Goal: Task Accomplishment & Management: Manage account settings

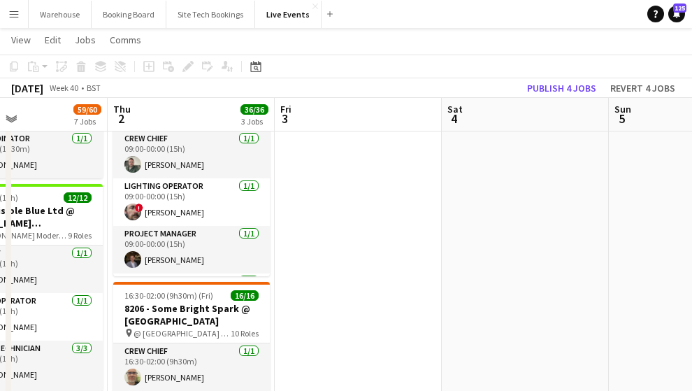
scroll to position [0, 328]
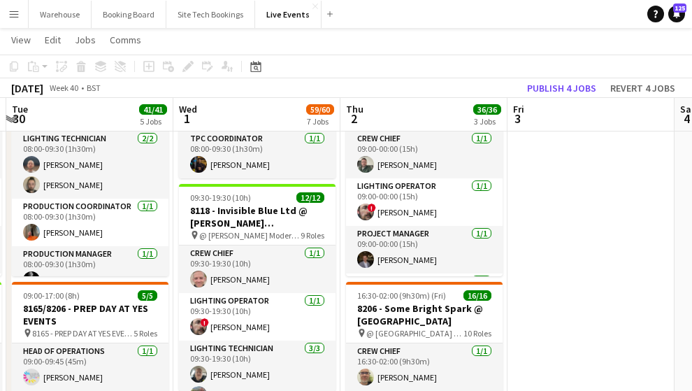
drag, startPoint x: 347, startPoint y: 218, endPoint x: 580, endPoint y: 218, distance: 232.9
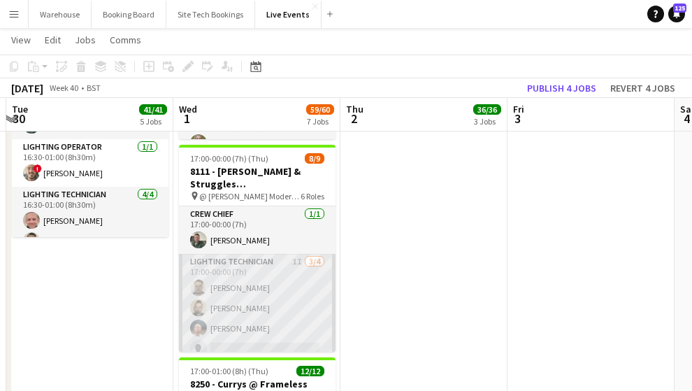
scroll to position [46, 0]
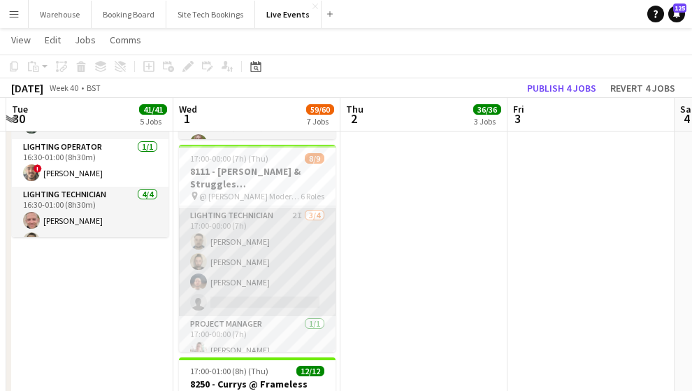
click at [238, 210] on app-card-role "Lighting Technician 2I [DATE] 17:00-00:00 (7h) [PERSON_NAME] [PERSON_NAME] [PER…" at bounding box center [257, 262] width 157 height 108
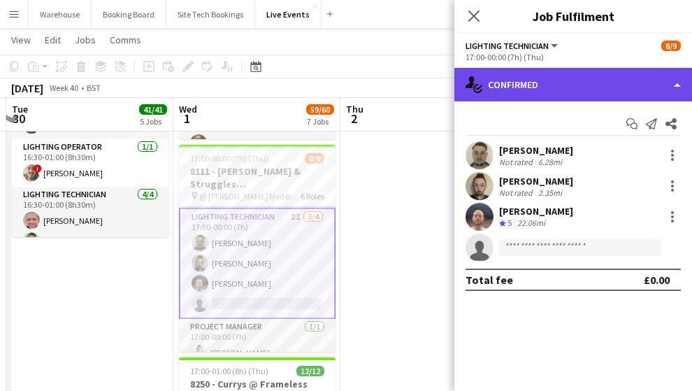
click at [556, 89] on div "single-neutral-actions-check-2 Confirmed" at bounding box center [574, 85] width 238 height 34
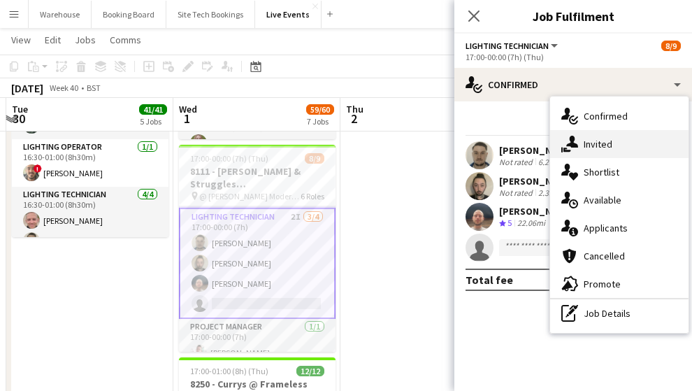
click at [578, 143] on icon "single-neutral-actions-share-1" at bounding box center [570, 144] width 17 height 17
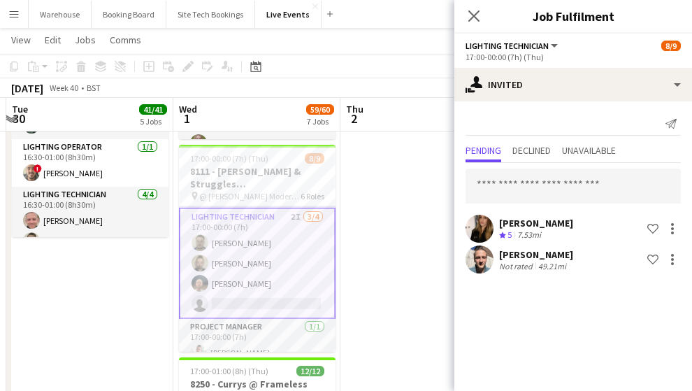
click at [478, 269] on app-user-avatar at bounding box center [480, 259] width 28 height 28
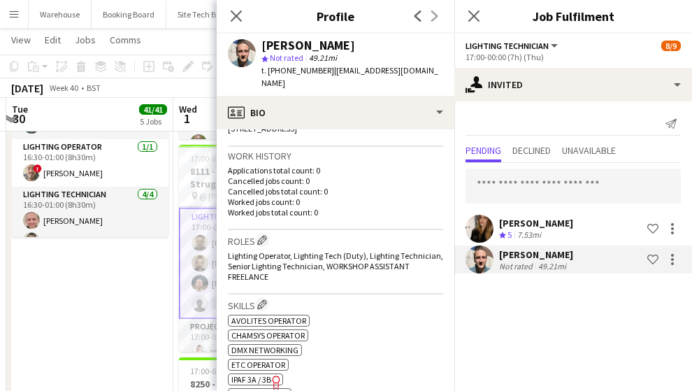
scroll to position [466, 0]
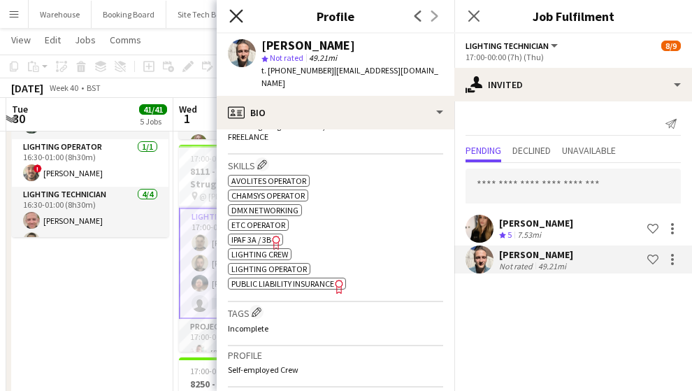
click at [235, 10] on icon "Close pop-in" at bounding box center [235, 15] width 13 height 13
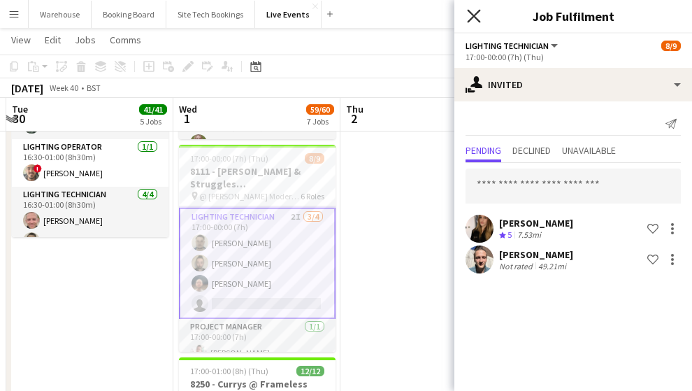
click at [474, 15] on icon "Close pop-in" at bounding box center [473, 15] width 13 height 13
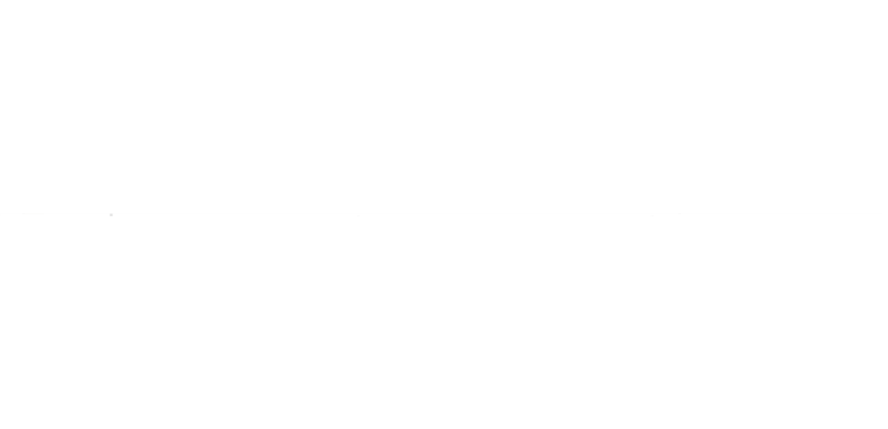
scroll to position [200, 0]
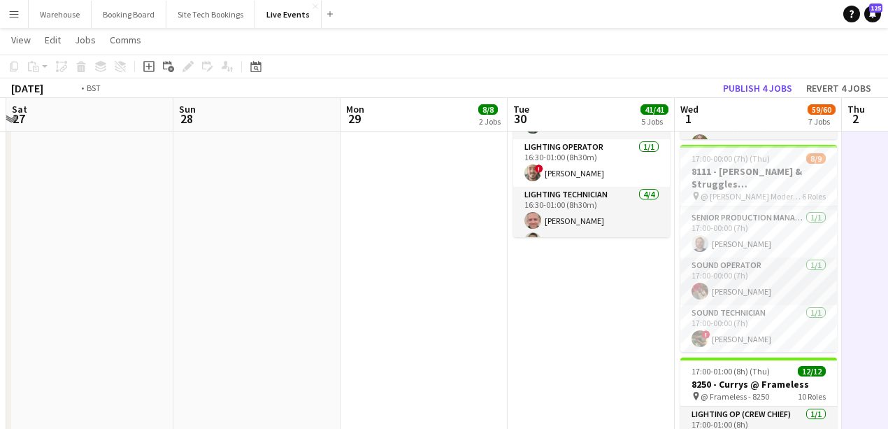
drag, startPoint x: 360, startPoint y: 302, endPoint x: 101, endPoint y: 259, distance: 263.1
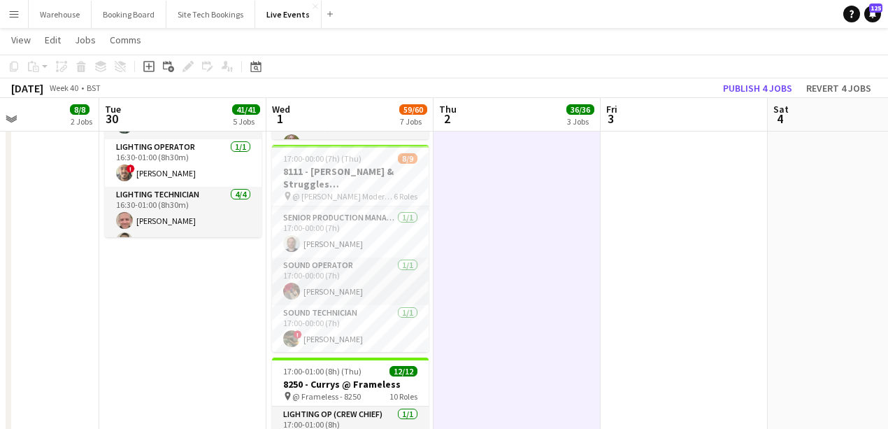
drag, startPoint x: 301, startPoint y: 278, endPoint x: 143, endPoint y: 257, distance: 159.4
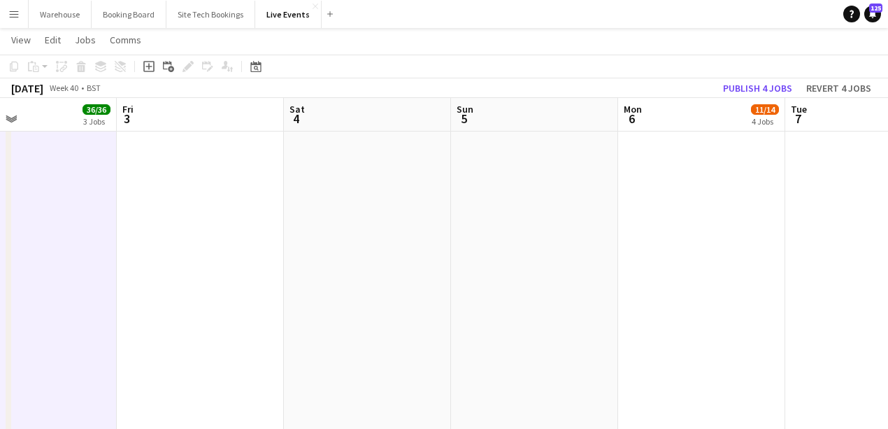
drag, startPoint x: 350, startPoint y: 270, endPoint x: 168, endPoint y: 249, distance: 183.0
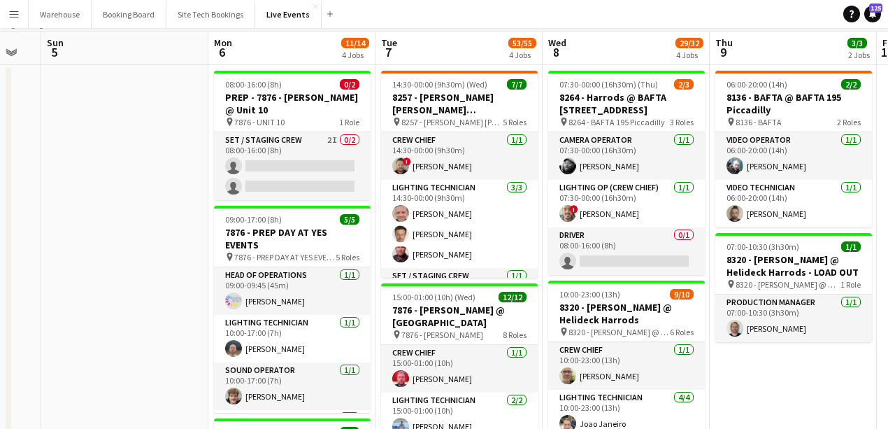
scroll to position [0, 0]
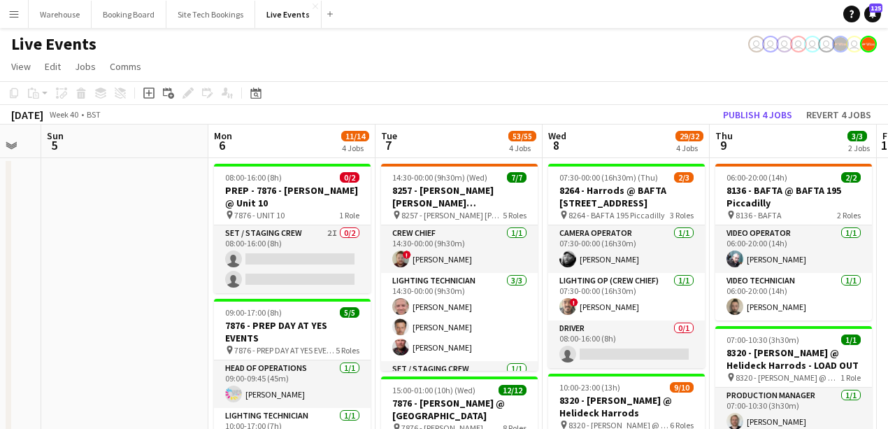
drag, startPoint x: 193, startPoint y: 252, endPoint x: 25, endPoint y: 211, distance: 172.9
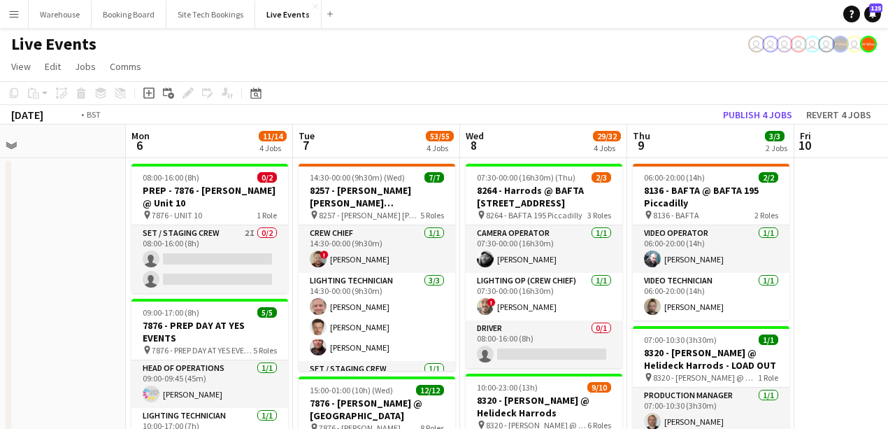
drag, startPoint x: 763, startPoint y: 252, endPoint x: 334, endPoint y: 210, distance: 431.5
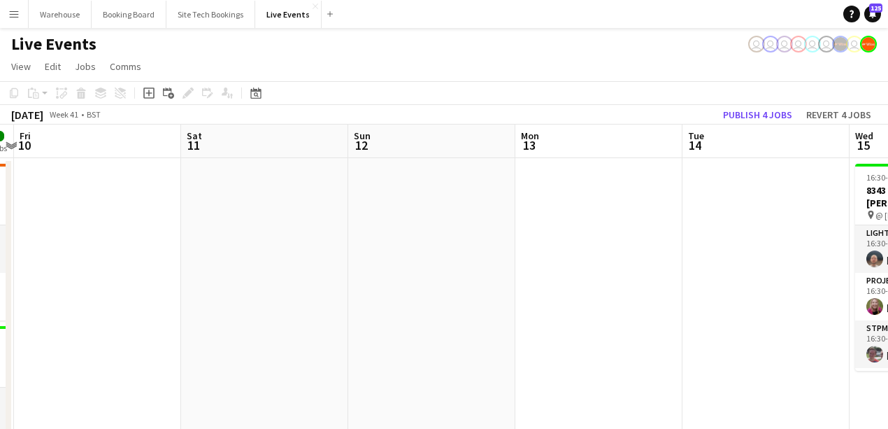
drag, startPoint x: 124, startPoint y: 202, endPoint x: 97, endPoint y: 200, distance: 28.1
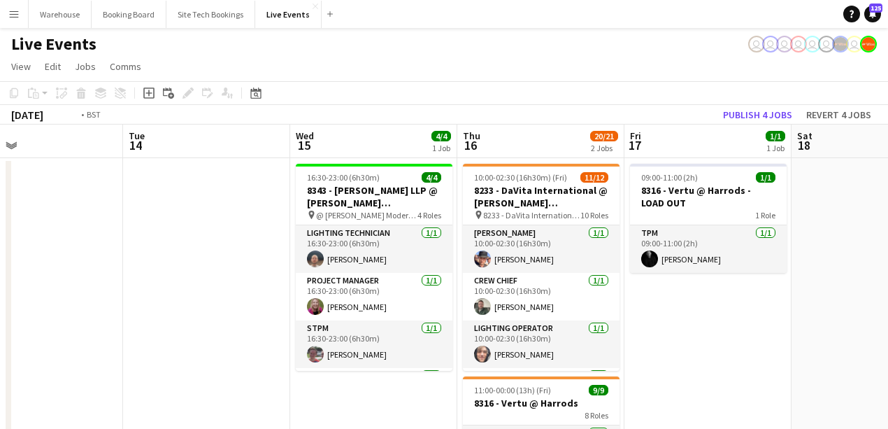
drag, startPoint x: 420, startPoint y: 225, endPoint x: 60, endPoint y: 189, distance: 361.3
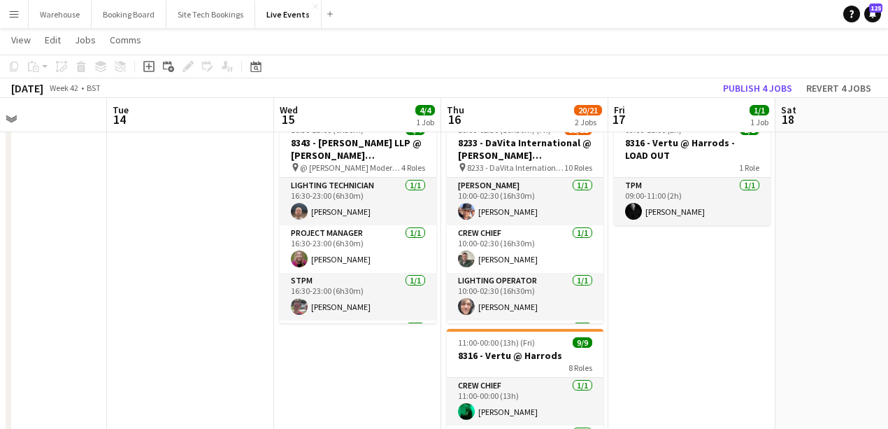
scroll to position [0, 0]
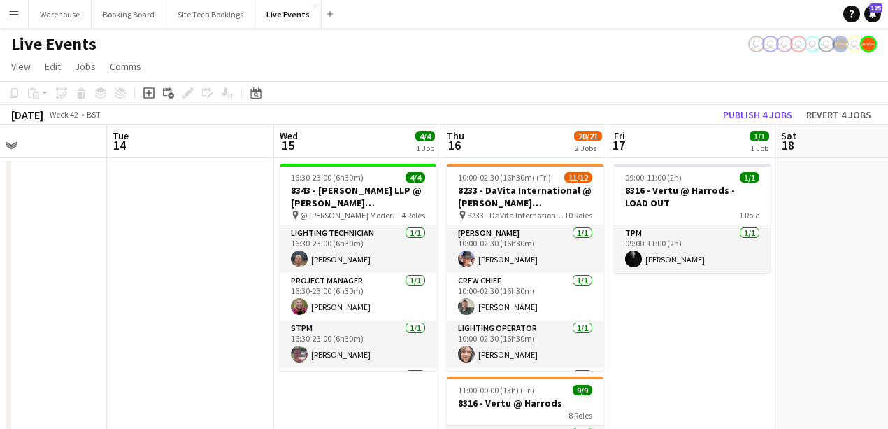
drag, startPoint x: 669, startPoint y: 305, endPoint x: 173, endPoint y: 255, distance: 498.4
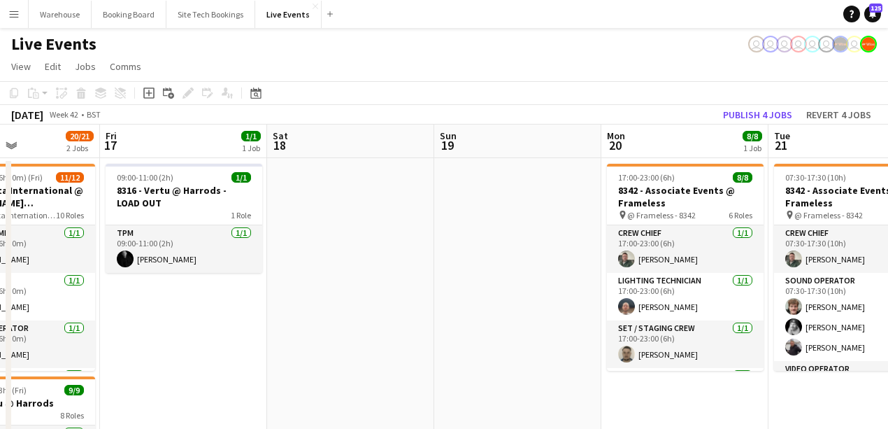
drag, startPoint x: 377, startPoint y: 278, endPoint x: 62, endPoint y: 228, distance: 319.3
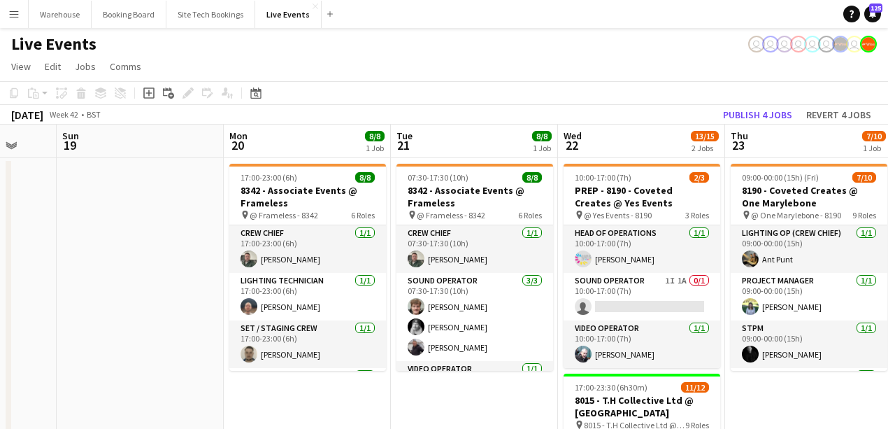
scroll to position [46, 0]
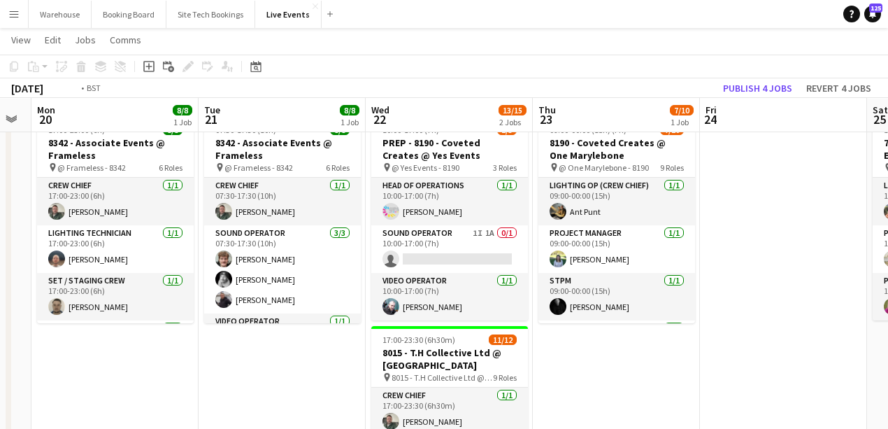
drag, startPoint x: 434, startPoint y: 382, endPoint x: 91, endPoint y: 266, distance: 361.8
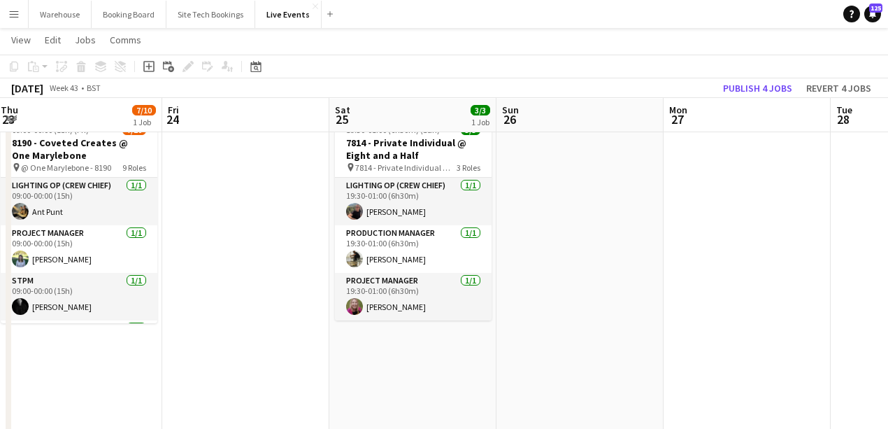
drag, startPoint x: 455, startPoint y: 283, endPoint x: 101, endPoint y: 218, distance: 359.7
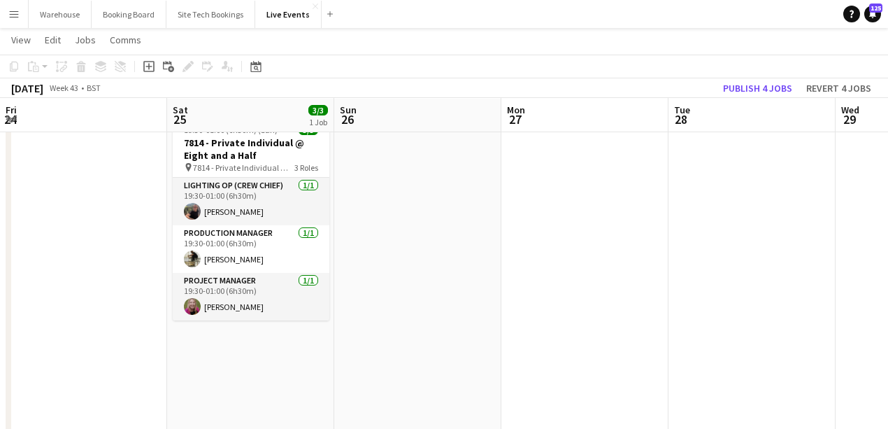
scroll to position [0, 0]
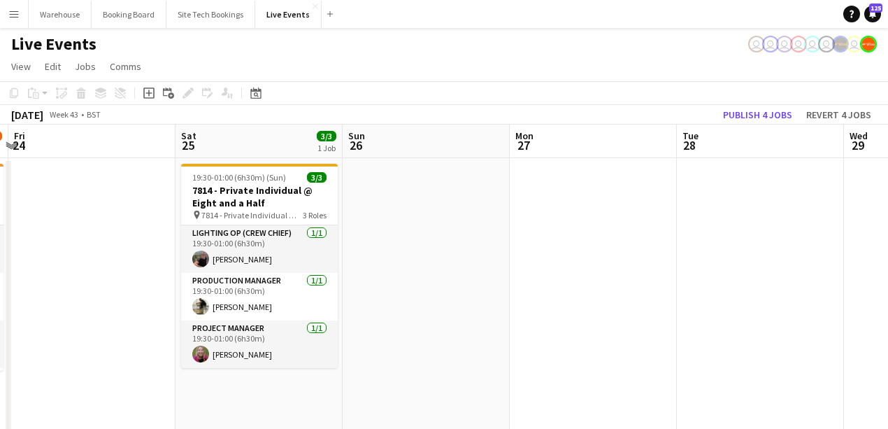
drag, startPoint x: 313, startPoint y: 217, endPoint x: 104, endPoint y: 179, distance: 212.5
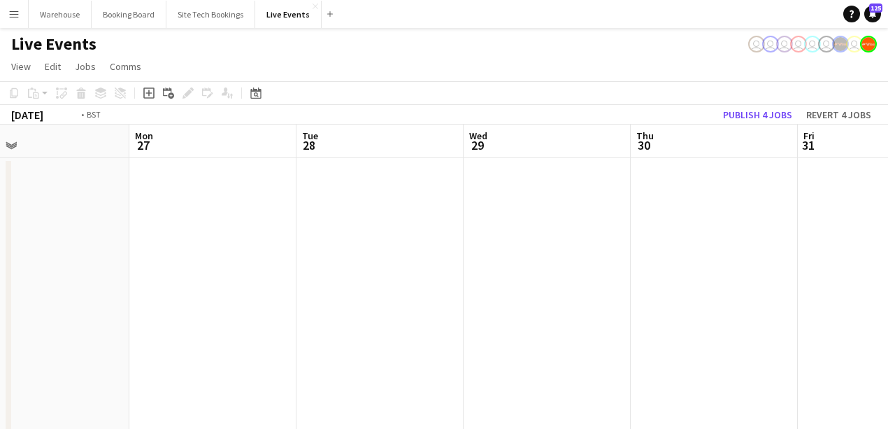
drag, startPoint x: 190, startPoint y: 186, endPoint x: 84, endPoint y: 160, distance: 109.4
drag, startPoint x: 327, startPoint y: 184, endPoint x: 95, endPoint y: 117, distance: 241.5
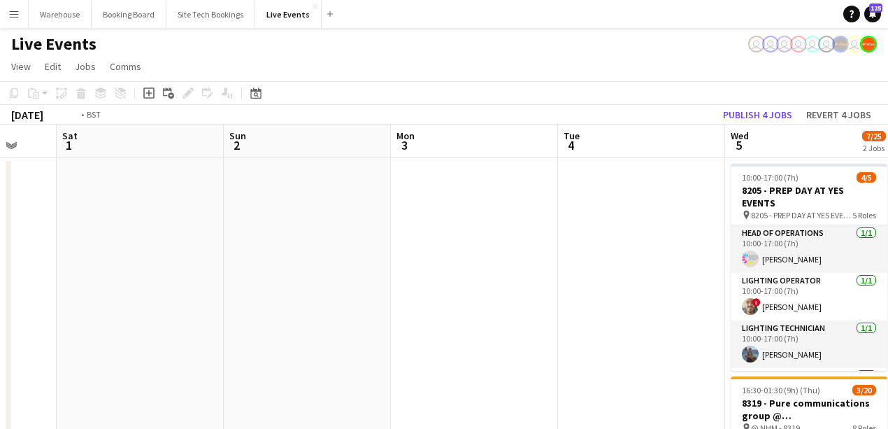
scroll to position [0, 342]
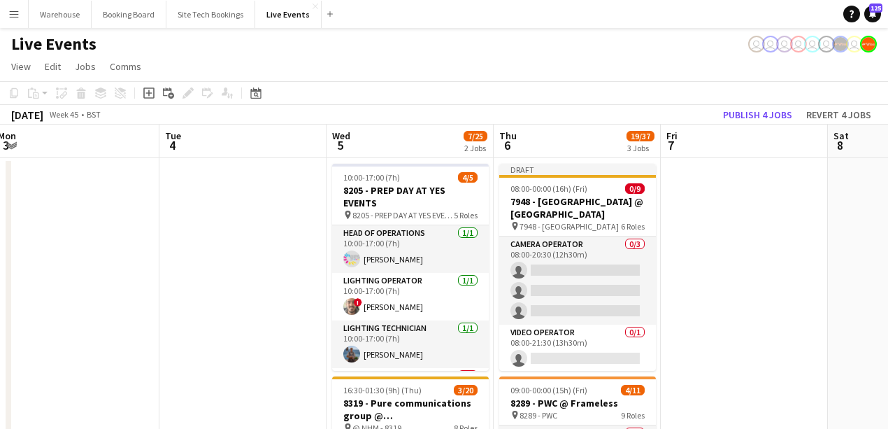
drag, startPoint x: 284, startPoint y: 159, endPoint x: 35, endPoint y: 111, distance: 253.5
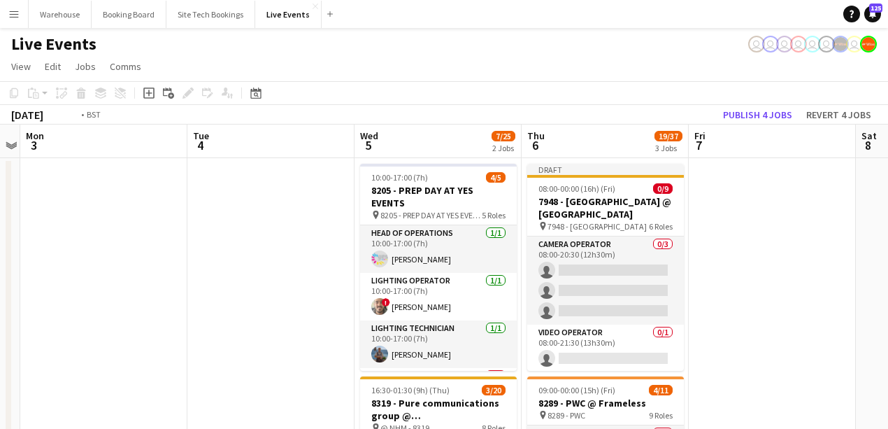
drag, startPoint x: 114, startPoint y: 160, endPoint x: 126, endPoint y: 131, distance: 31.0
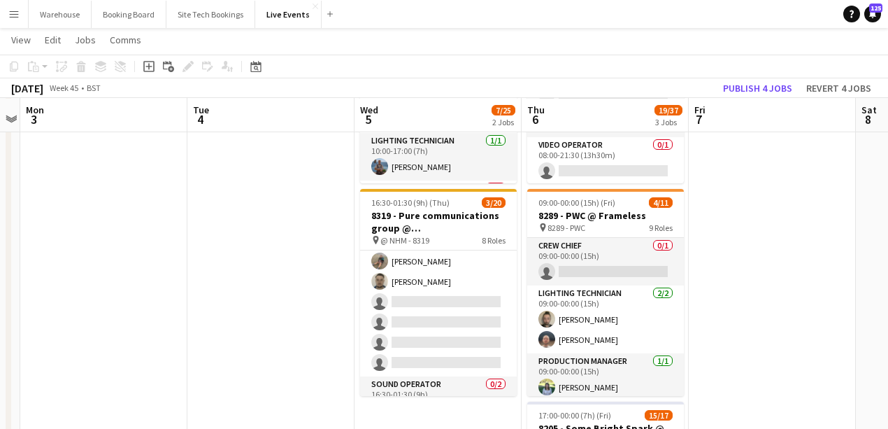
scroll to position [0, 403]
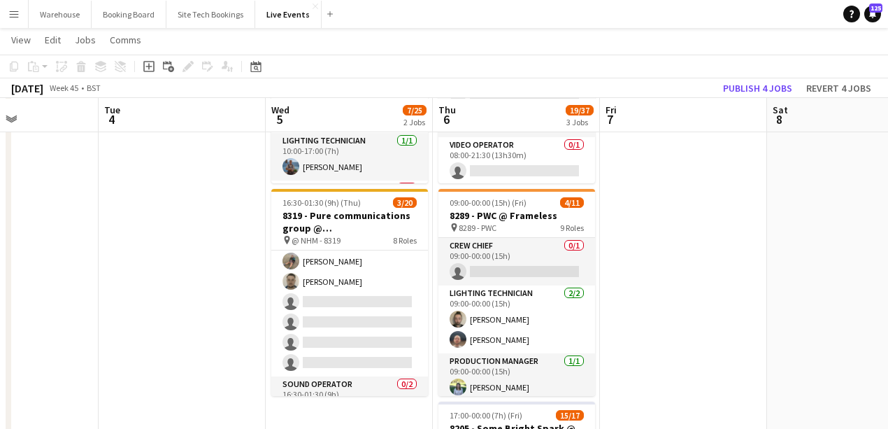
drag, startPoint x: 292, startPoint y: 327, endPoint x: 203, endPoint y: 313, distance: 89.8
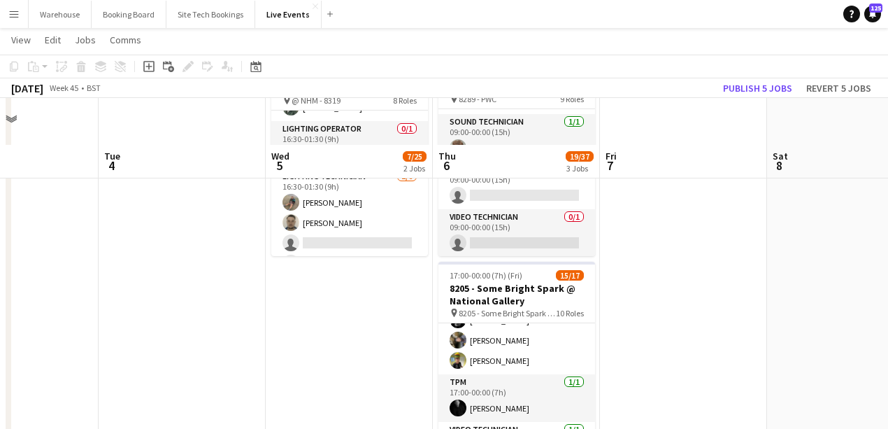
scroll to position [140, 0]
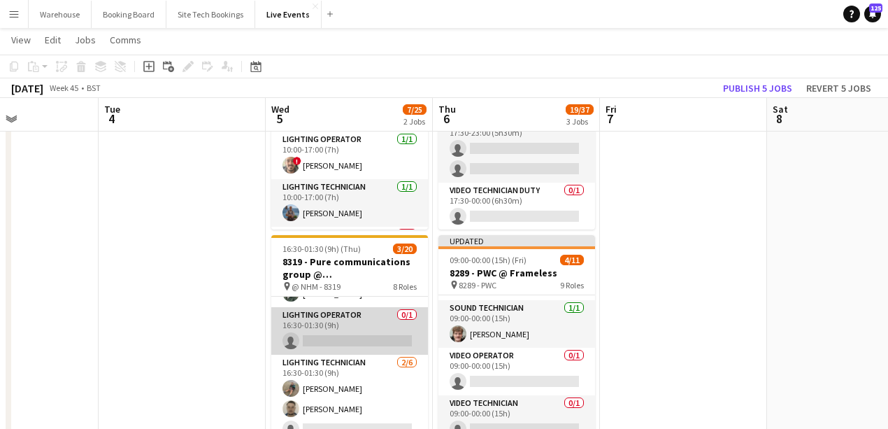
click at [326, 342] on app-card-role "Lighting Operator 0/1 16:30-01:30 (9h) single-neutral-actions" at bounding box center [349, 331] width 157 height 48
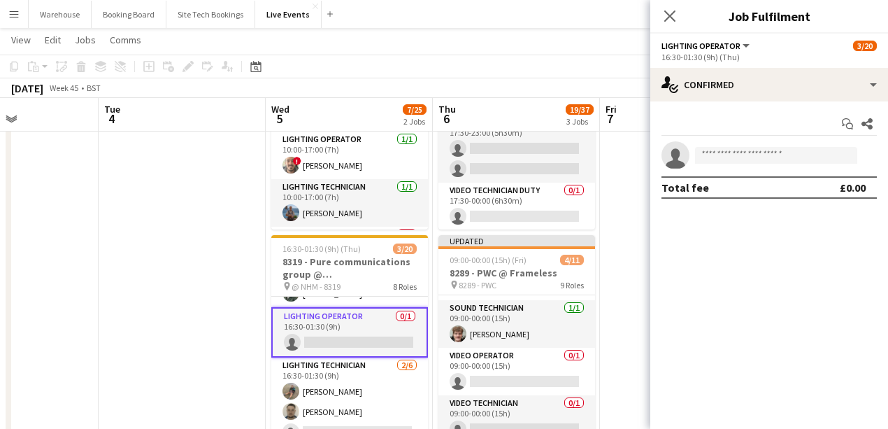
click at [692, 103] on div "Start chat Share single-neutral-actions Total fee £0.00" at bounding box center [769, 155] width 238 height 108
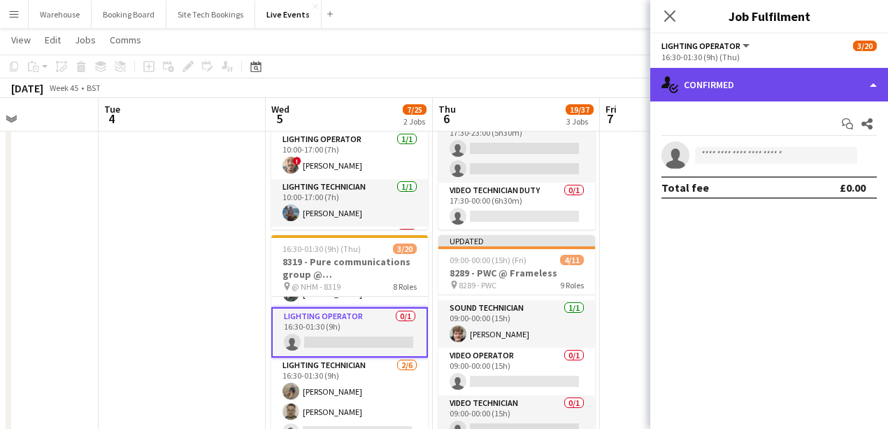
click at [692, 93] on div "single-neutral-actions-check-2 Confirmed" at bounding box center [769, 85] width 238 height 34
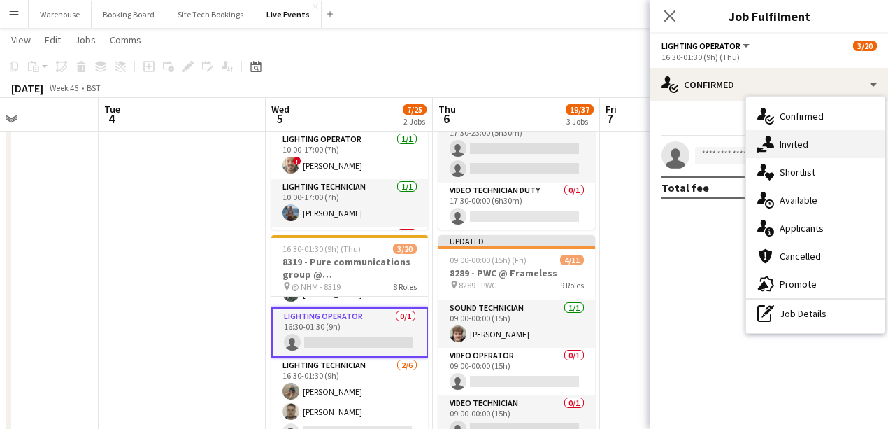
click at [692, 152] on div "single-neutral-actions-share-1 Invited" at bounding box center [815, 144] width 138 height 28
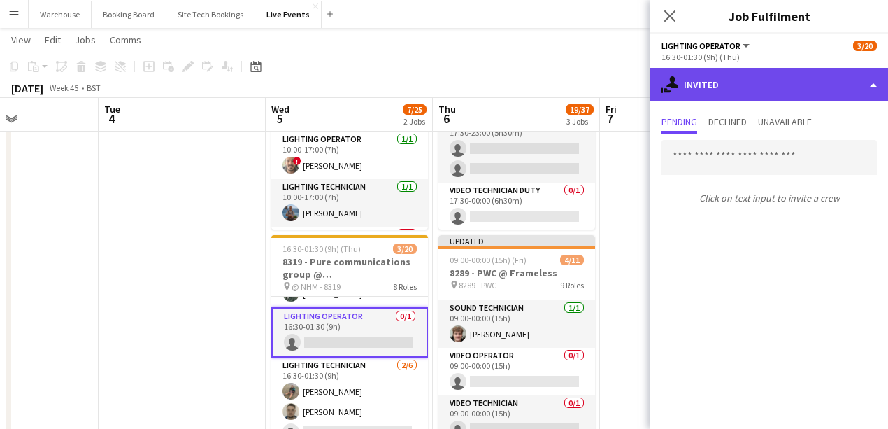
click at [692, 90] on div "single-neutral-actions-share-1 Invited" at bounding box center [769, 85] width 238 height 34
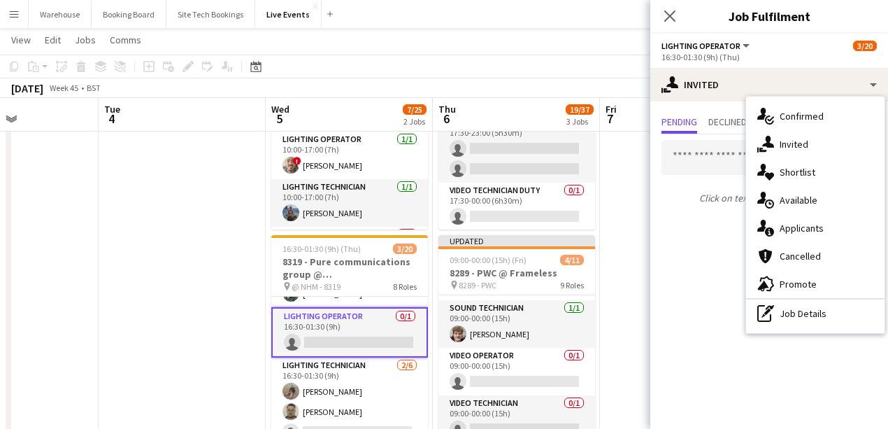
click at [692, 201] on span "Available" at bounding box center [799, 200] width 38 height 13
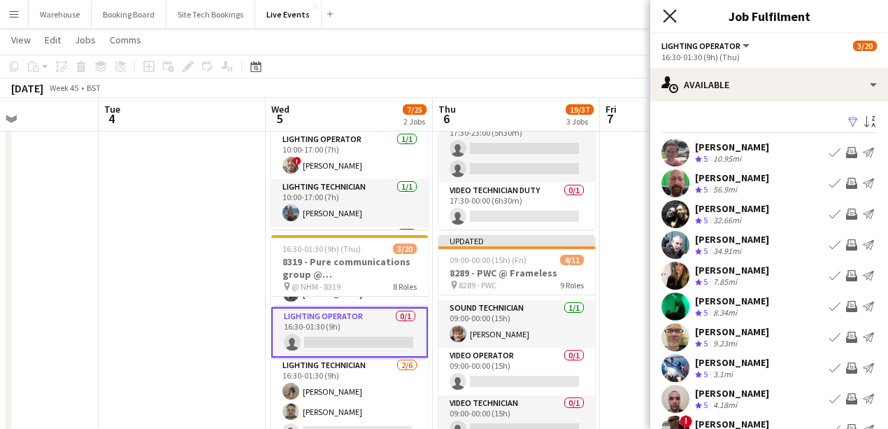
click at [666, 14] on icon "Close pop-in" at bounding box center [669, 15] width 13 height 13
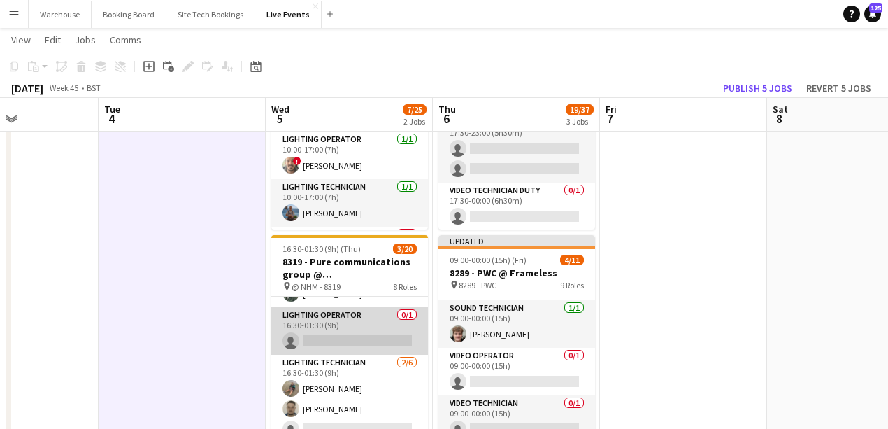
click at [349, 337] on app-card-role "Lighting Operator 0/1 16:30-01:30 (9h) single-neutral-actions" at bounding box center [349, 331] width 157 height 48
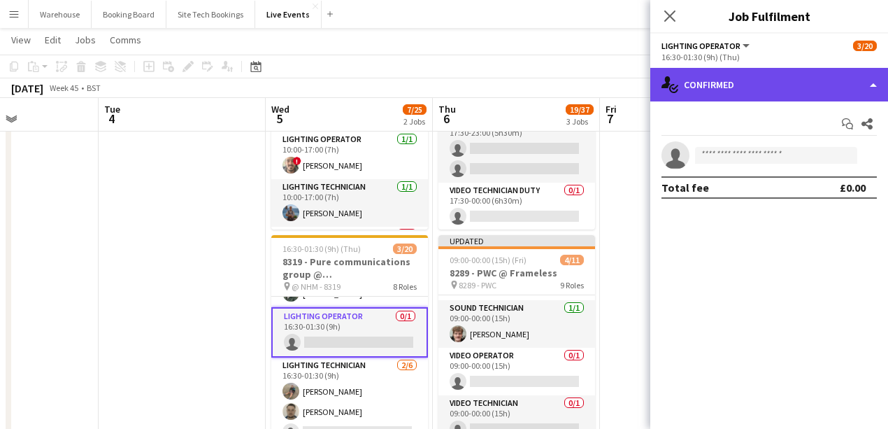
click at [692, 95] on div "single-neutral-actions-check-2 Confirmed" at bounding box center [769, 85] width 238 height 34
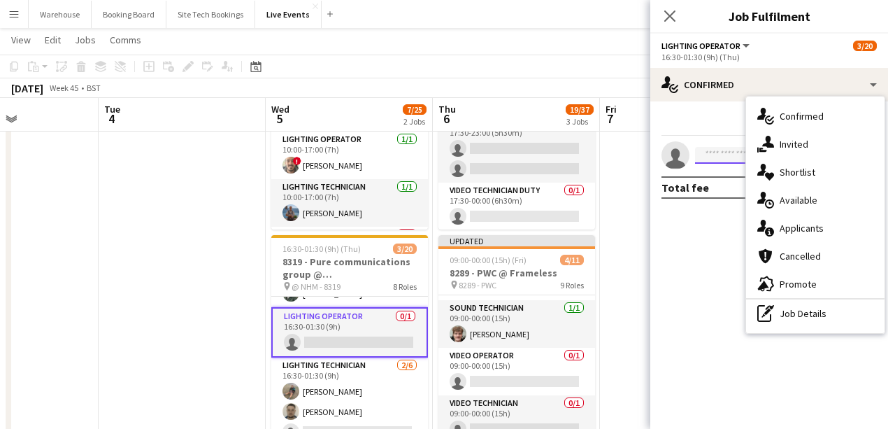
click at [692, 162] on input at bounding box center [776, 155] width 162 height 17
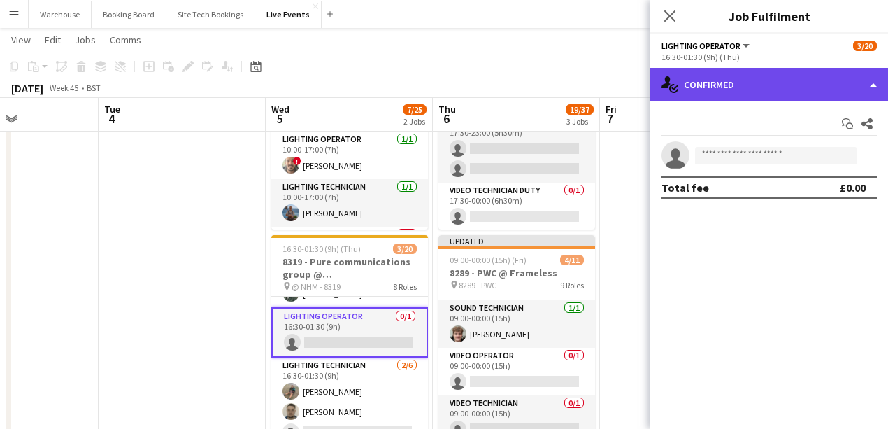
click at [692, 80] on div "single-neutral-actions-check-2 Confirmed" at bounding box center [769, 85] width 238 height 34
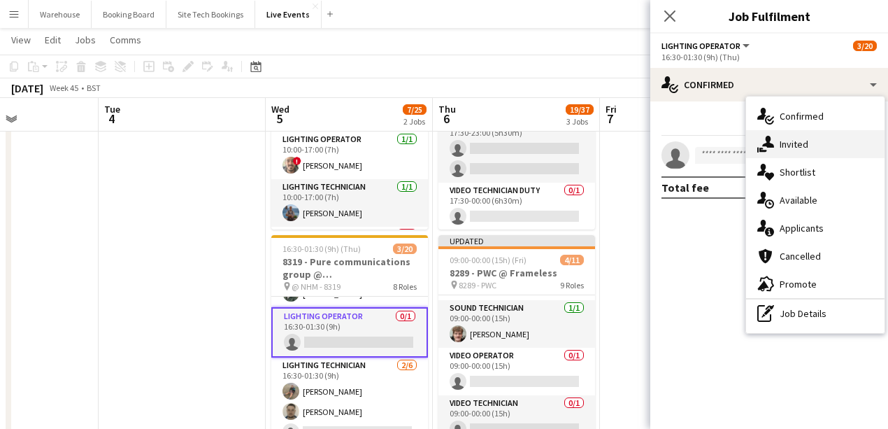
click at [692, 148] on span "Invited" at bounding box center [794, 144] width 29 height 13
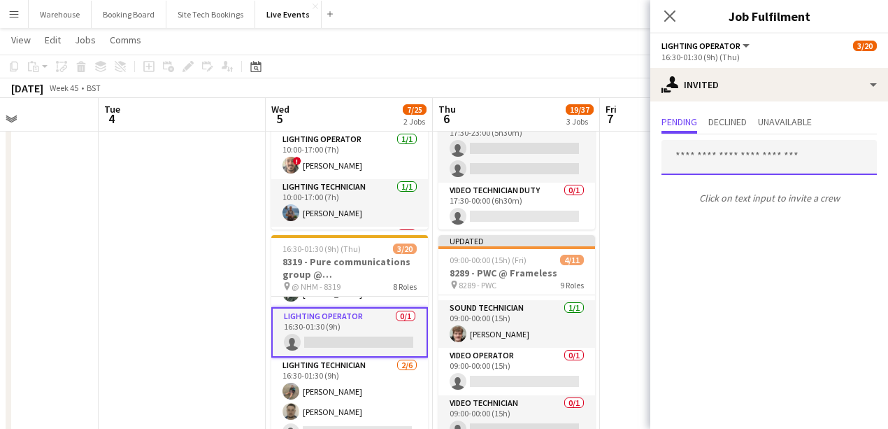
click at [692, 162] on input "text" at bounding box center [769, 157] width 215 height 35
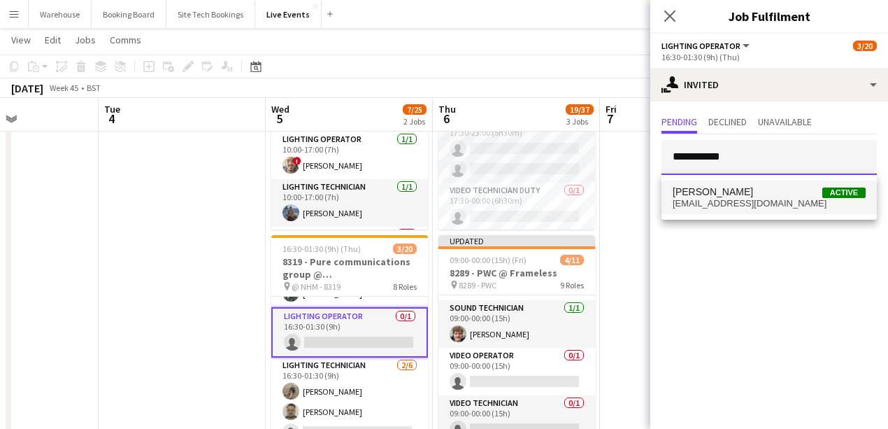
type input "**********"
click at [692, 203] on span "[EMAIL_ADDRESS][DOMAIN_NAME]" at bounding box center [769, 203] width 193 height 11
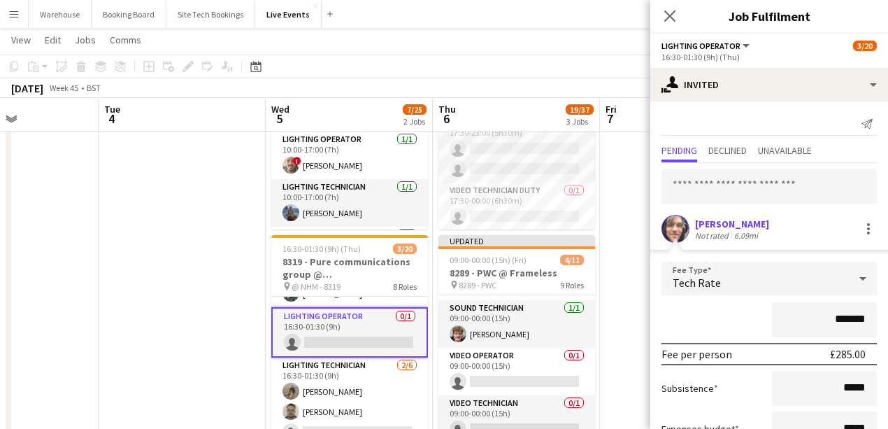
click at [692, 281] on span "Tech Rate" at bounding box center [697, 283] width 48 height 14
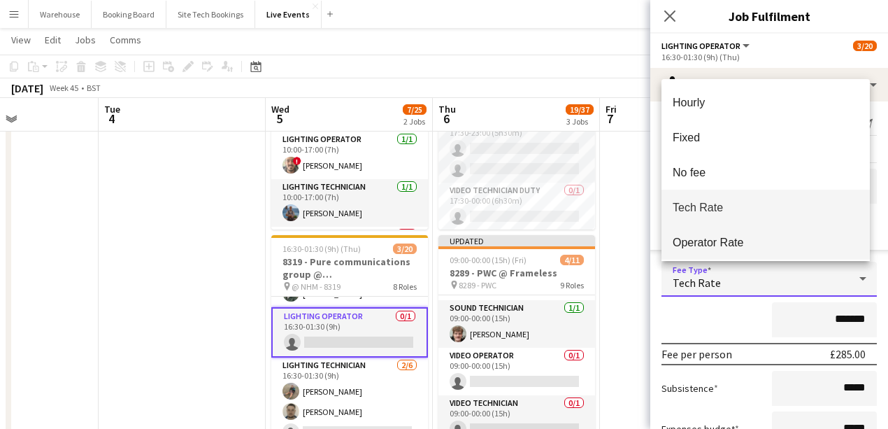
click at [692, 230] on mat-option "Operator Rate" at bounding box center [766, 242] width 208 height 35
type input "*******"
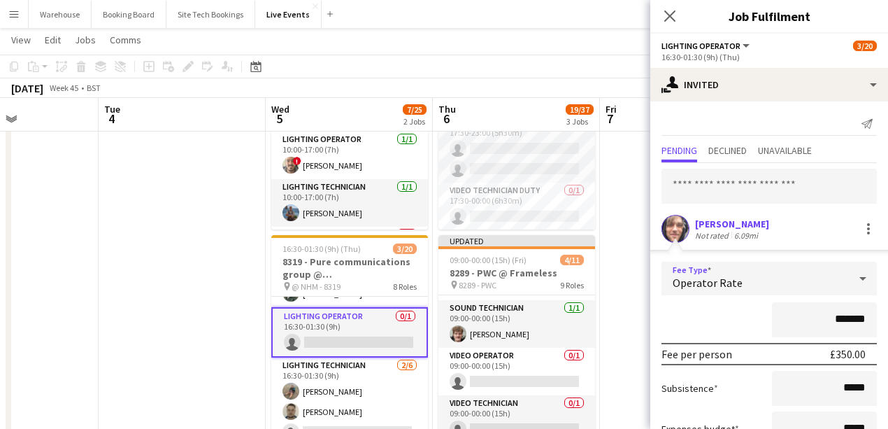
scroll to position [104, 0]
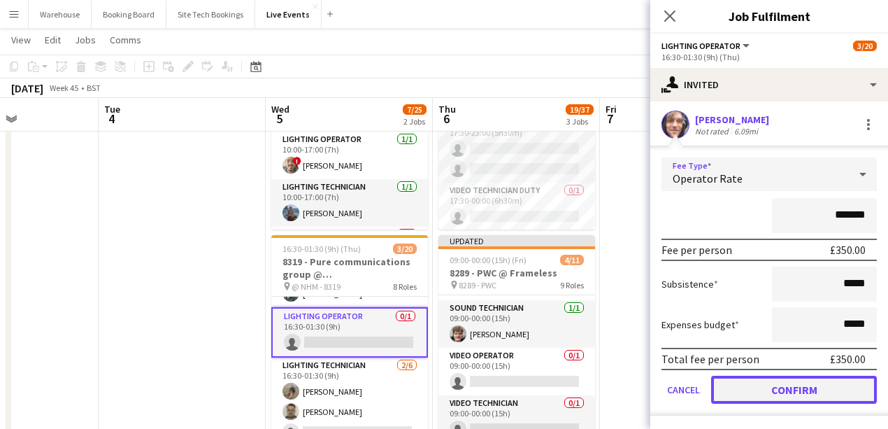
click at [692, 385] on button "Confirm" at bounding box center [794, 390] width 166 height 28
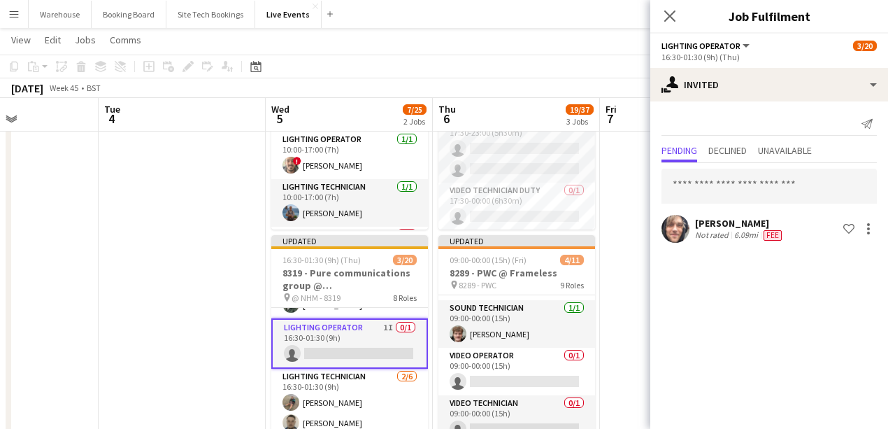
scroll to position [0, 0]
click at [669, 17] on icon at bounding box center [669, 15] width 13 height 13
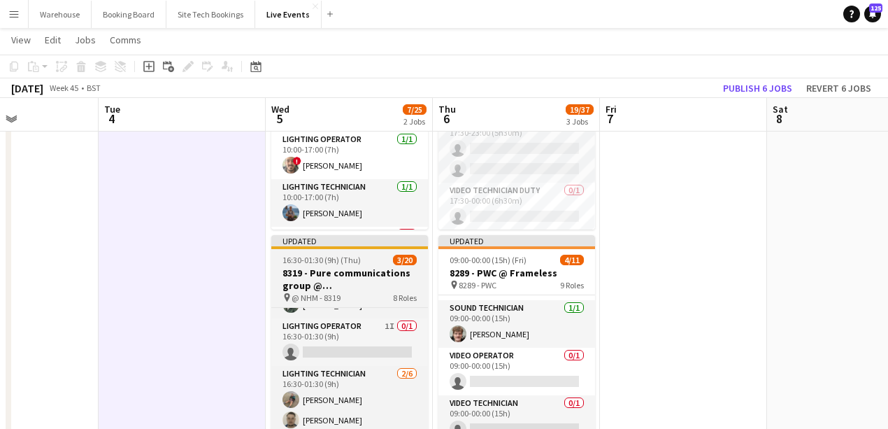
click at [319, 281] on h3 "8319 - Pure communications group @ [GEOGRAPHIC_DATA]" at bounding box center [349, 278] width 157 height 25
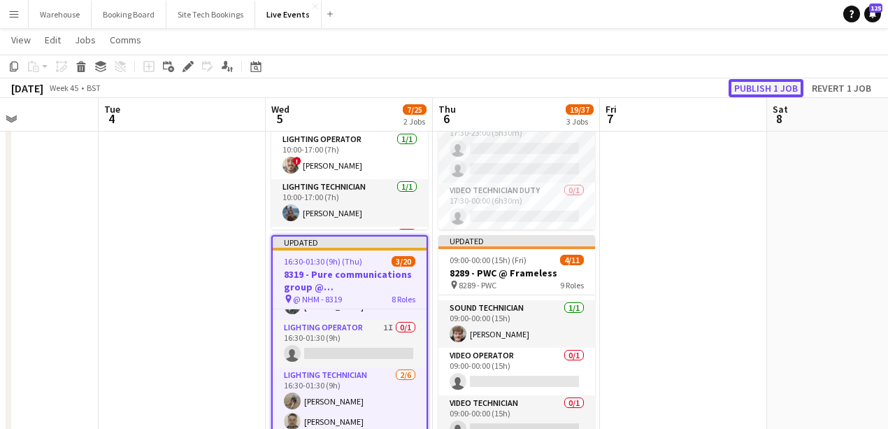
click at [692, 86] on button "Publish 1 job" at bounding box center [766, 88] width 75 height 18
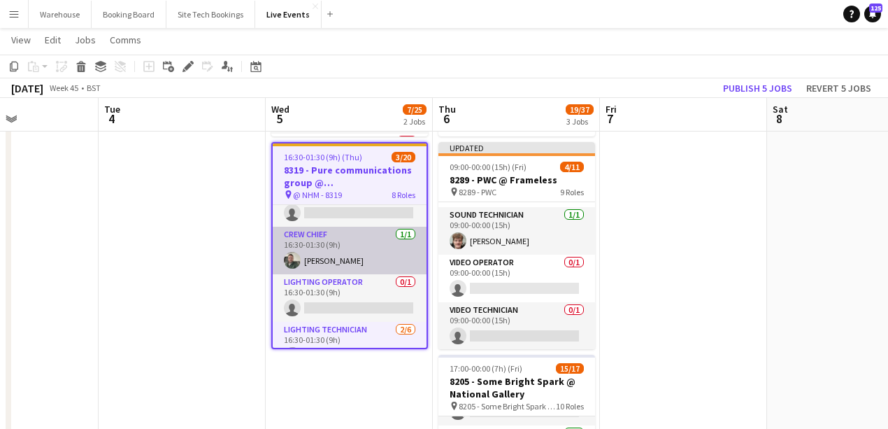
scroll to position [93, 0]
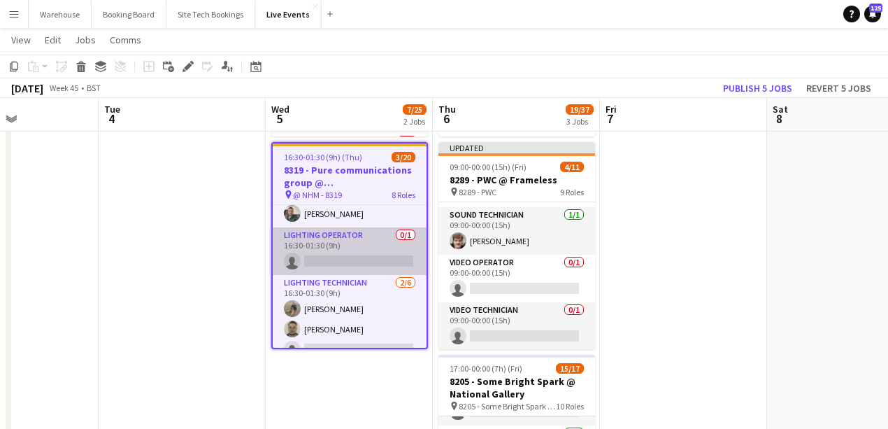
click at [347, 240] on app-card-role "Lighting Operator 0/1 16:30-01:30 (9h) single-neutral-actions" at bounding box center [350, 251] width 154 height 48
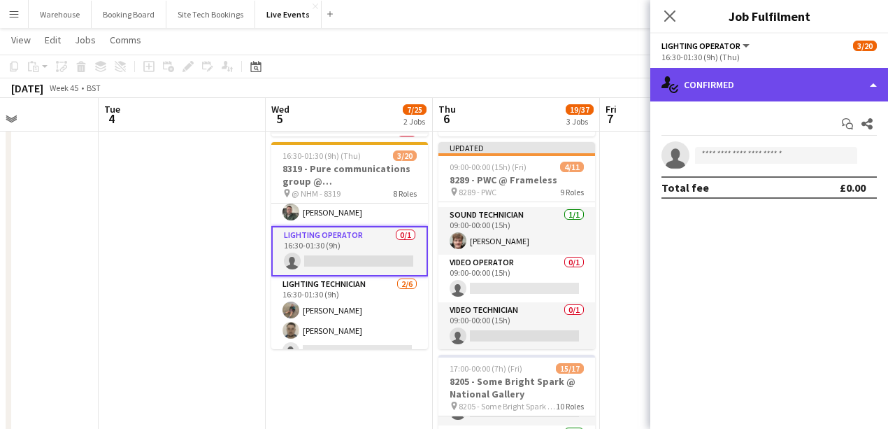
click at [692, 94] on div "single-neutral-actions-check-2 Confirmed" at bounding box center [769, 85] width 238 height 34
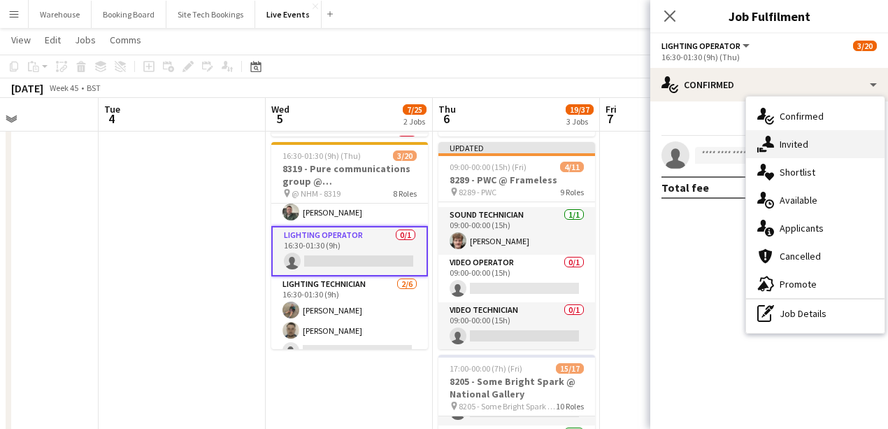
click at [692, 147] on div "single-neutral-actions-share-1 Invited" at bounding box center [815, 144] width 138 height 28
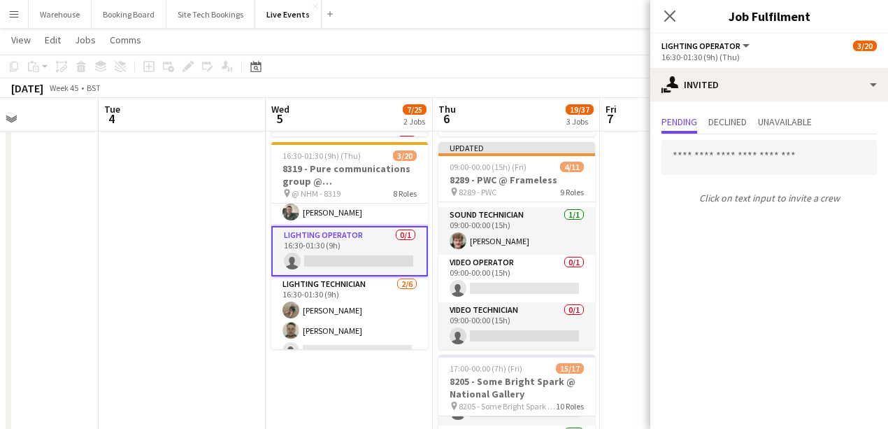
click at [692, 123] on div "Pending Declined Unavailable" at bounding box center [769, 124] width 215 height 22
click at [692, 120] on span "Declined" at bounding box center [727, 122] width 38 height 10
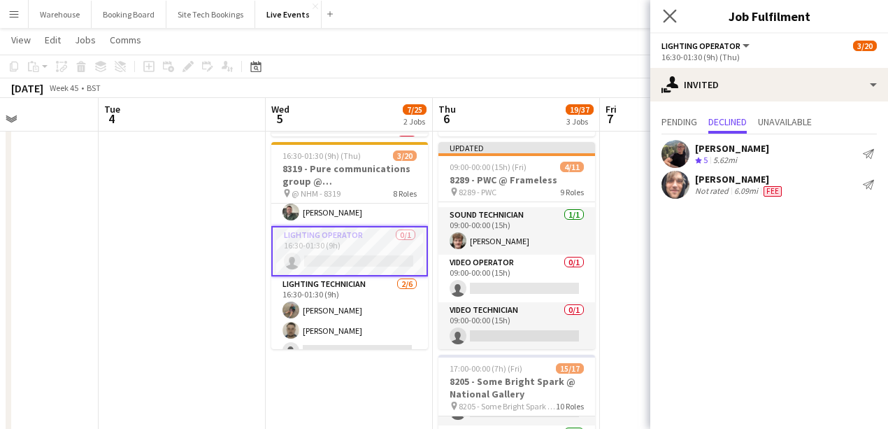
click at [676, 9] on icon "Close pop-in" at bounding box center [669, 15] width 13 height 13
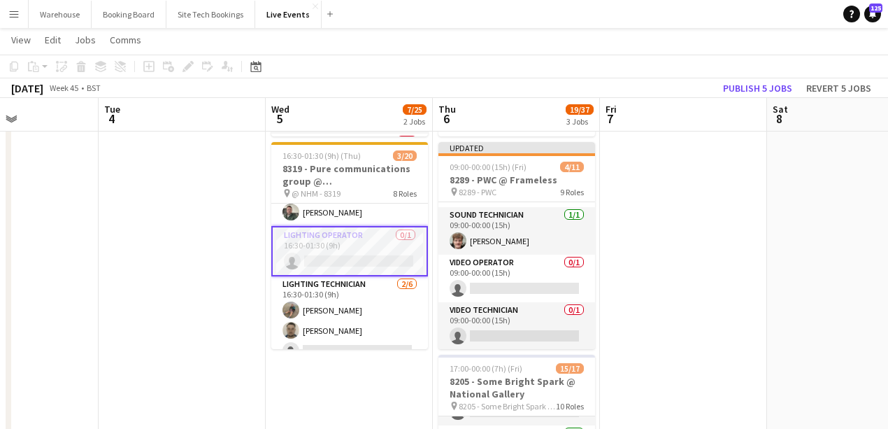
click at [357, 241] on app-card-role "Lighting Operator 0/1 16:30-01:30 (9h) single-neutral-actions" at bounding box center [349, 251] width 157 height 50
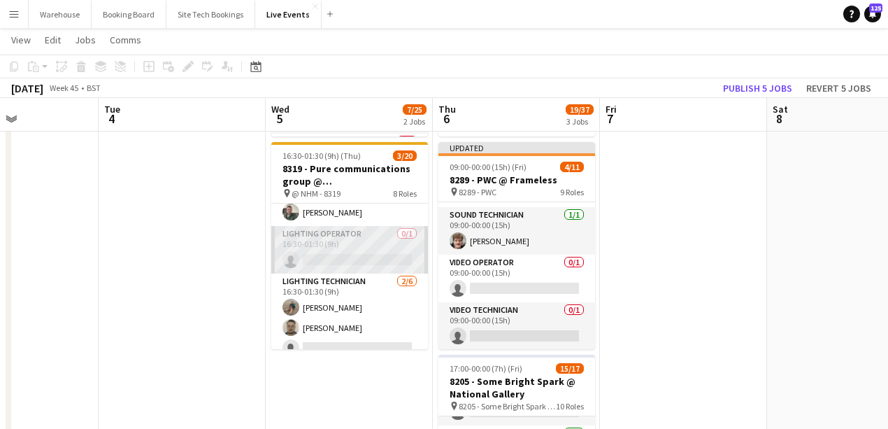
click at [357, 241] on app-card-role "Lighting Operator 0/1 16:30-01:30 (9h) single-neutral-actions" at bounding box center [349, 250] width 157 height 48
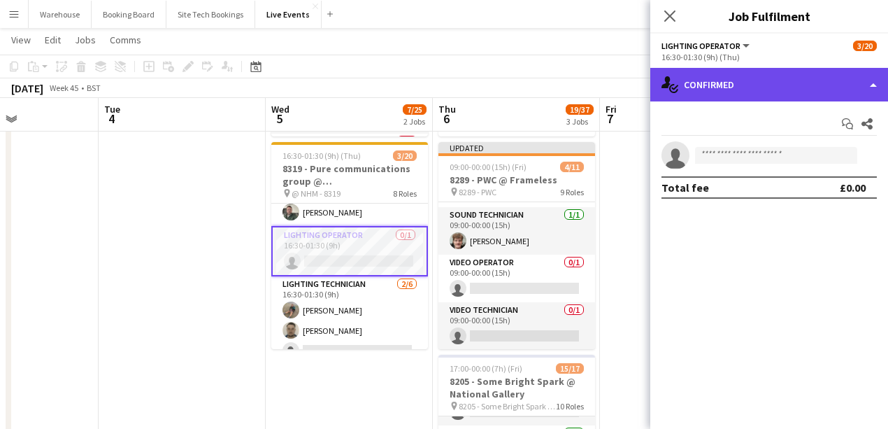
click at [692, 79] on div "single-neutral-actions-check-2 Confirmed" at bounding box center [769, 85] width 238 height 34
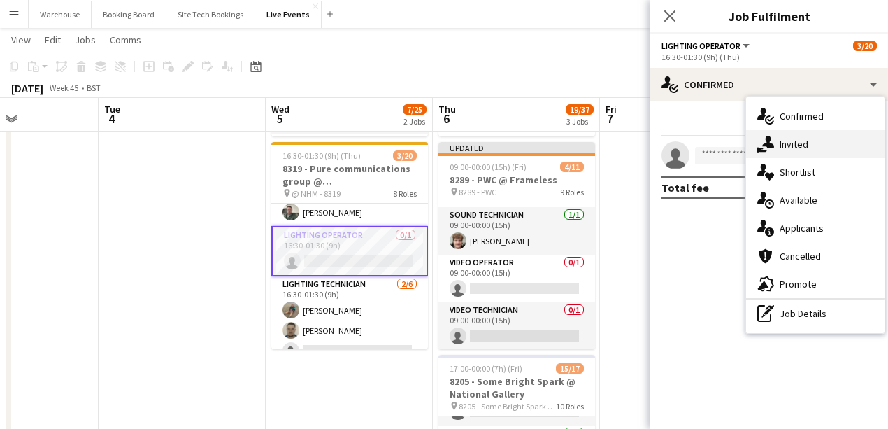
click at [692, 137] on div "single-neutral-actions-share-1 Invited" at bounding box center [815, 144] width 138 height 28
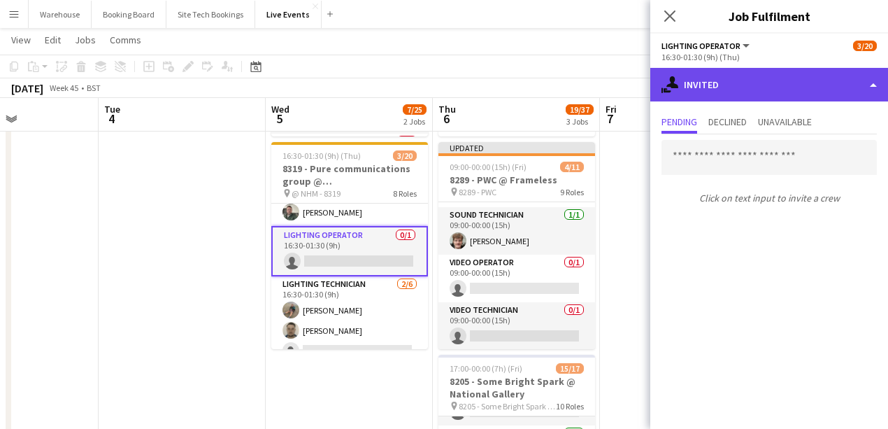
click at [692, 81] on div "single-neutral-actions-share-1 Invited" at bounding box center [769, 85] width 238 height 34
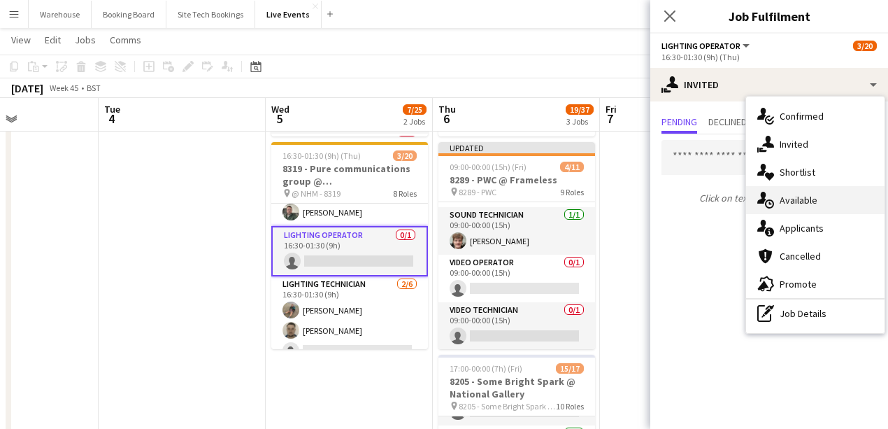
click at [692, 203] on span "Available" at bounding box center [799, 200] width 38 height 13
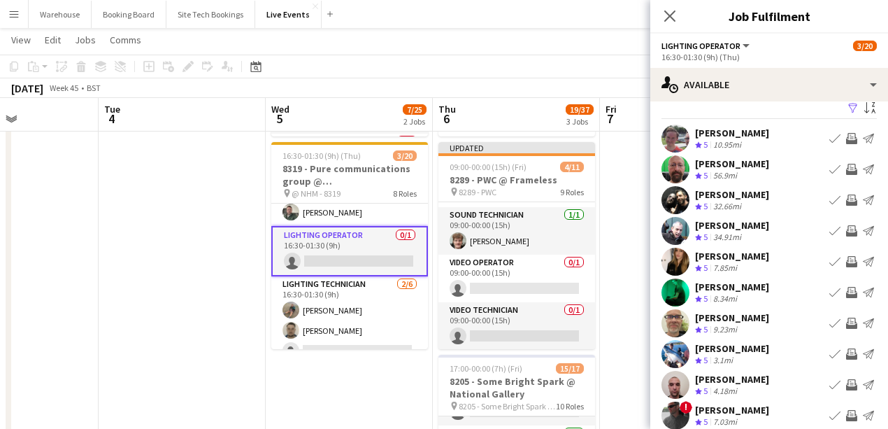
scroll to position [60, 0]
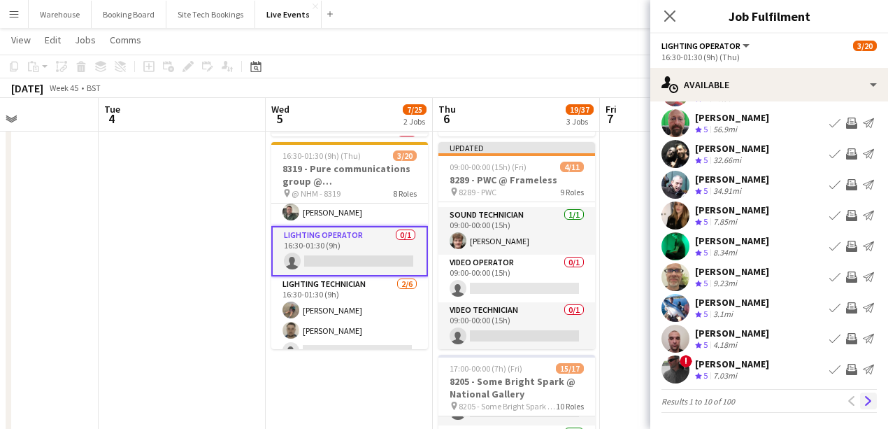
click at [692, 390] on app-icon "Next" at bounding box center [869, 401] width 10 height 10
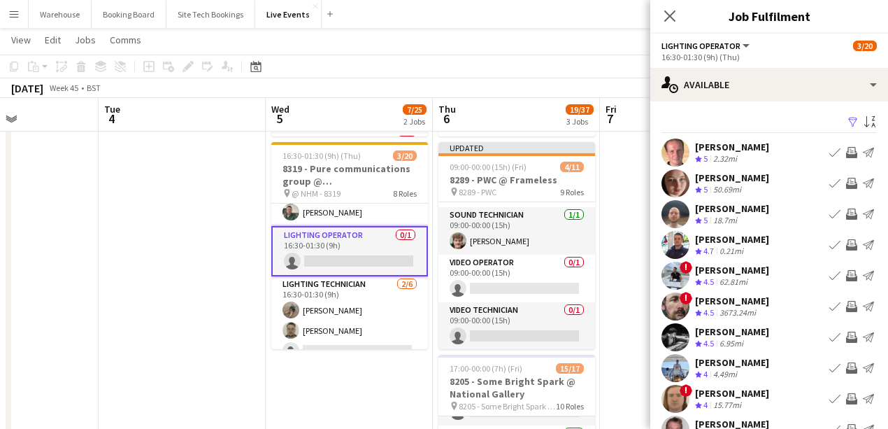
click at [692, 149] on app-icon "Invite crew" at bounding box center [851, 152] width 11 height 11
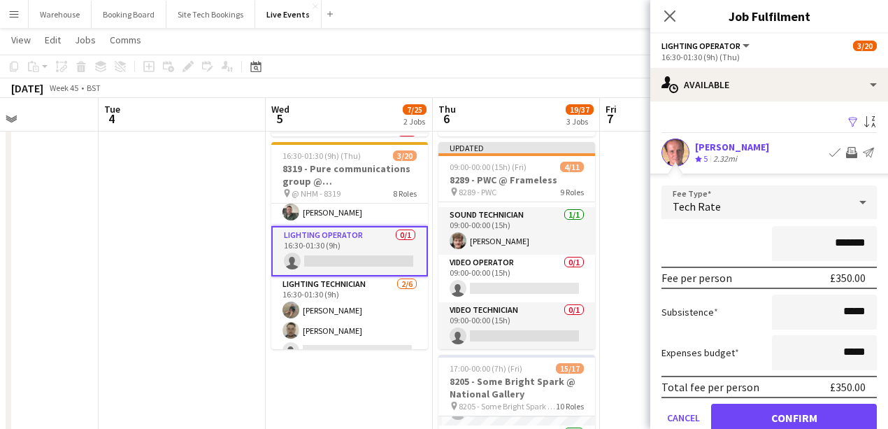
click at [692, 215] on div "Tech Rate" at bounding box center [755, 202] width 187 height 34
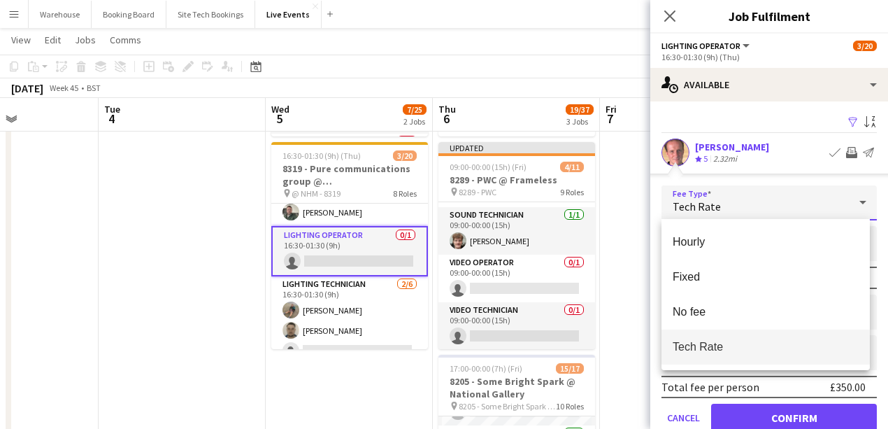
click at [692, 348] on span "Tech Rate" at bounding box center [766, 346] width 186 height 13
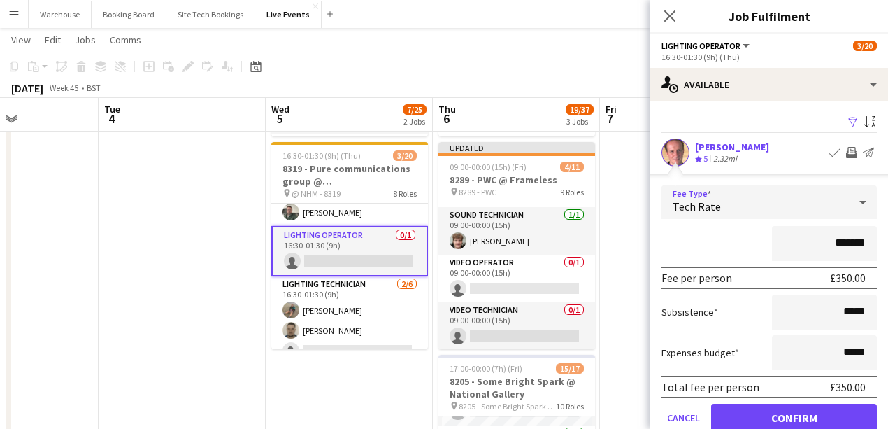
click at [692, 201] on span "Tech Rate" at bounding box center [697, 206] width 48 height 14
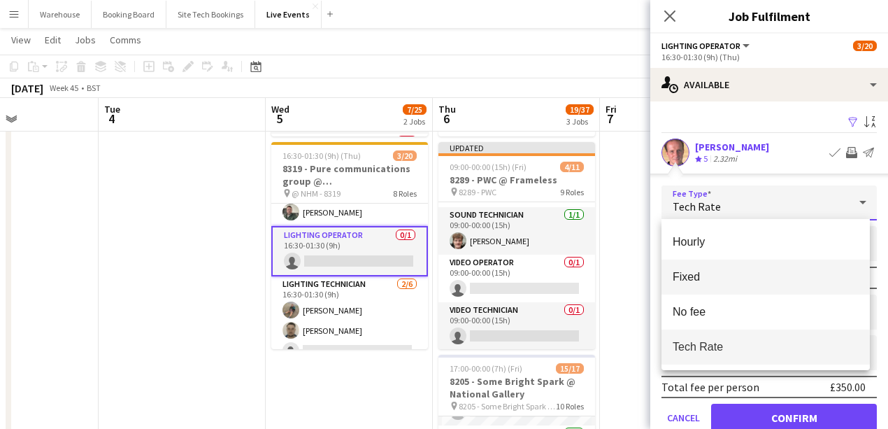
click at [685, 285] on mat-option "Fixed" at bounding box center [766, 276] width 208 height 35
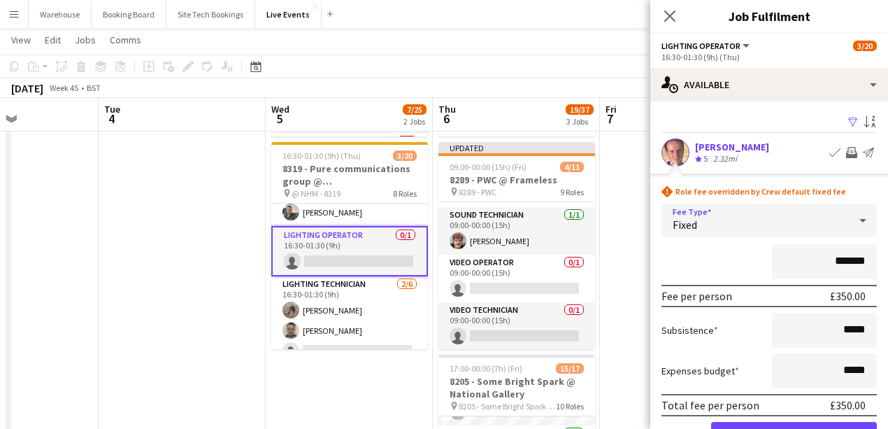
click at [685, 218] on span "Fixed" at bounding box center [685, 225] width 24 height 14
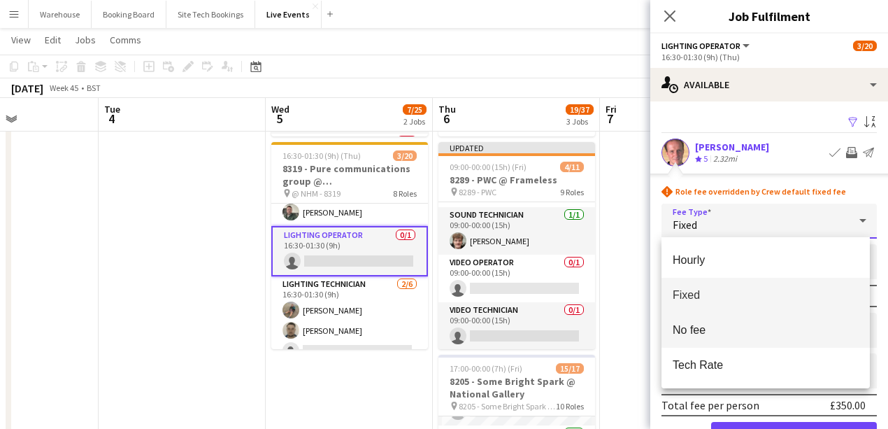
click at [689, 340] on mat-option "No fee" at bounding box center [766, 330] width 208 height 35
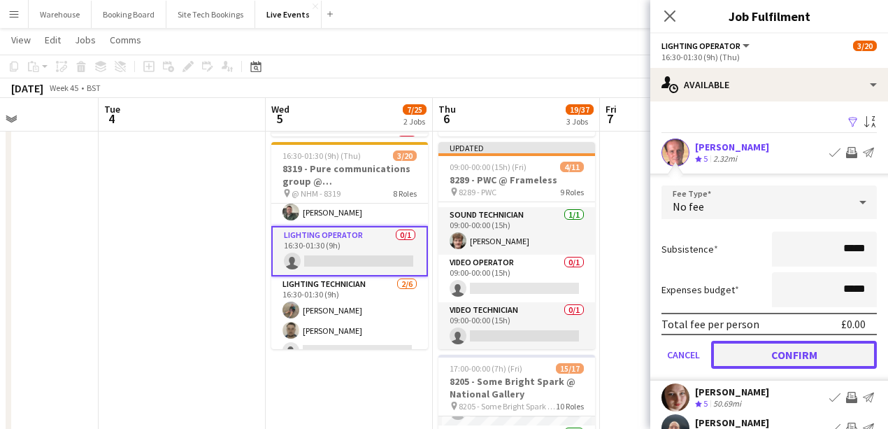
click at [692, 355] on button "Confirm" at bounding box center [794, 355] width 166 height 28
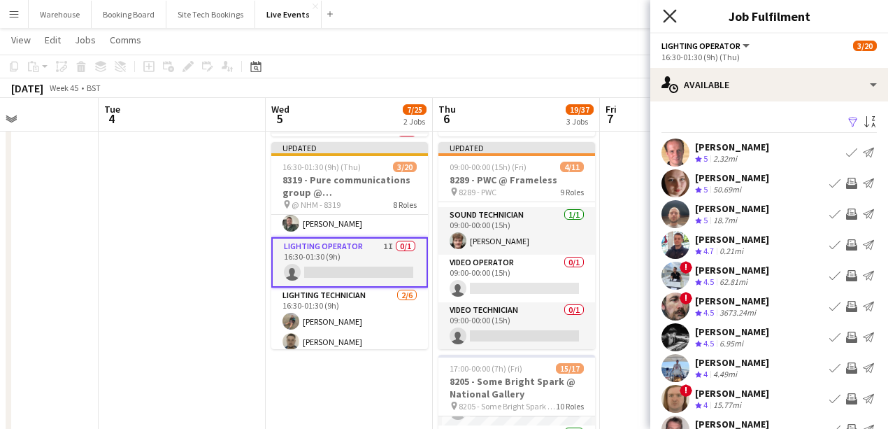
click at [673, 17] on icon "Close pop-in" at bounding box center [669, 15] width 13 height 13
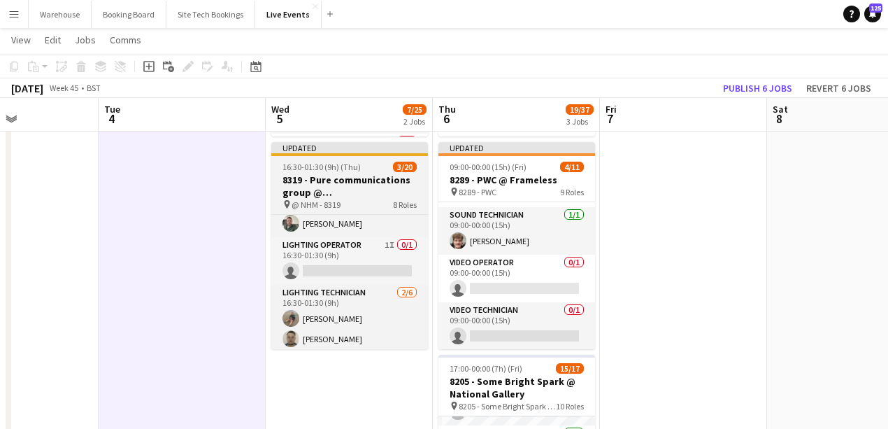
click at [309, 194] on h3 "8319 - Pure communications group @ [GEOGRAPHIC_DATA]" at bounding box center [349, 185] width 157 height 25
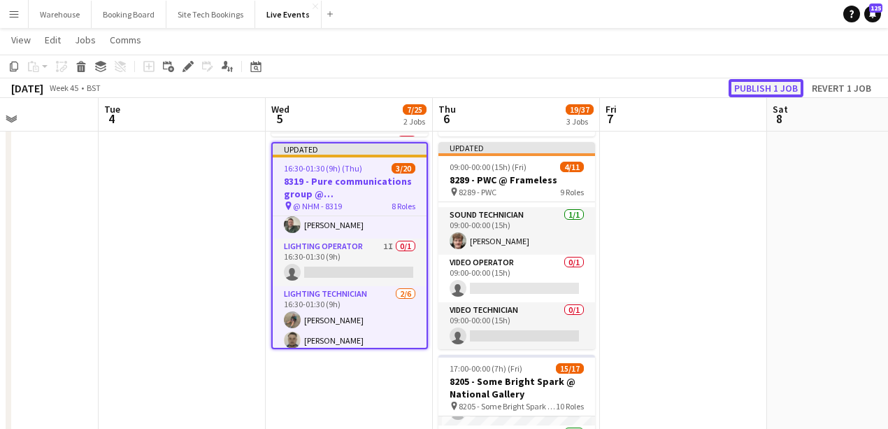
click at [692, 85] on button "Publish 1 job" at bounding box center [766, 88] width 75 height 18
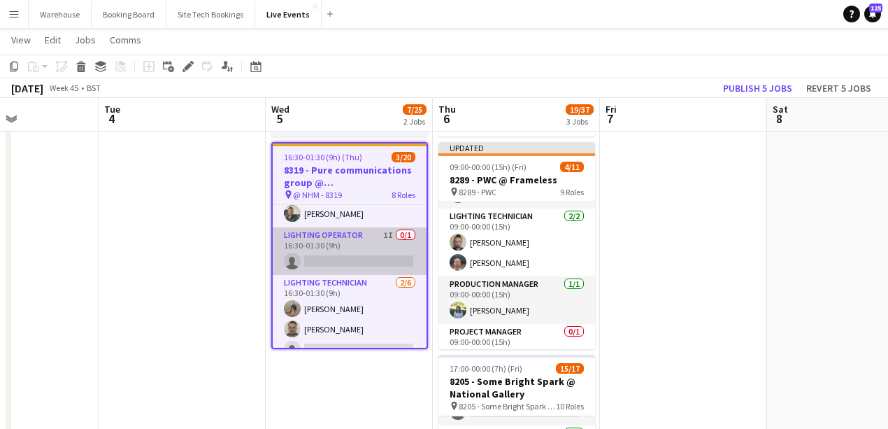
scroll to position [140, 0]
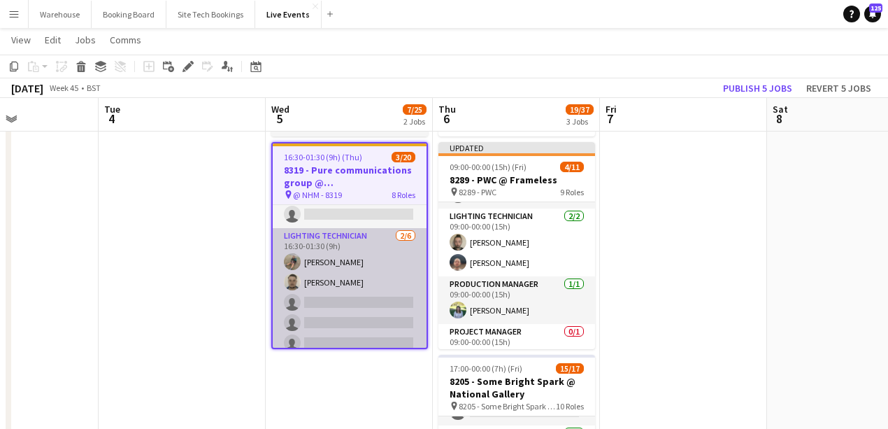
click at [361, 301] on app-card-role "Lighting Technician [DATE] 16:30-01:30 (9h) [PERSON_NAME] [PERSON_NAME] single-…" at bounding box center [350, 302] width 154 height 149
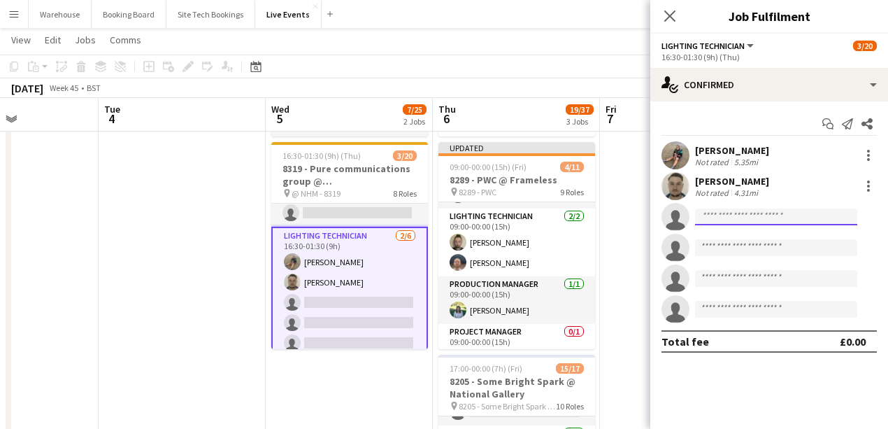
click at [692, 222] on input at bounding box center [776, 216] width 162 height 17
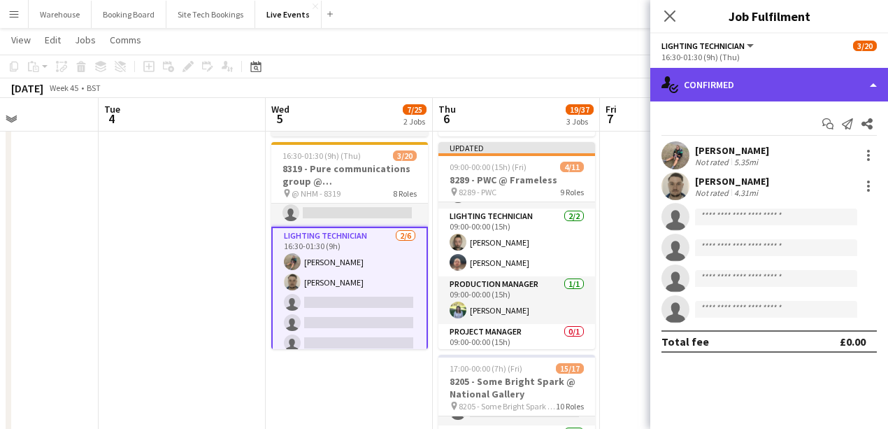
click at [692, 74] on div "single-neutral-actions-check-2 Confirmed" at bounding box center [769, 85] width 238 height 34
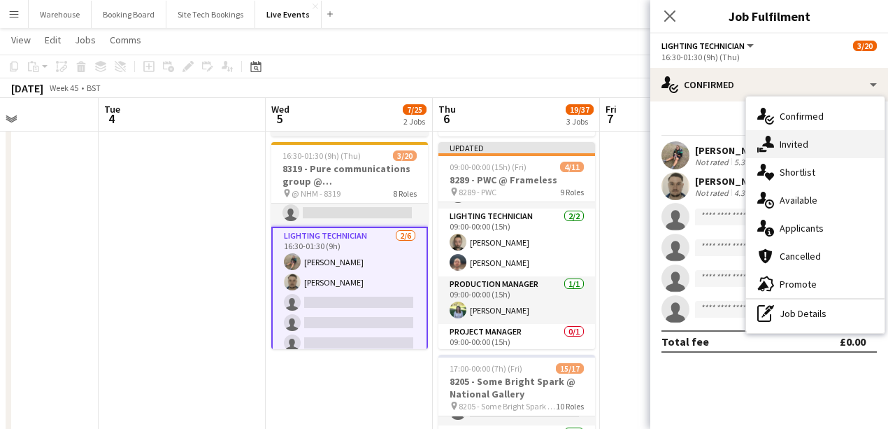
click at [692, 155] on div "single-neutral-actions-share-1 Invited" at bounding box center [815, 144] width 138 height 28
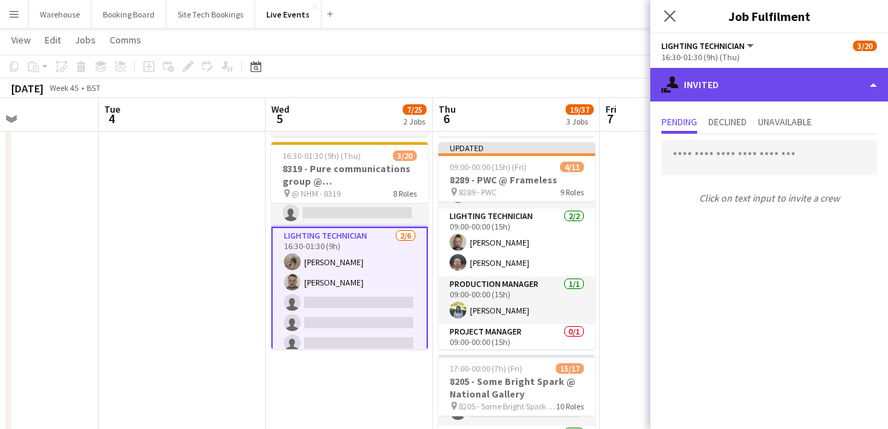
click at [692, 73] on div "single-neutral-actions-share-1 Invited" at bounding box center [769, 85] width 238 height 34
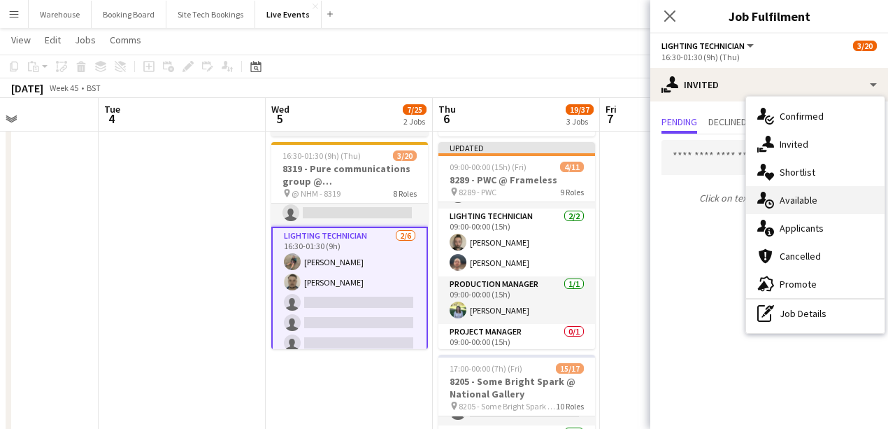
click at [692, 203] on span "Available" at bounding box center [799, 200] width 38 height 13
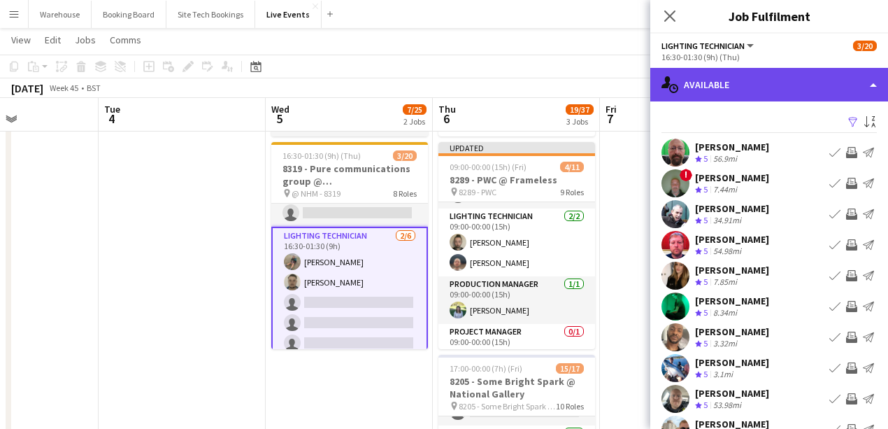
click at [692, 88] on div "single-neutral-actions-upload Available" at bounding box center [769, 85] width 238 height 34
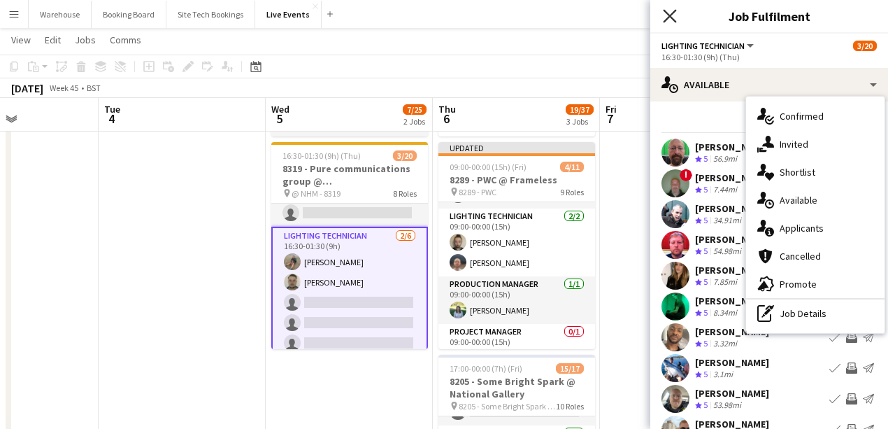
click at [669, 17] on icon at bounding box center [669, 15] width 13 height 13
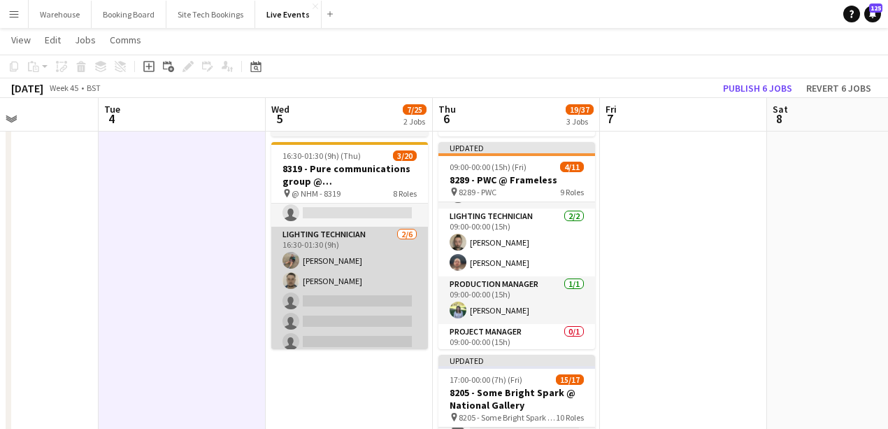
click at [366, 302] on app-card-role "Lighting Technician [DATE] 16:30-01:30 (9h) [PERSON_NAME] [PERSON_NAME] single-…" at bounding box center [349, 301] width 157 height 149
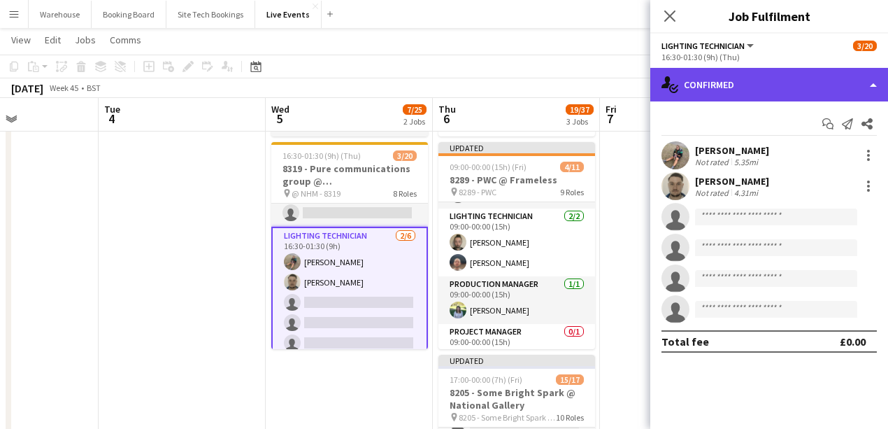
click at [692, 95] on div "single-neutral-actions-check-2 Confirmed" at bounding box center [769, 85] width 238 height 34
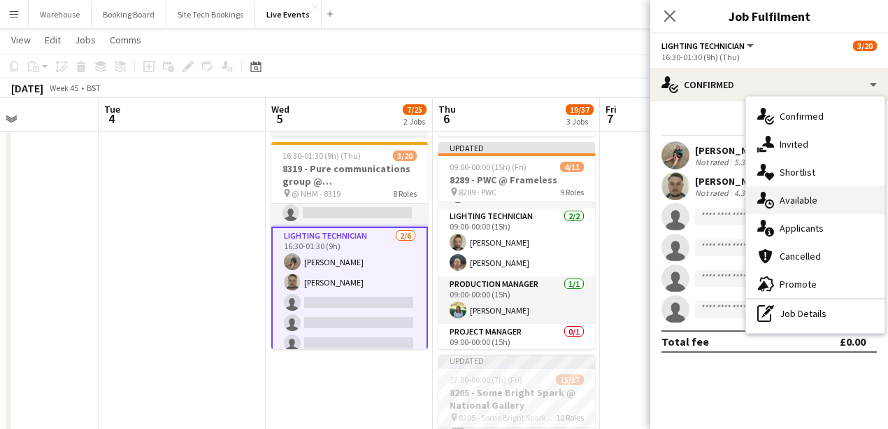
click at [692, 204] on span "Available" at bounding box center [799, 200] width 38 height 13
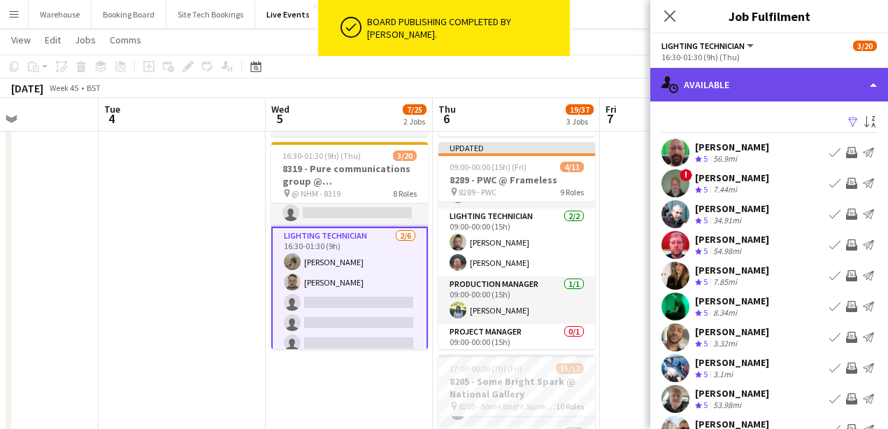
click at [692, 87] on div "single-neutral-actions-upload Available" at bounding box center [769, 85] width 238 height 34
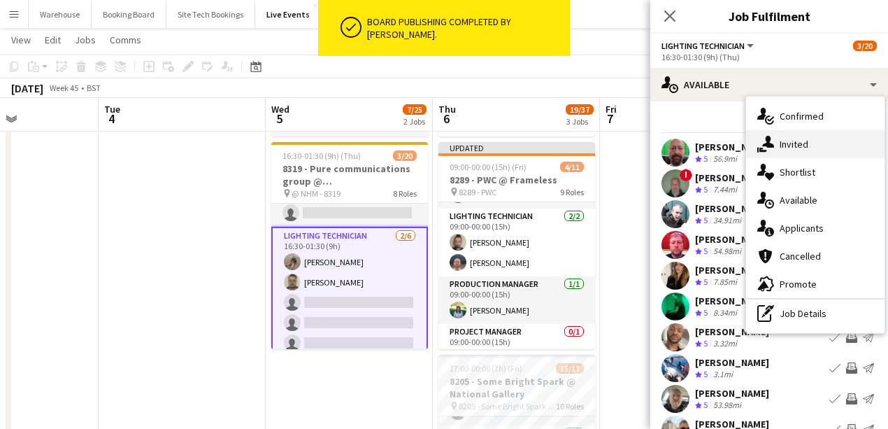
click at [692, 151] on div "single-neutral-actions-share-1 Invited" at bounding box center [815, 144] width 138 height 28
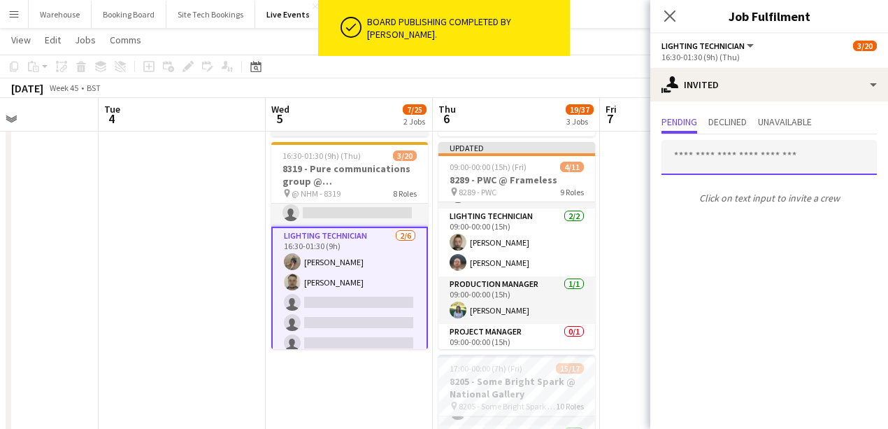
click at [692, 164] on input "text" at bounding box center [769, 157] width 215 height 35
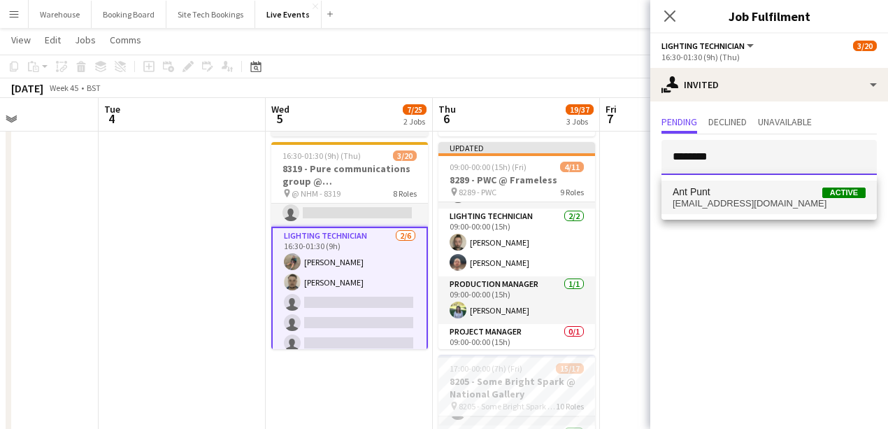
type input "********"
click at [692, 208] on mat-option "Ant Punt Active [EMAIL_ADDRESS][DOMAIN_NAME]" at bounding box center [769, 197] width 215 height 34
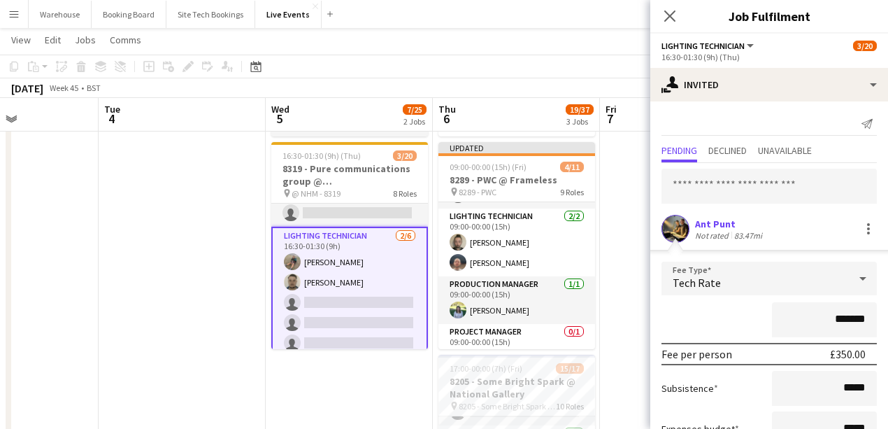
scroll to position [93, 0]
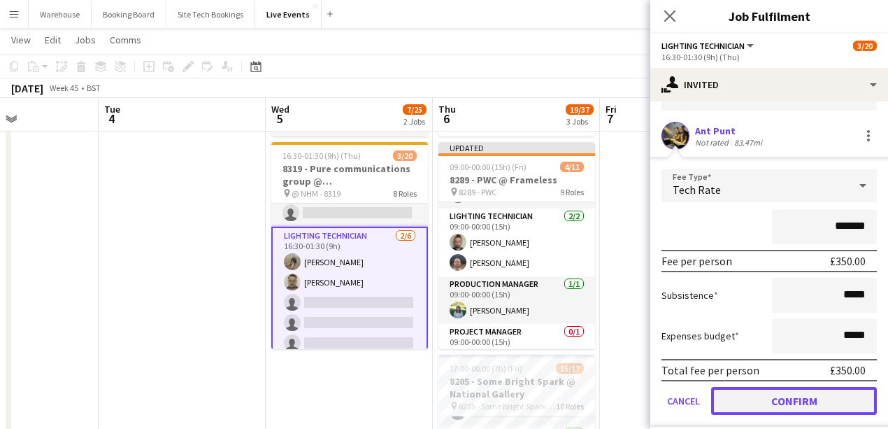
click at [692, 390] on button "Confirm" at bounding box center [794, 401] width 166 height 28
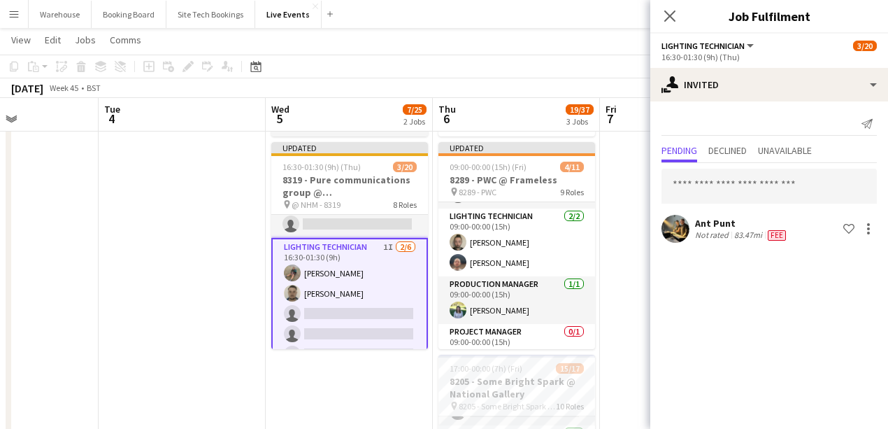
scroll to position [0, 0]
click at [664, 15] on icon "Close pop-in" at bounding box center [669, 15] width 13 height 13
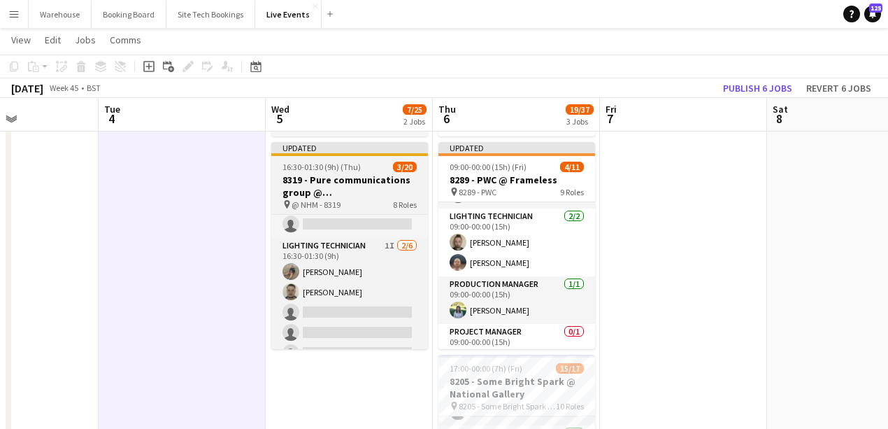
click at [320, 188] on h3 "8319 - Pure communications group @ [GEOGRAPHIC_DATA]" at bounding box center [349, 185] width 157 height 25
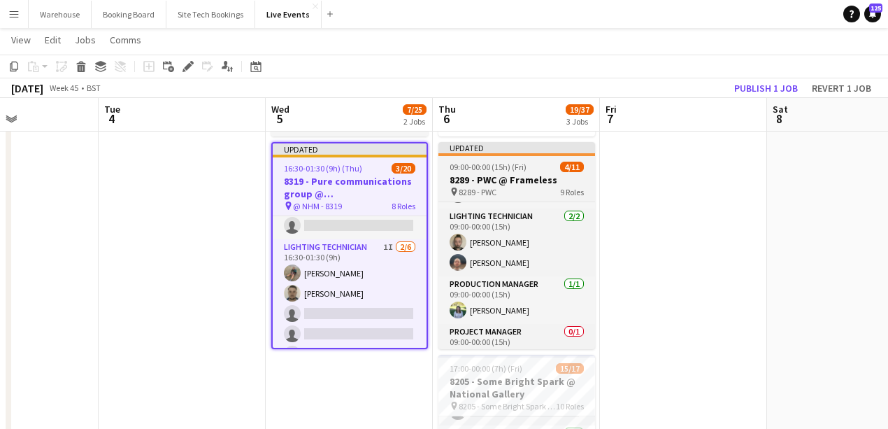
scroll to position [0, 403]
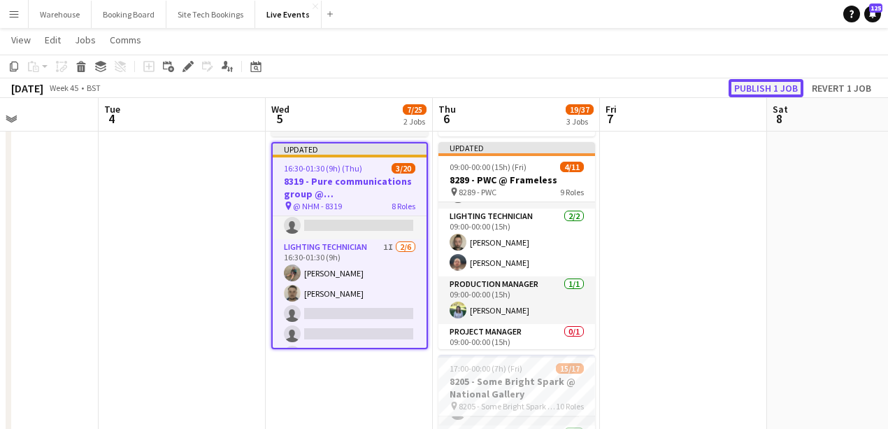
click at [692, 87] on button "Publish 1 job" at bounding box center [766, 88] width 75 height 18
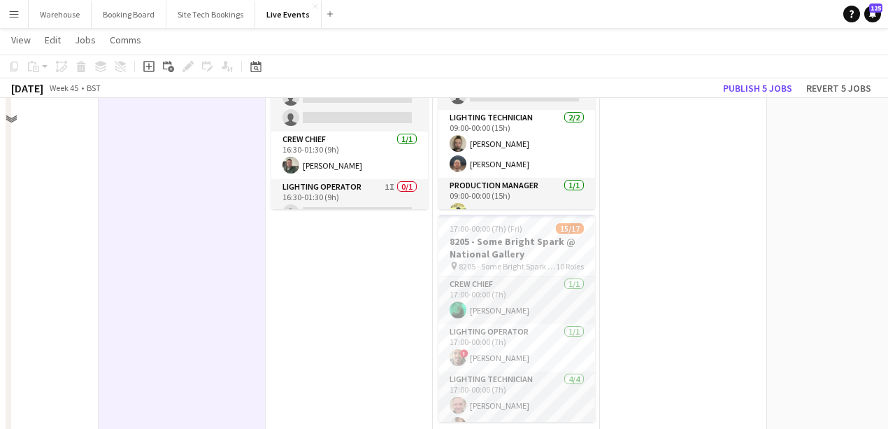
scroll to position [326, 0]
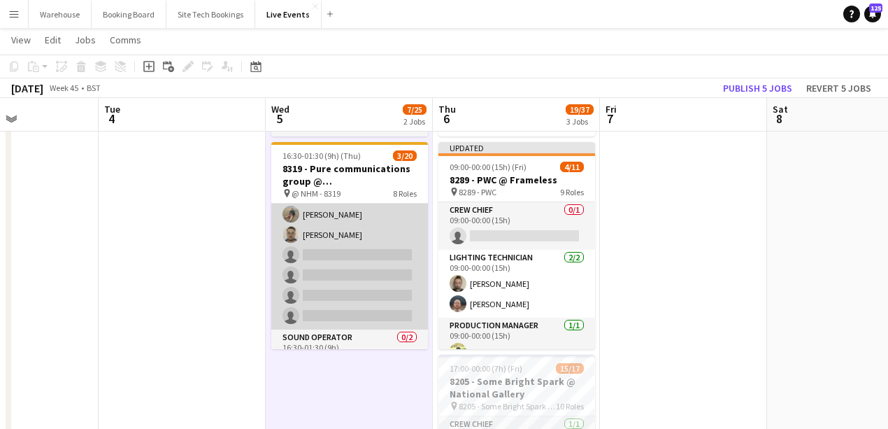
scroll to position [140, 0]
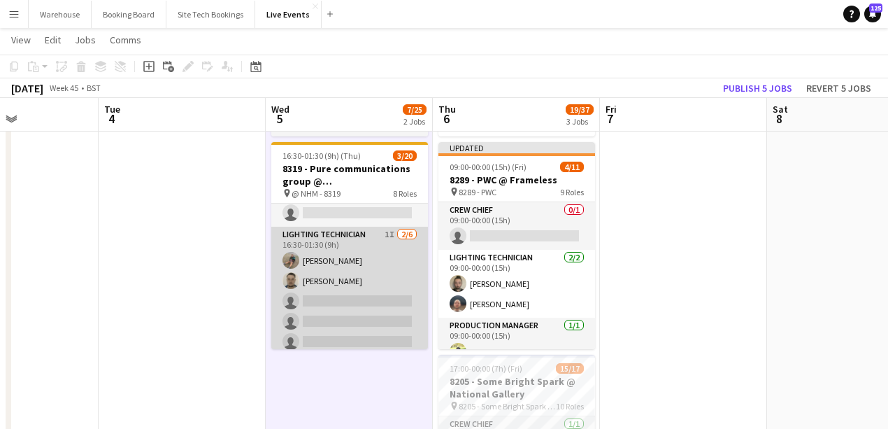
click at [325, 235] on app-card-role "Lighting Technician 1I [DATE] 16:30-01:30 (9h) [PERSON_NAME] [PERSON_NAME] sing…" at bounding box center [349, 301] width 157 height 149
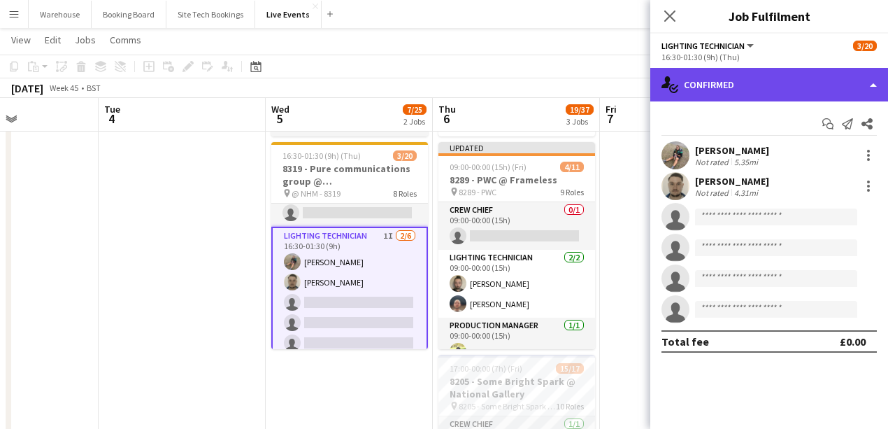
click at [692, 80] on div "single-neutral-actions-check-2 Confirmed" at bounding box center [769, 85] width 238 height 34
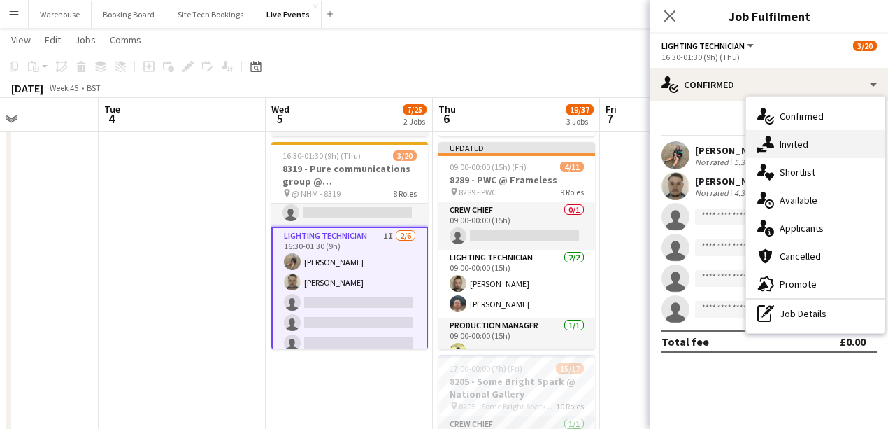
click at [692, 150] on div "single-neutral-actions-share-1 Invited" at bounding box center [815, 144] width 138 height 28
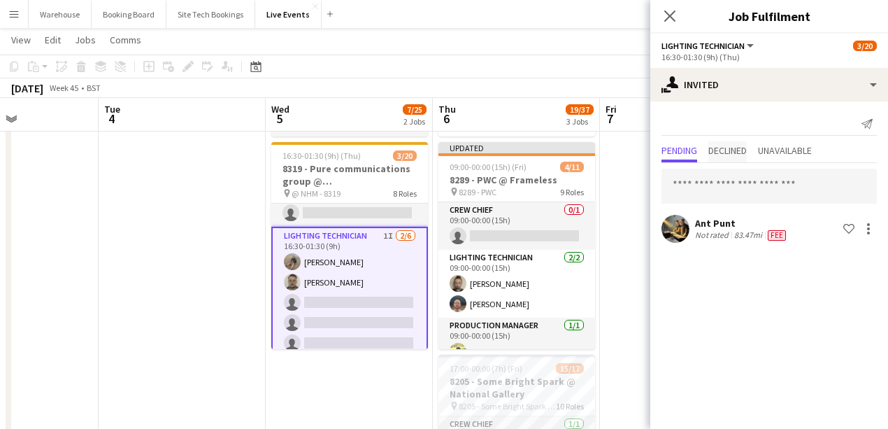
click at [692, 151] on span "Declined" at bounding box center [727, 150] width 38 height 10
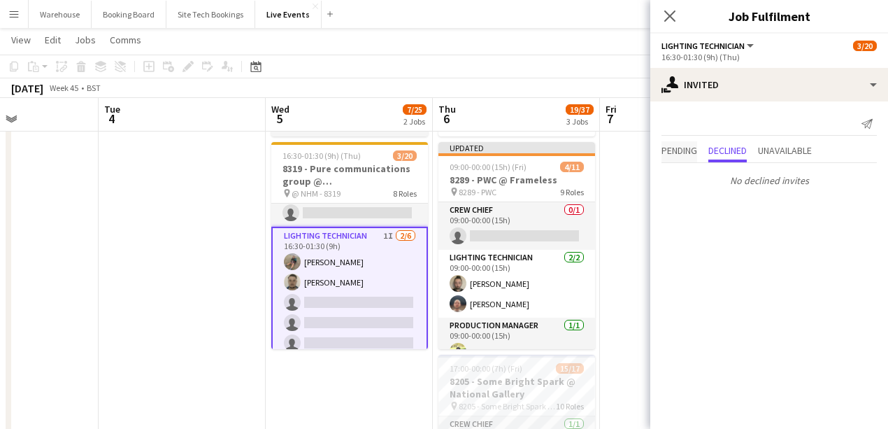
click at [692, 150] on span "Pending" at bounding box center [680, 150] width 36 height 10
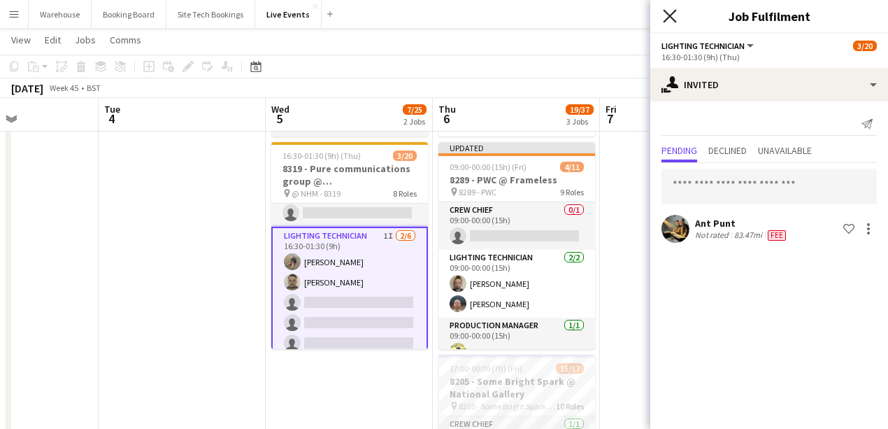
click at [666, 14] on icon "Close pop-in" at bounding box center [669, 15] width 13 height 13
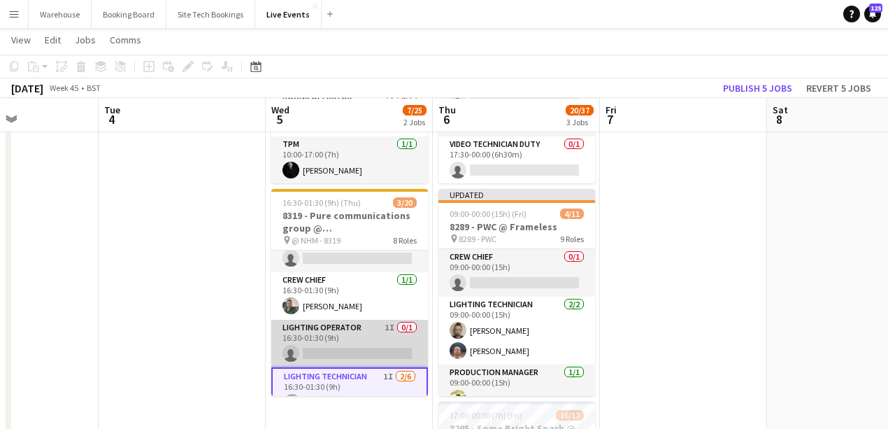
scroll to position [0, 0]
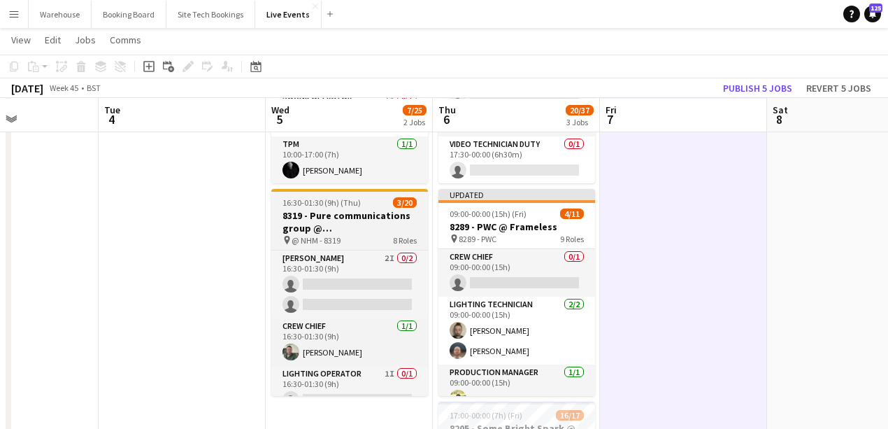
click at [350, 242] on div "pin @ NHM - 8319 8 Roles" at bounding box center [349, 239] width 157 height 11
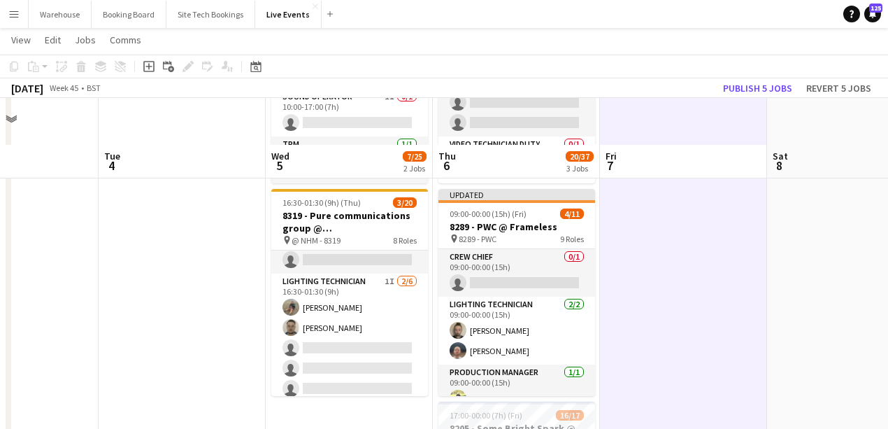
scroll to position [233, 0]
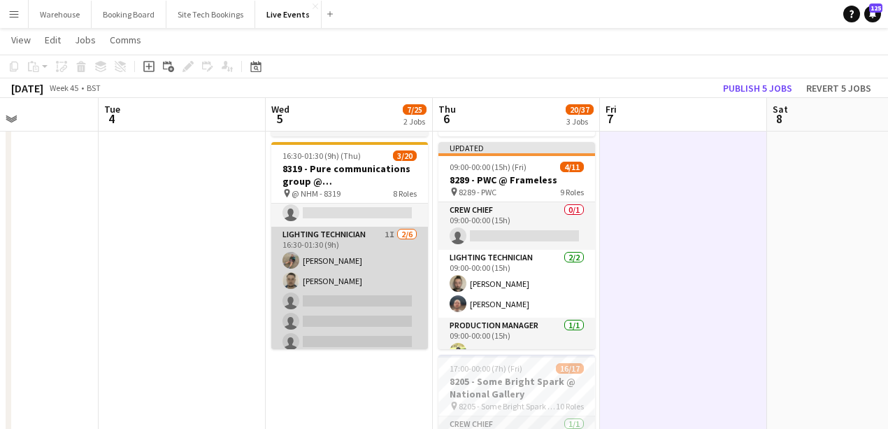
click at [346, 243] on app-card-role "Lighting Technician 1I [DATE] 16:30-01:30 (9h) [PERSON_NAME] [PERSON_NAME] sing…" at bounding box center [349, 301] width 157 height 149
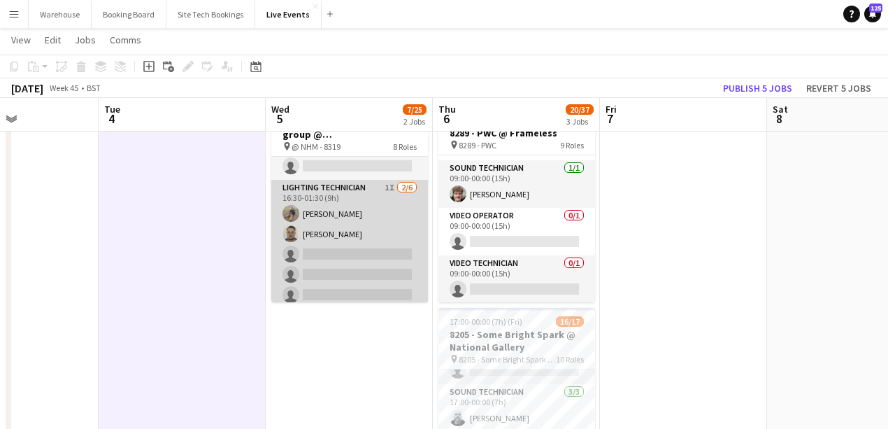
scroll to position [326, 0]
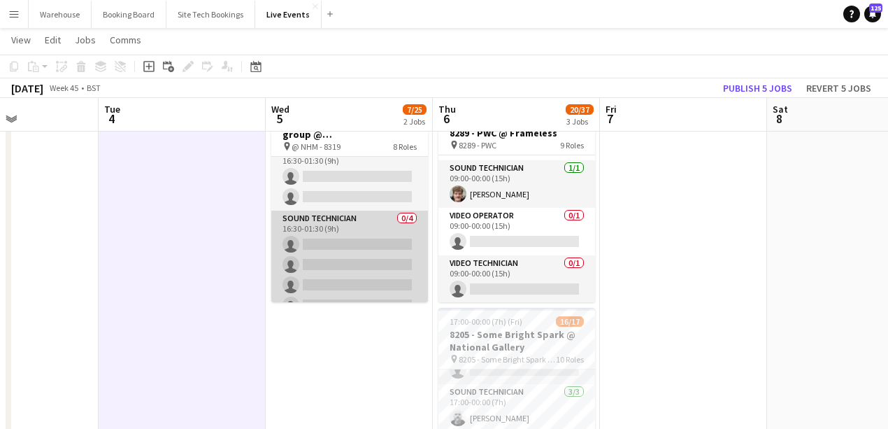
click at [370, 243] on app-card-role "Sound Technician 0/4 16:30-01:30 (9h) single-neutral-actions single-neutral-act…" at bounding box center [349, 265] width 157 height 108
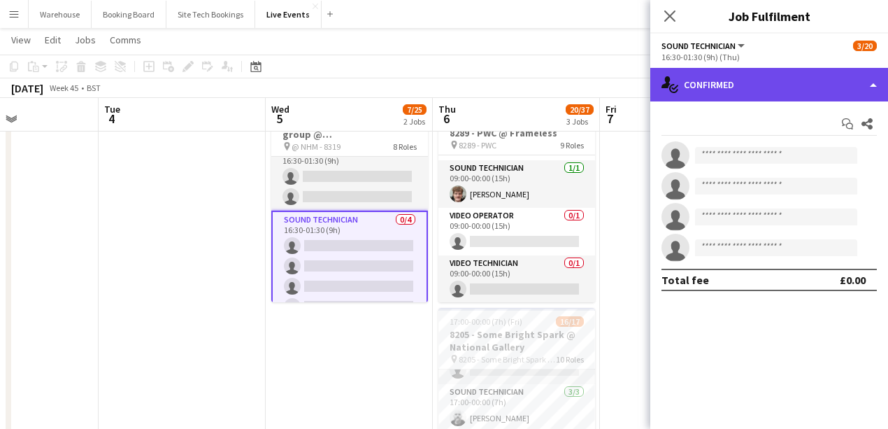
click at [692, 87] on div "single-neutral-actions-check-2 Confirmed" at bounding box center [769, 85] width 238 height 34
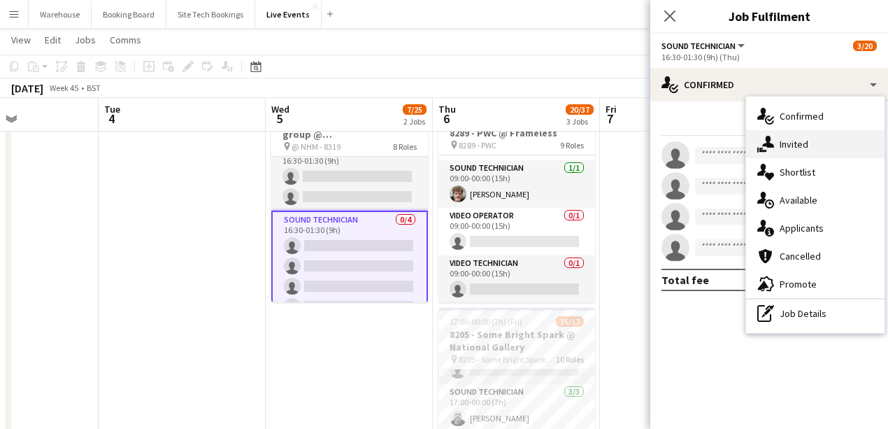
drag, startPoint x: 803, startPoint y: 137, endPoint x: 771, endPoint y: 143, distance: 32.0
click at [692, 136] on div "single-neutral-actions-share-1 Invited" at bounding box center [815, 144] width 138 height 28
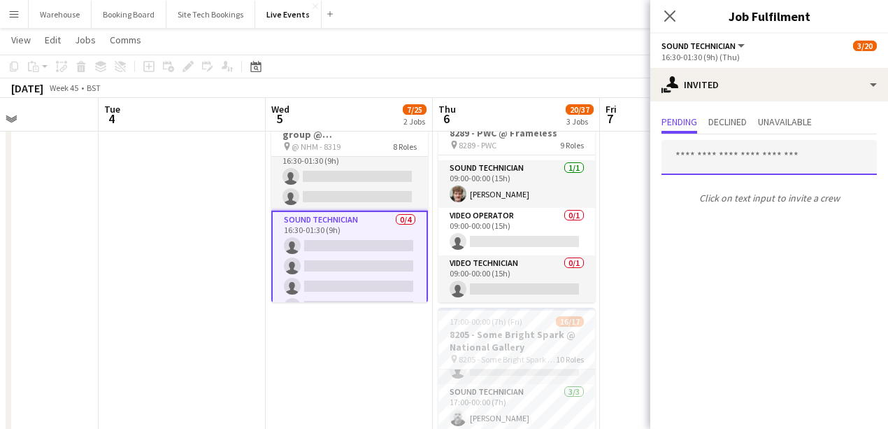
click at [692, 155] on input "text" at bounding box center [769, 157] width 215 height 35
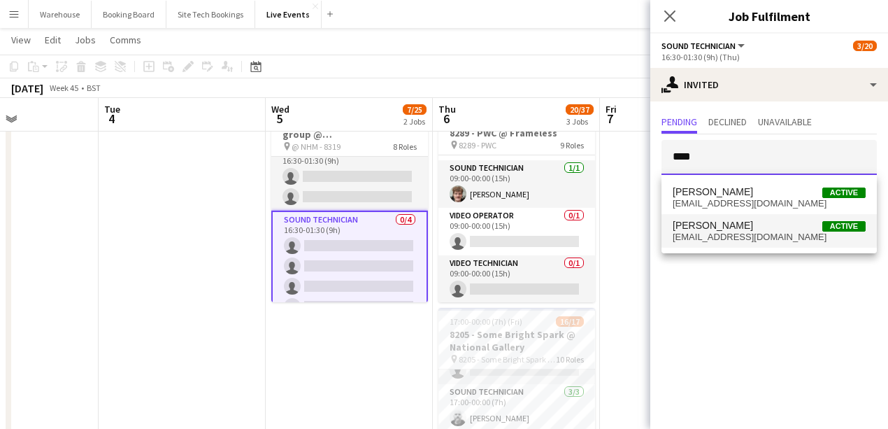
type input "****"
click at [692, 227] on span "[PERSON_NAME]" at bounding box center [713, 226] width 80 height 12
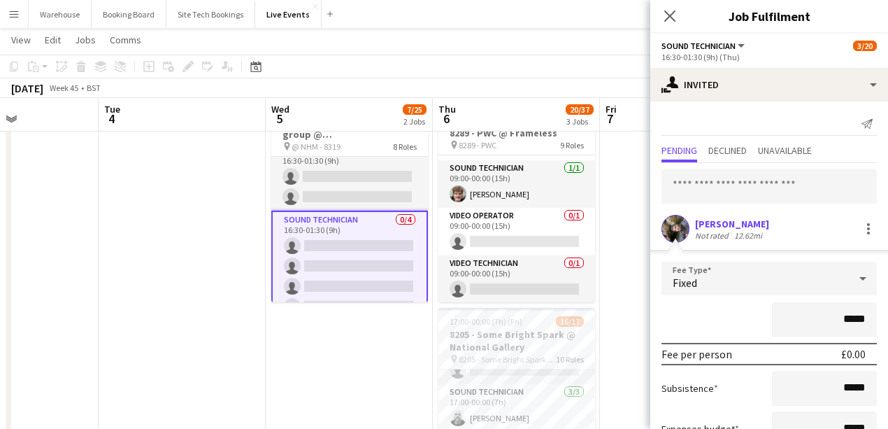
scroll to position [104, 0]
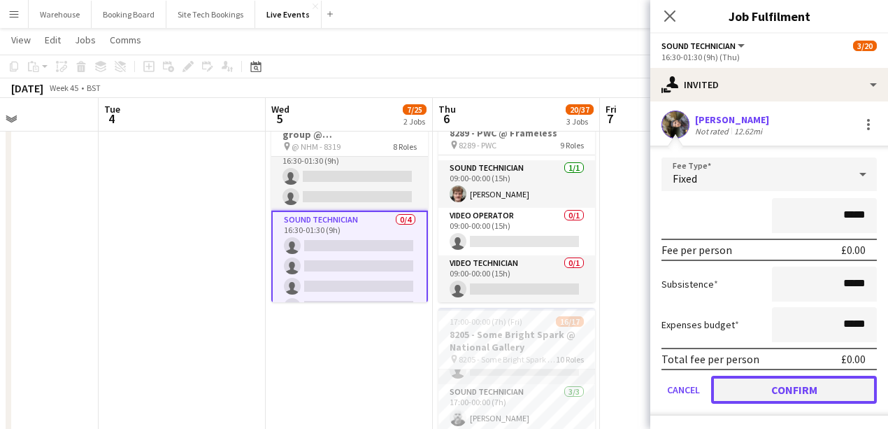
click at [692, 382] on button "Confirm" at bounding box center [794, 390] width 166 height 28
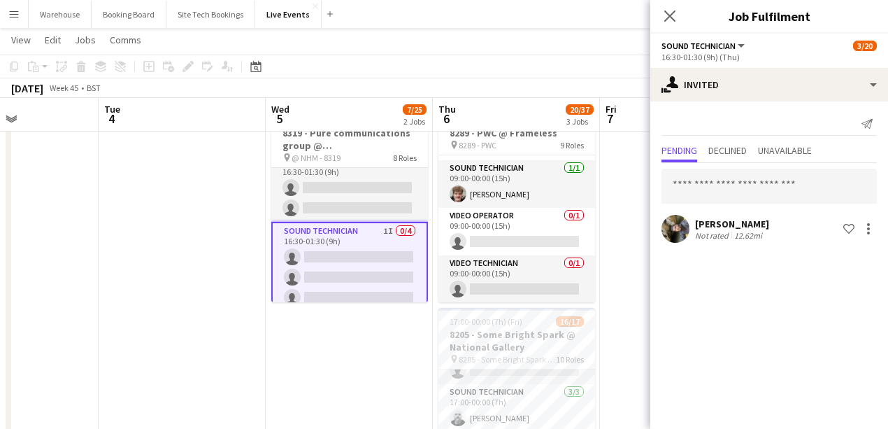
scroll to position [0, 0]
click at [673, 14] on icon at bounding box center [669, 15] width 13 height 13
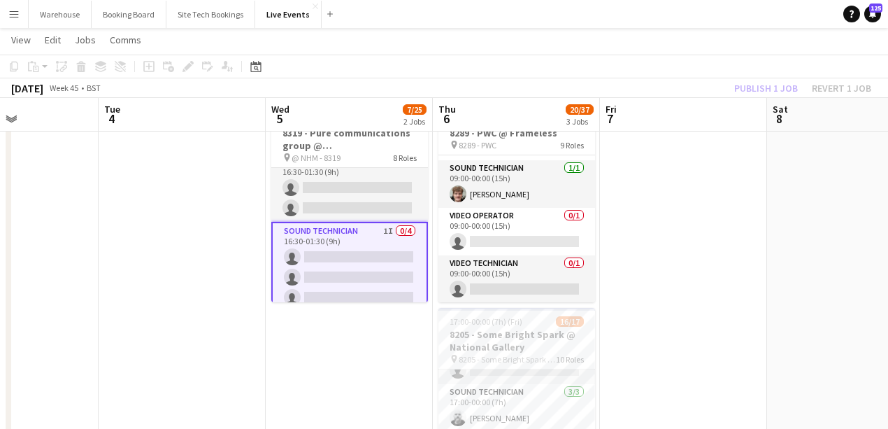
scroll to position [93, 0]
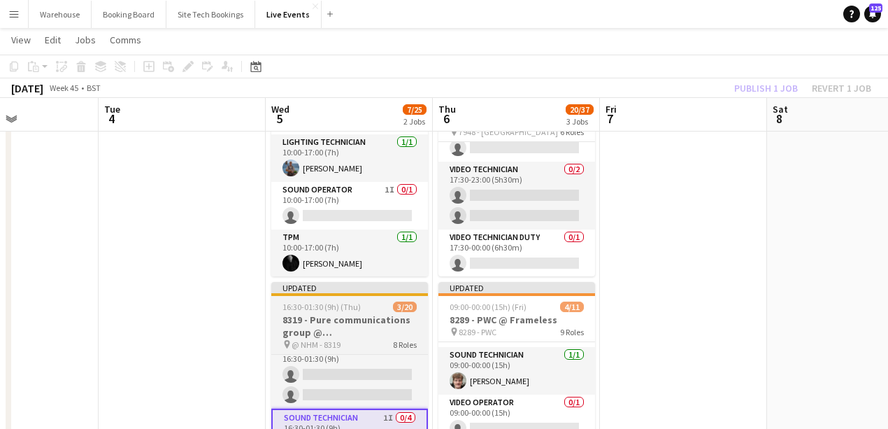
click at [334, 319] on h3 "8319 - Pure communications group @ [GEOGRAPHIC_DATA]" at bounding box center [349, 325] width 157 height 25
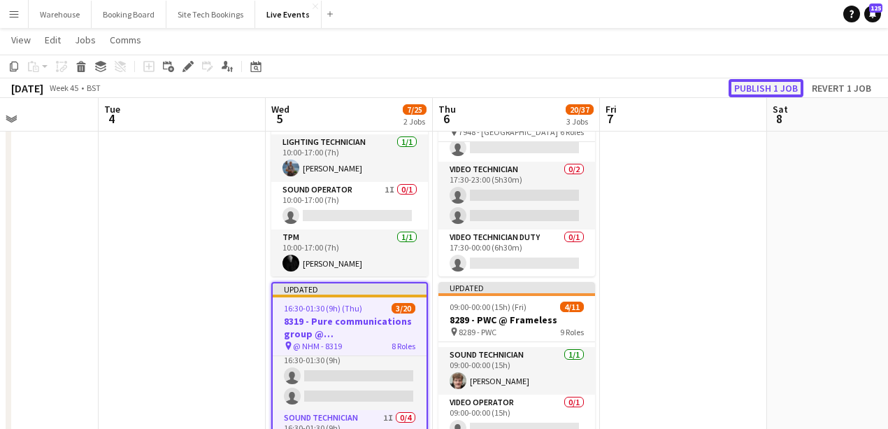
click at [692, 90] on button "Publish 1 job" at bounding box center [766, 88] width 75 height 18
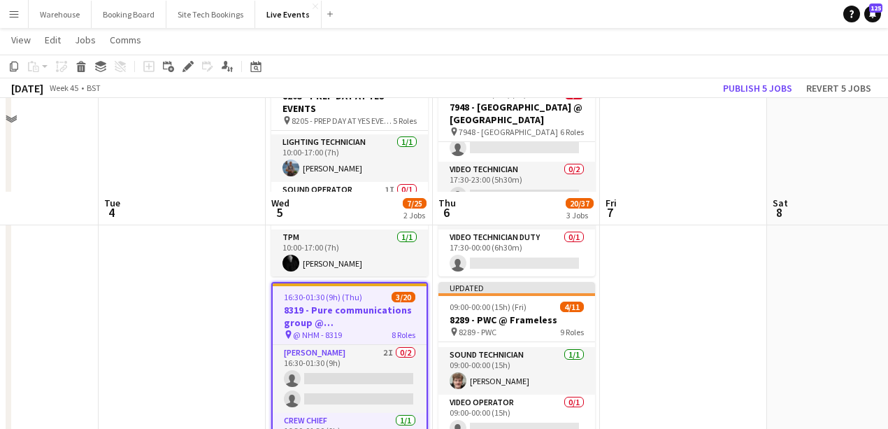
scroll to position [186, 0]
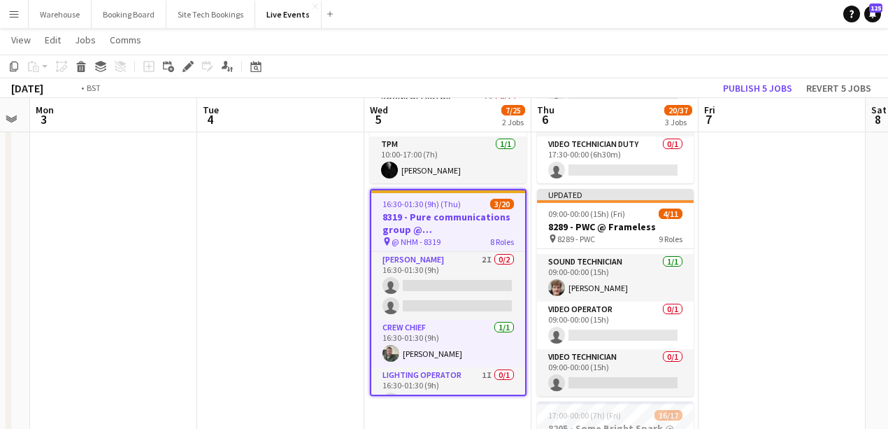
drag, startPoint x: 141, startPoint y: 283, endPoint x: 474, endPoint y: 274, distance: 333.0
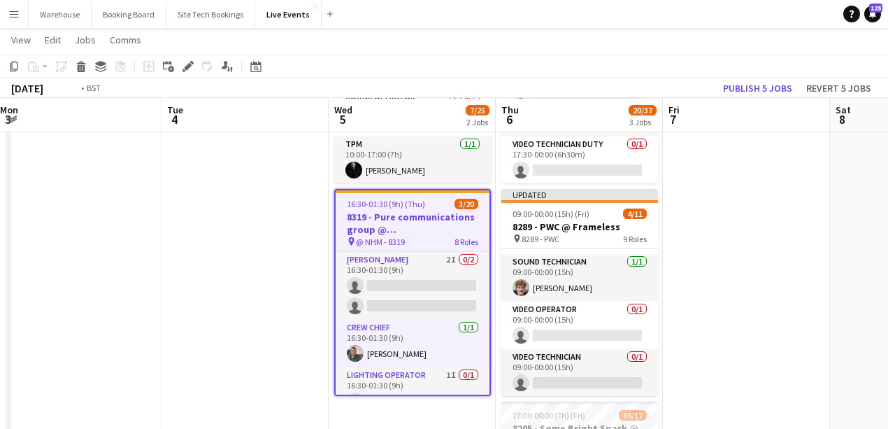
drag, startPoint x: 260, startPoint y: 305, endPoint x: 180, endPoint y: 311, distance: 80.6
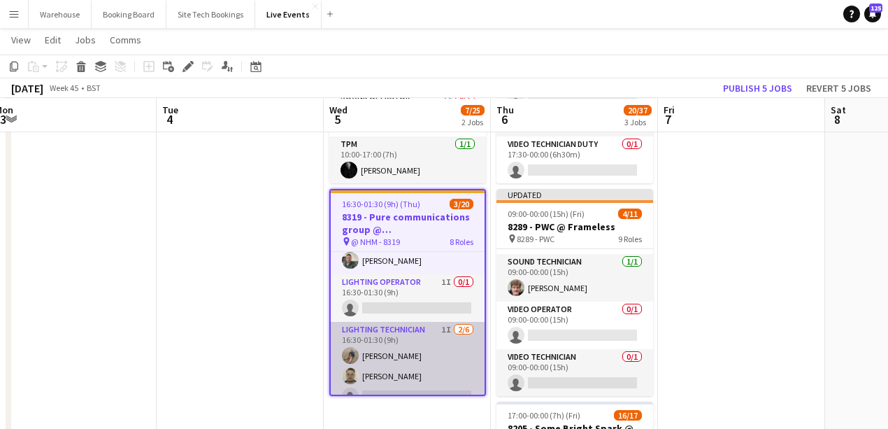
scroll to position [0, 0]
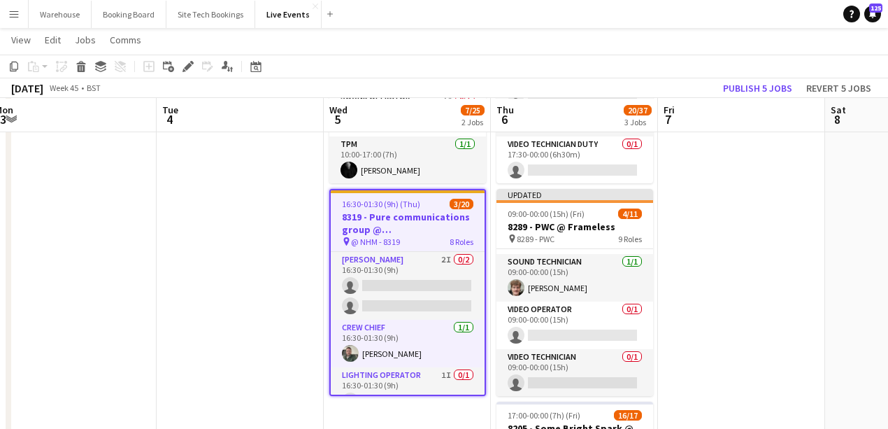
click at [407, 226] on h3 "8319 - Pure communications group @ [GEOGRAPHIC_DATA]" at bounding box center [408, 223] width 154 height 25
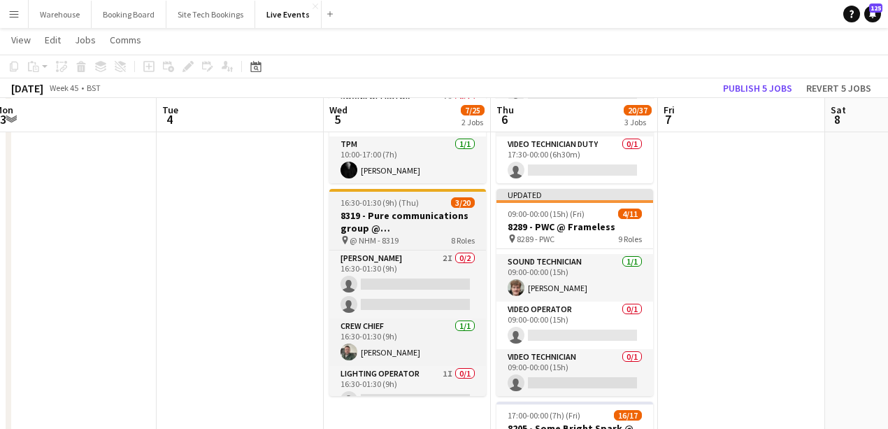
click at [407, 226] on h3 "8319 - Pure communications group @ [GEOGRAPHIC_DATA]" at bounding box center [407, 221] width 157 height 25
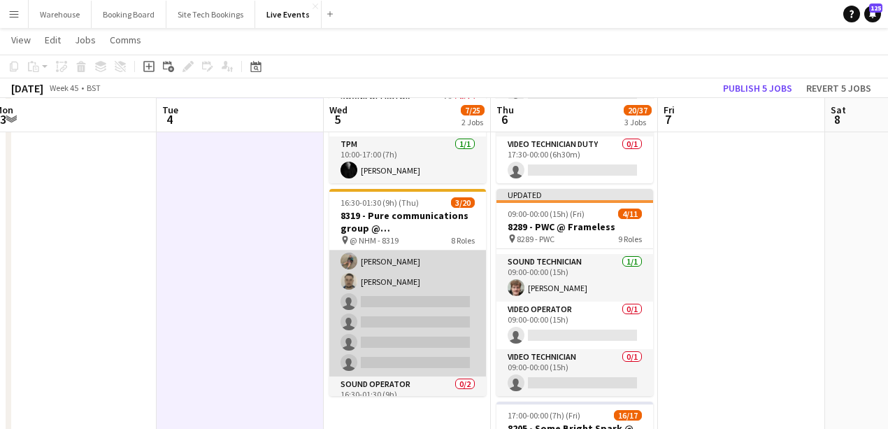
scroll to position [93, 0]
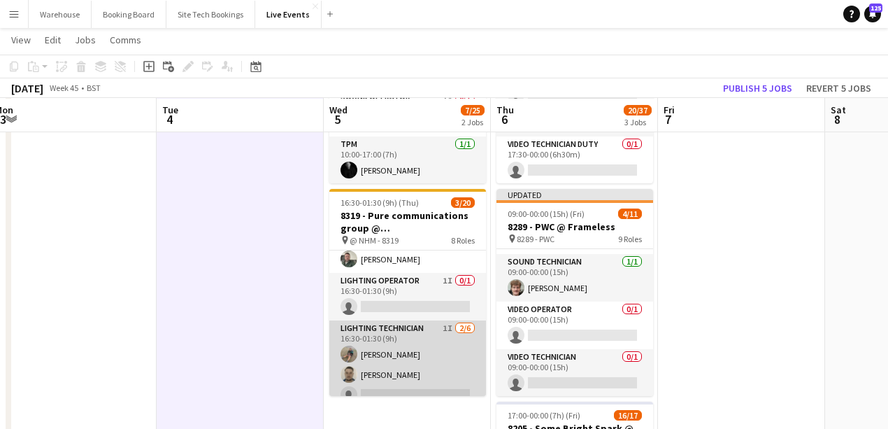
click at [407, 326] on app-card-role "Lighting Technician 1I [DATE] 16:30-01:30 (9h) [PERSON_NAME] [PERSON_NAME] sing…" at bounding box center [407, 394] width 157 height 149
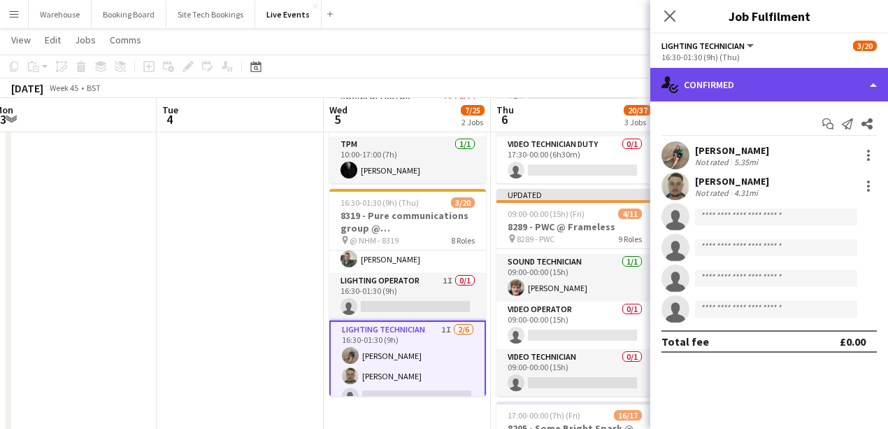
click at [692, 94] on div "single-neutral-actions-check-2 Confirmed" at bounding box center [769, 85] width 238 height 34
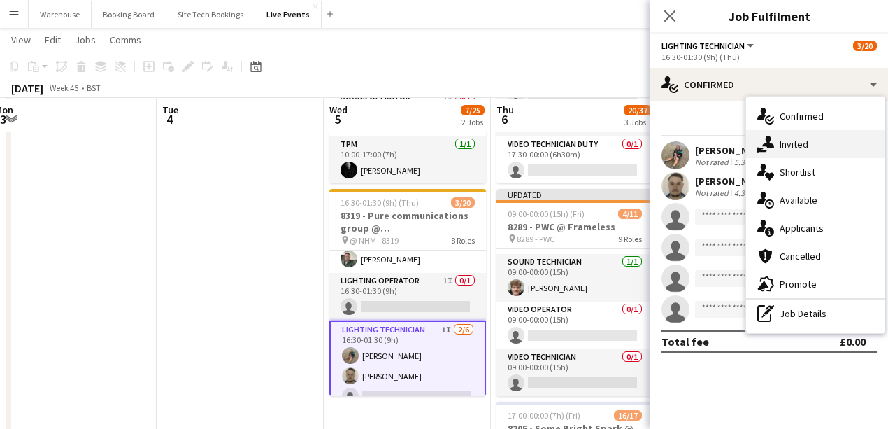
click at [692, 149] on span "Invited" at bounding box center [794, 144] width 29 height 13
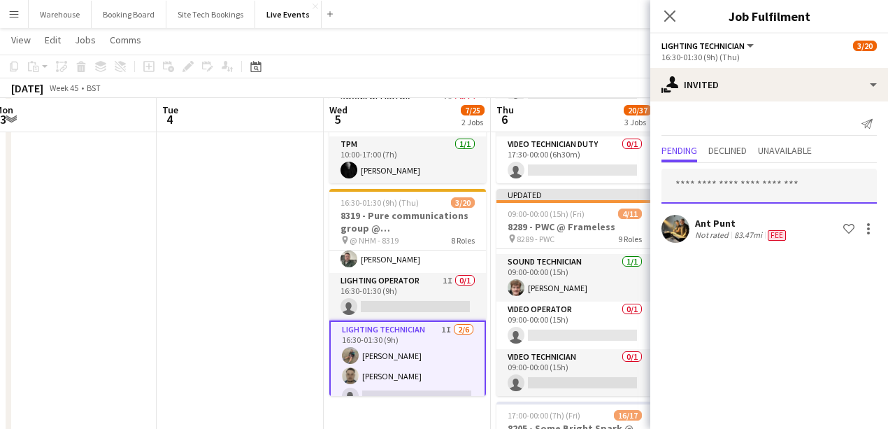
click at [692, 197] on input "text" at bounding box center [769, 186] width 215 height 35
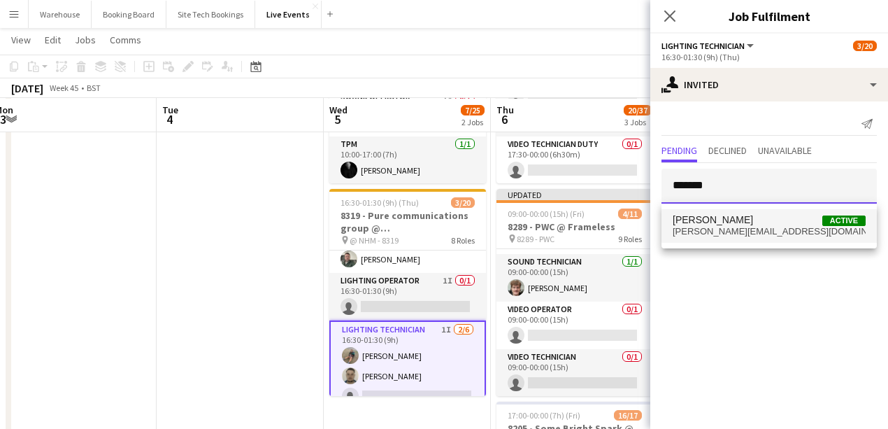
type input "*******"
click at [692, 217] on span "[PERSON_NAME]" at bounding box center [713, 220] width 80 height 12
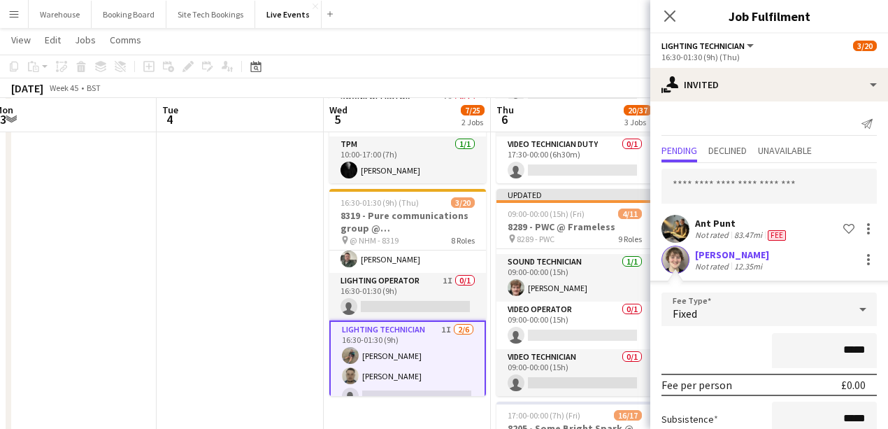
scroll to position [135, 0]
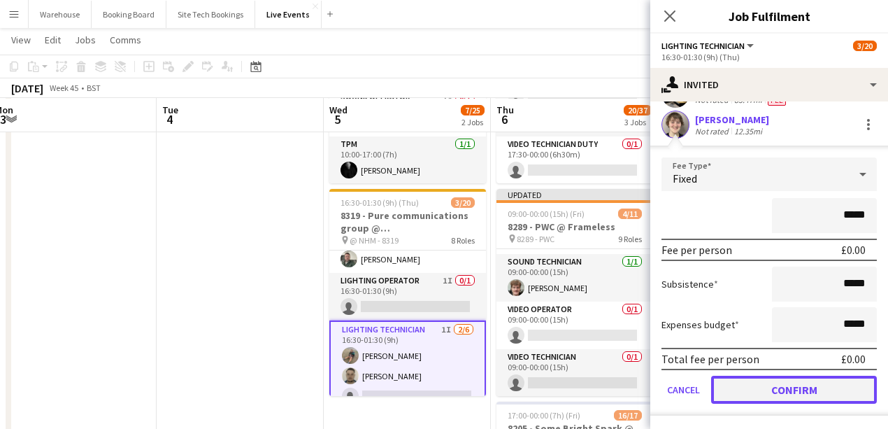
click at [692, 384] on button "Confirm" at bounding box center [794, 390] width 166 height 28
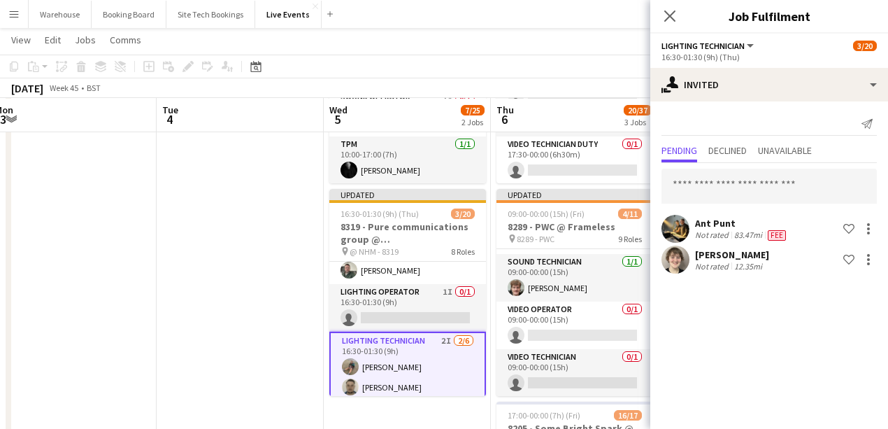
scroll to position [0, 0]
click at [667, 15] on icon "Close pop-in" at bounding box center [669, 15] width 13 height 13
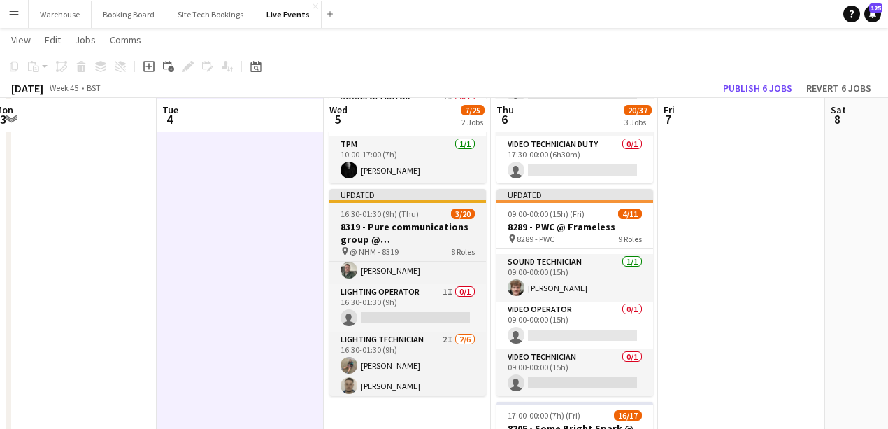
click at [372, 245] on div "pin @ NHM - 8319 8 Roles" at bounding box center [407, 250] width 157 height 11
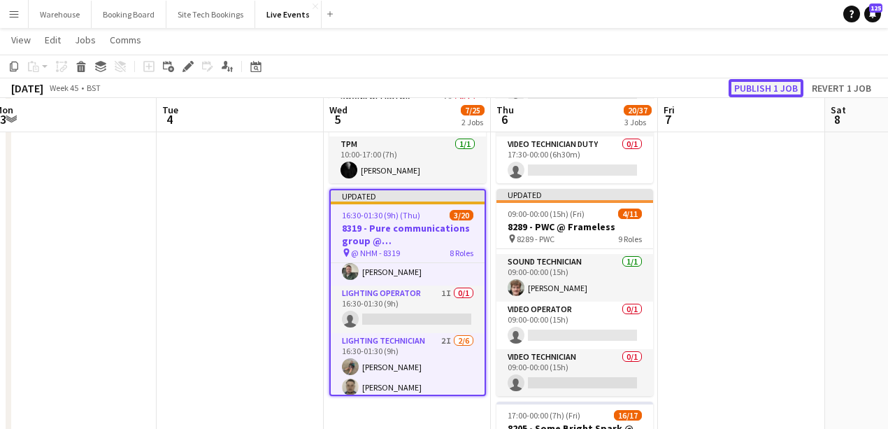
click at [692, 94] on button "Publish 1 job" at bounding box center [766, 88] width 75 height 18
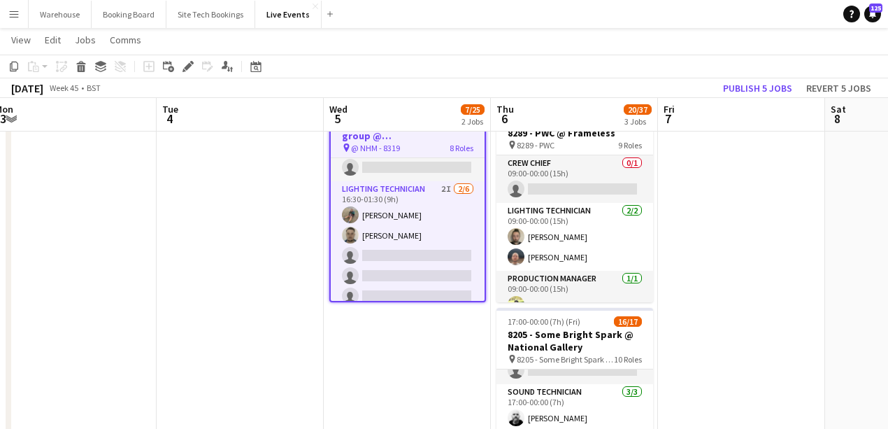
scroll to position [186, 0]
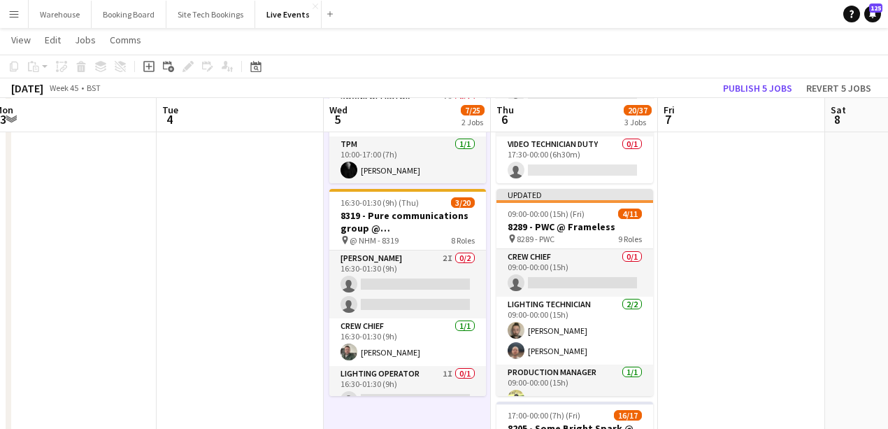
scroll to position [0, 0]
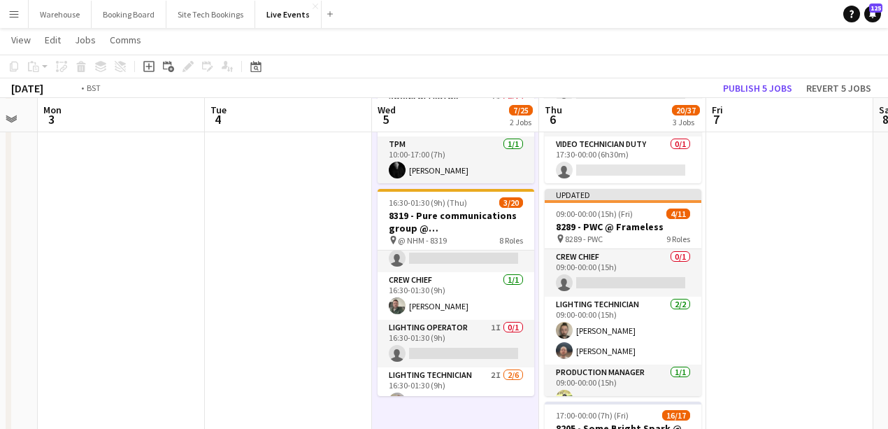
drag, startPoint x: 137, startPoint y: 304, endPoint x: 505, endPoint y: 326, distance: 368.6
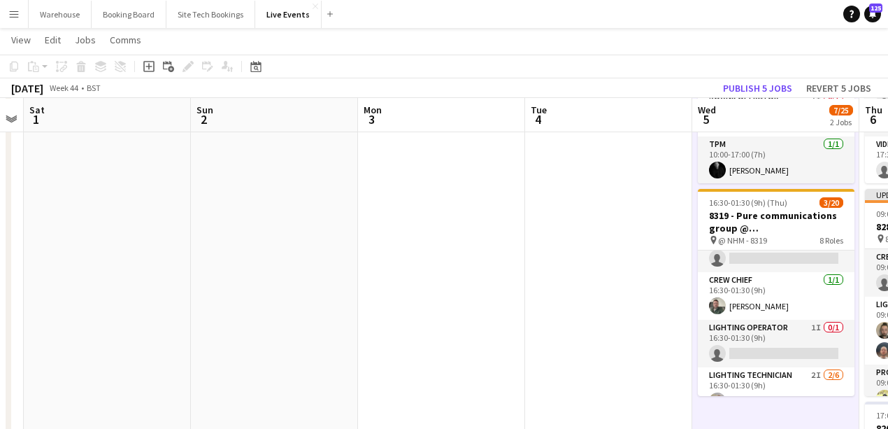
drag, startPoint x: 376, startPoint y: 334, endPoint x: 687, endPoint y: 333, distance: 311.2
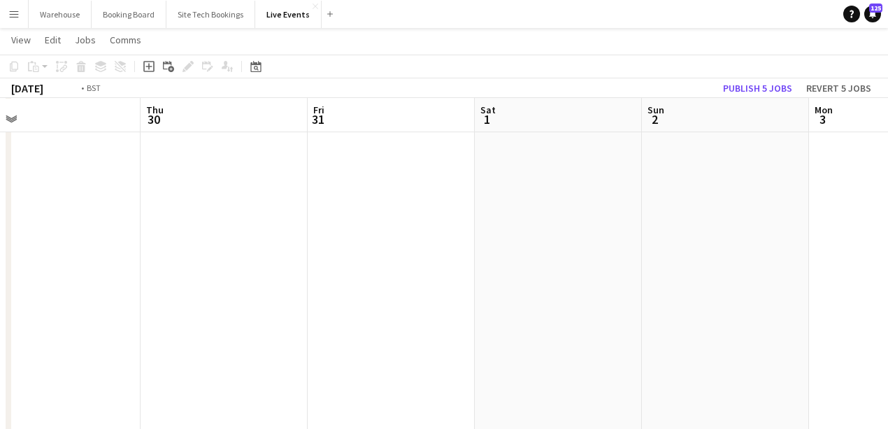
drag, startPoint x: 618, startPoint y: 320, endPoint x: 678, endPoint y: 325, distance: 60.3
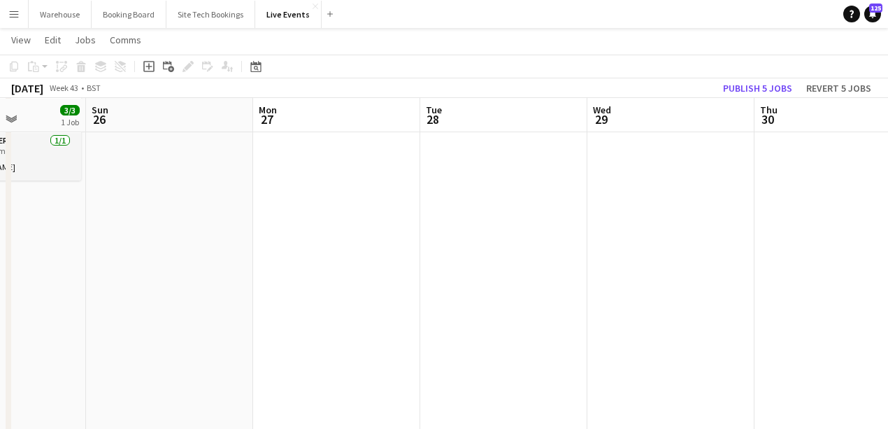
drag, startPoint x: 624, startPoint y: 319, endPoint x: 657, endPoint y: 320, distance: 33.6
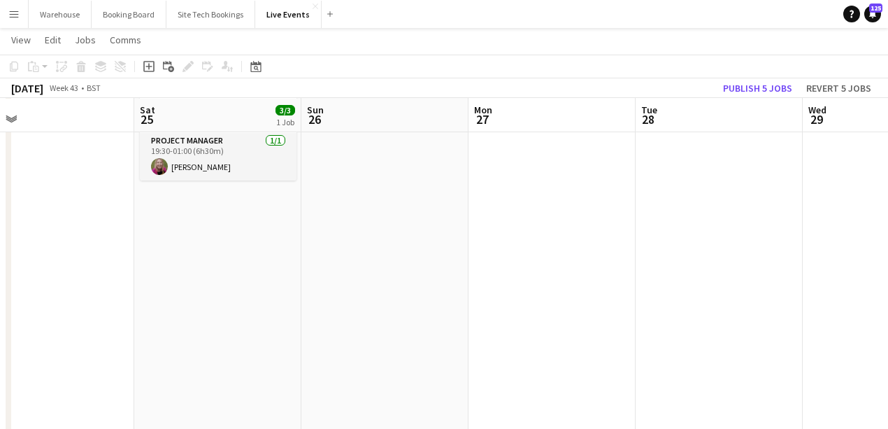
drag, startPoint x: 459, startPoint y: 318, endPoint x: 537, endPoint y: 334, distance: 80.0
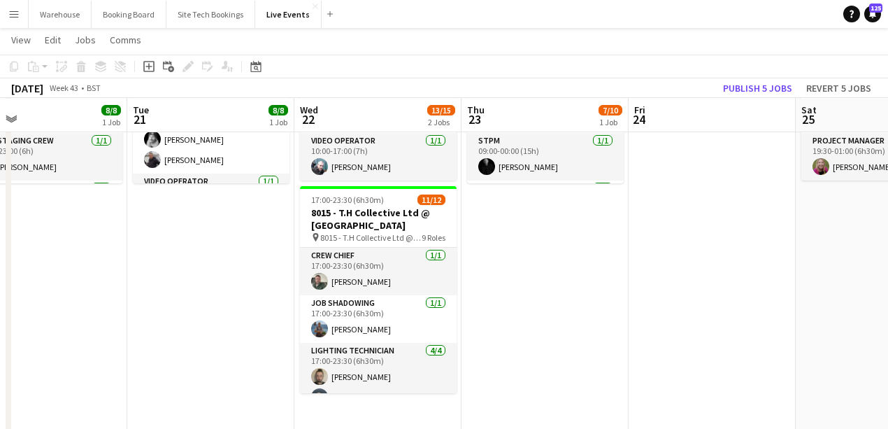
drag, startPoint x: 513, startPoint y: 361, endPoint x: 593, endPoint y: 354, distance: 80.0
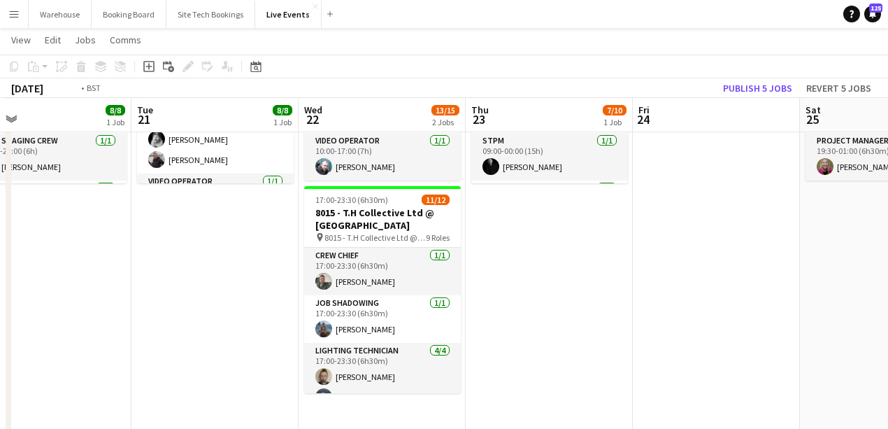
drag, startPoint x: 156, startPoint y: 358, endPoint x: 553, endPoint y: 365, distance: 397.3
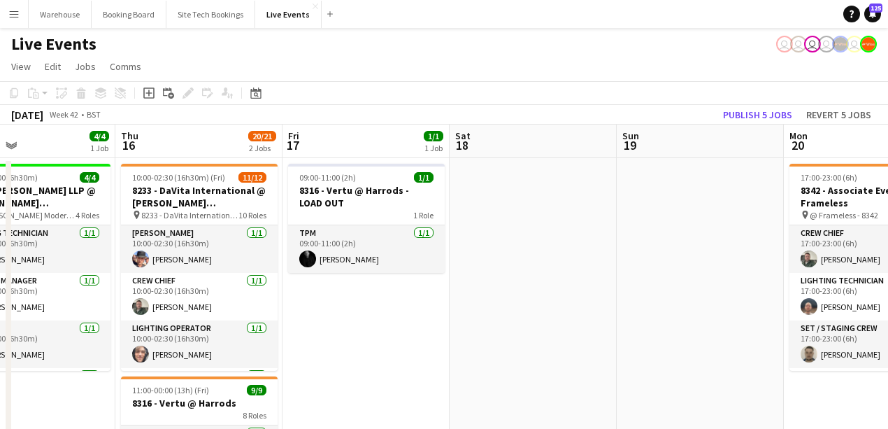
drag, startPoint x: 333, startPoint y: 362, endPoint x: 576, endPoint y: 350, distance: 243.6
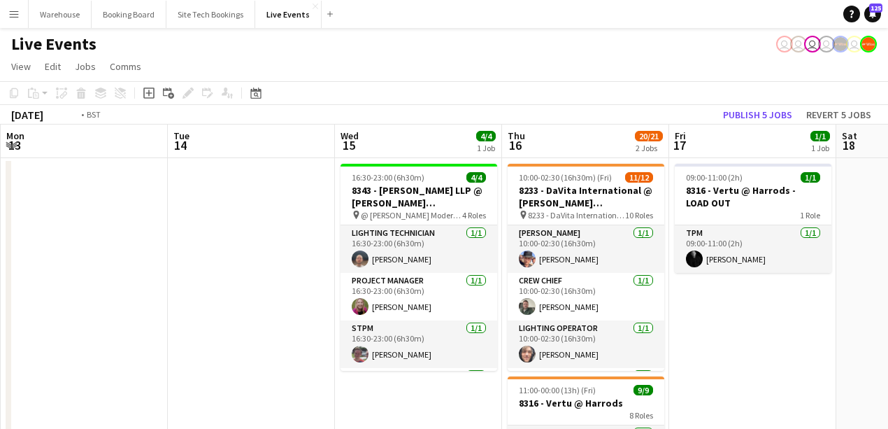
drag, startPoint x: 281, startPoint y: 355, endPoint x: 527, endPoint y: 352, distance: 246.2
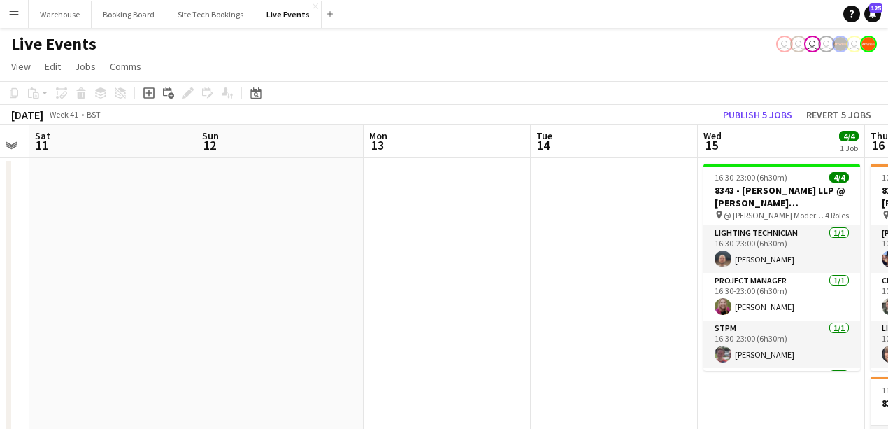
drag, startPoint x: 249, startPoint y: 355, endPoint x: 599, endPoint y: 364, distance: 350.5
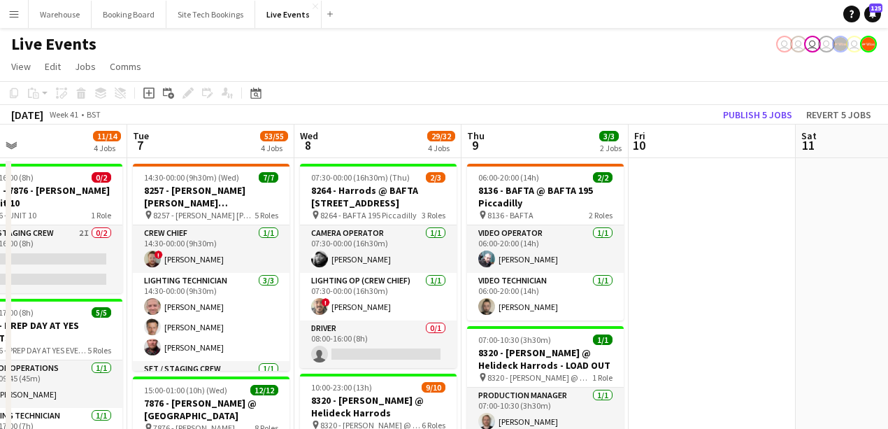
drag, startPoint x: 491, startPoint y: 345, endPoint x: 699, endPoint y: 353, distance: 208.6
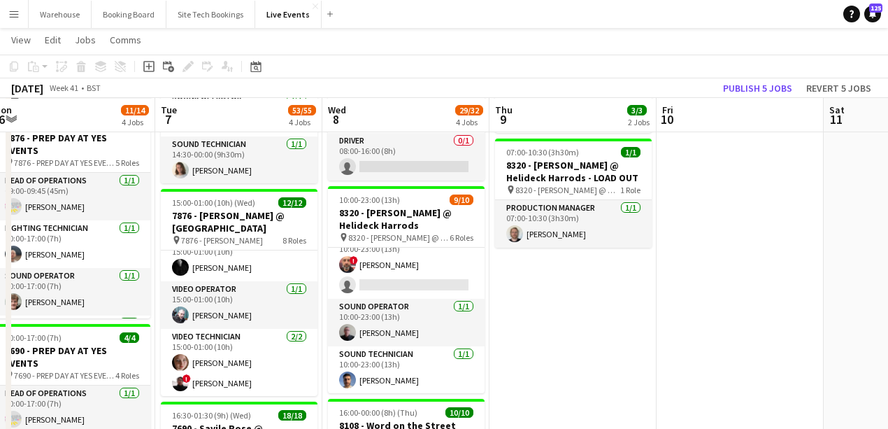
scroll to position [233, 0]
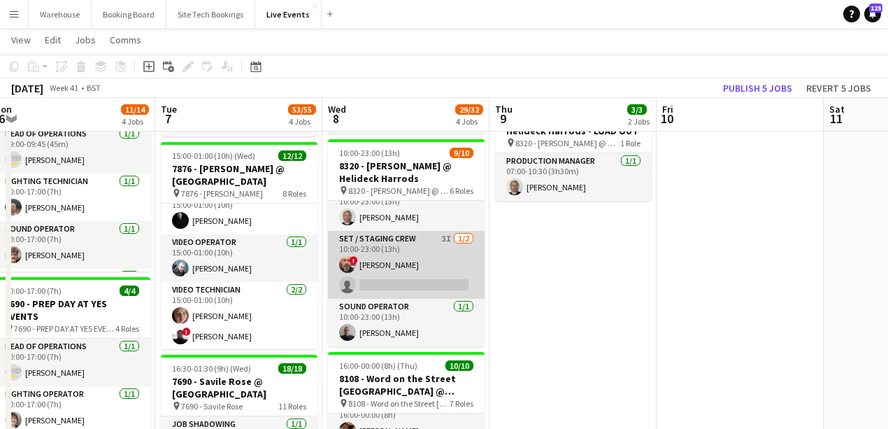
click at [364, 232] on app-card-role "Set / Staging Crew 3I [DATE] 10:00-23:00 (13h) ! [PERSON_NAME] single-neutral-a…" at bounding box center [406, 265] width 157 height 68
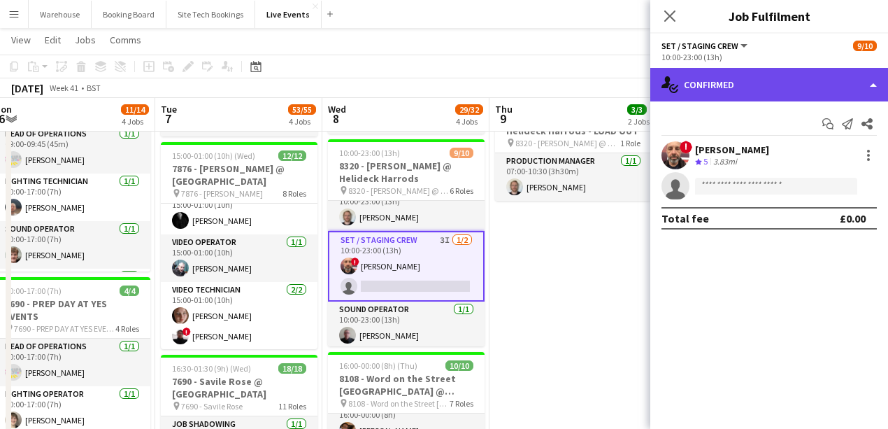
click at [692, 72] on div "single-neutral-actions-check-2 Confirmed" at bounding box center [769, 85] width 238 height 34
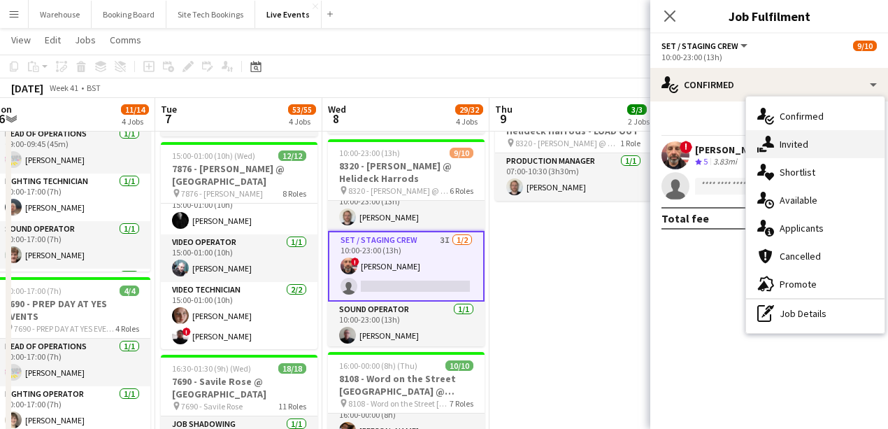
click at [692, 141] on div "single-neutral-actions-share-1 Invited" at bounding box center [815, 144] width 138 height 28
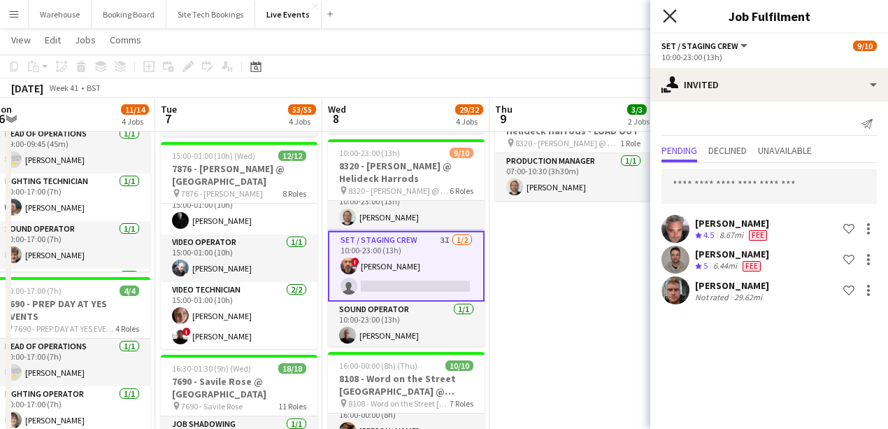
click at [669, 21] on icon "Close pop-in" at bounding box center [669, 15] width 13 height 13
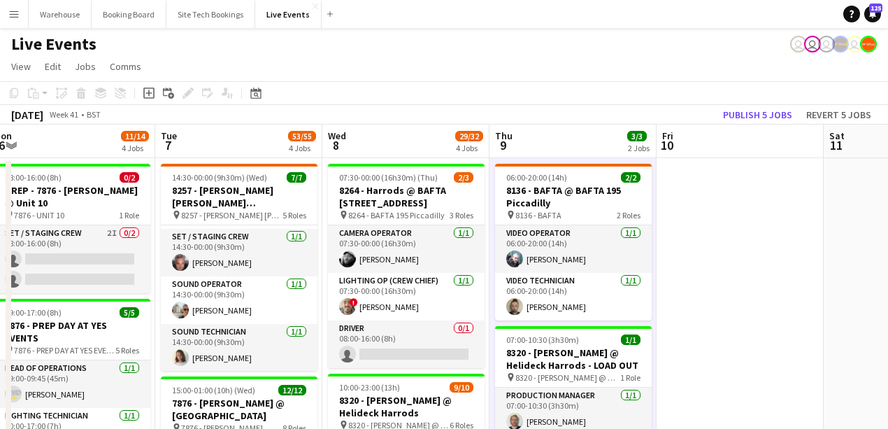
scroll to position [93, 0]
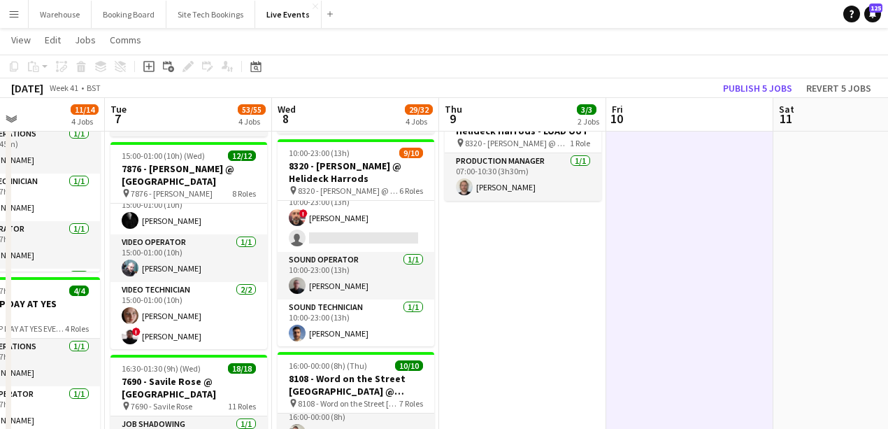
scroll to position [0, 424]
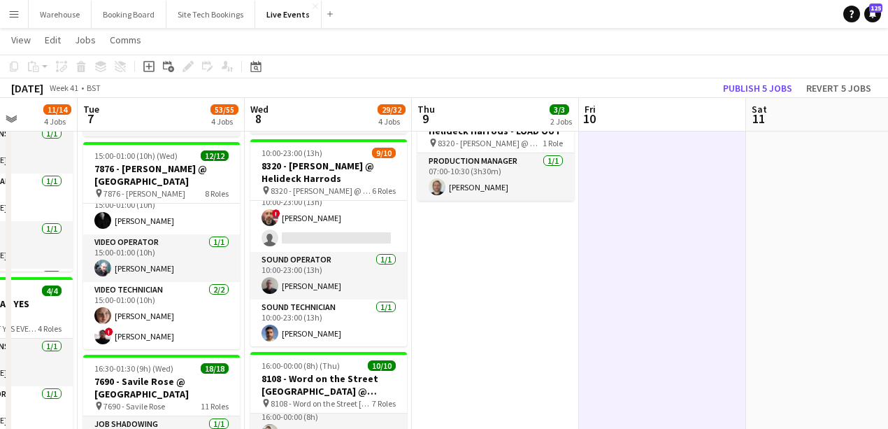
drag, startPoint x: 583, startPoint y: 283, endPoint x: 208, endPoint y: 290, distance: 375.6
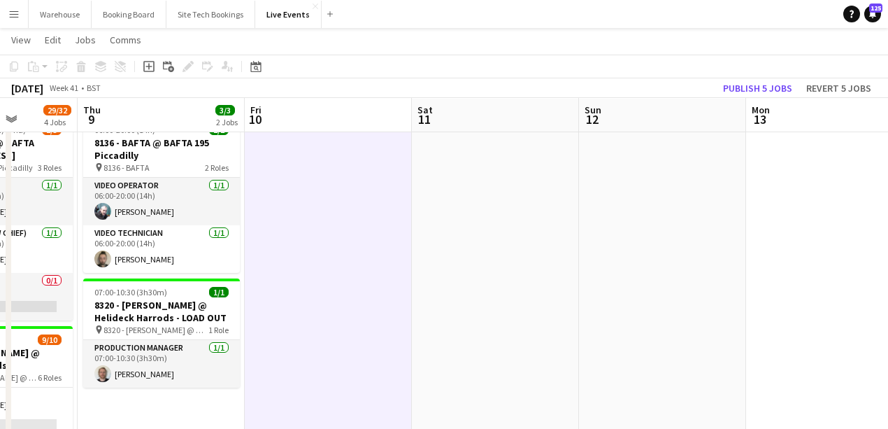
scroll to position [0, 0]
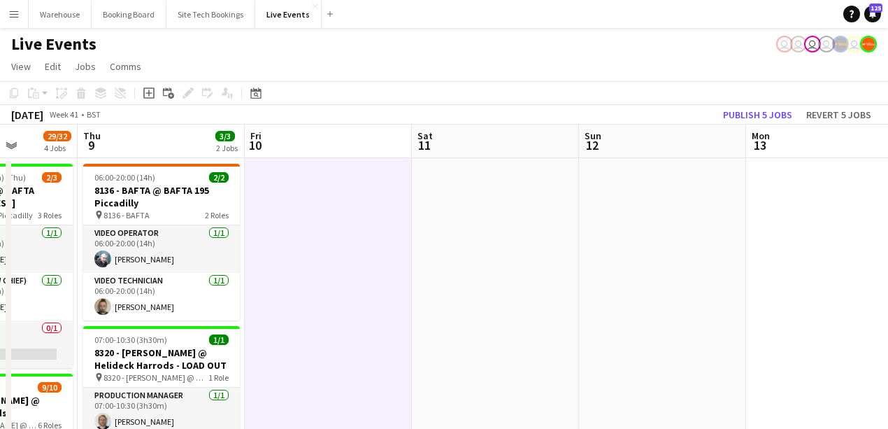
drag, startPoint x: 452, startPoint y: 259, endPoint x: 316, endPoint y: 240, distance: 137.1
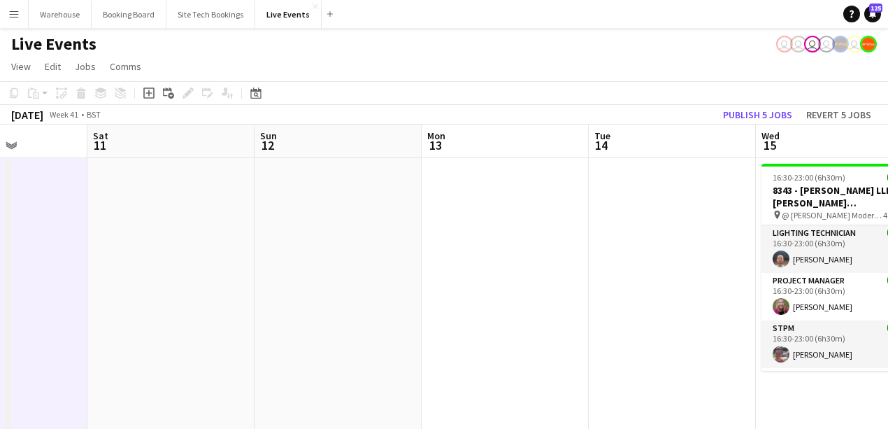
drag, startPoint x: 473, startPoint y: 269, endPoint x: 180, endPoint y: 249, distance: 293.7
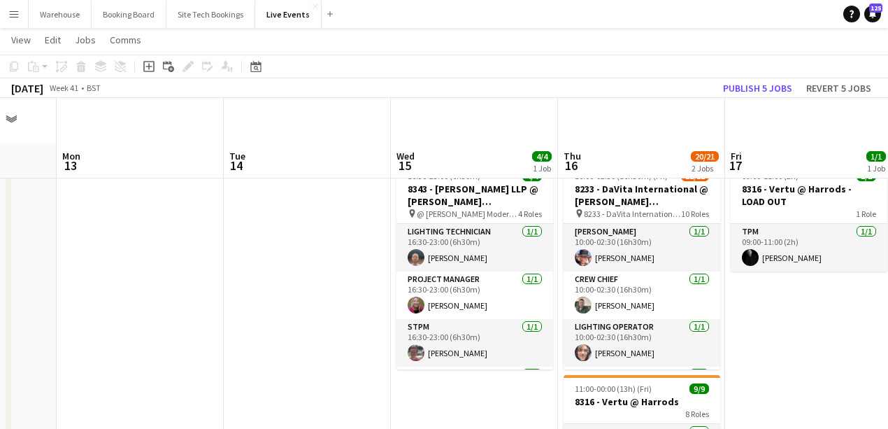
scroll to position [46, 0]
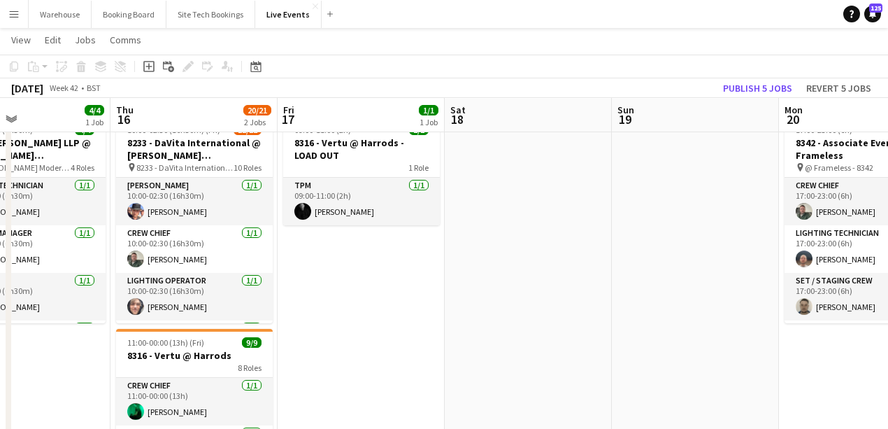
drag, startPoint x: 339, startPoint y: 303, endPoint x: 192, endPoint y: 274, distance: 149.6
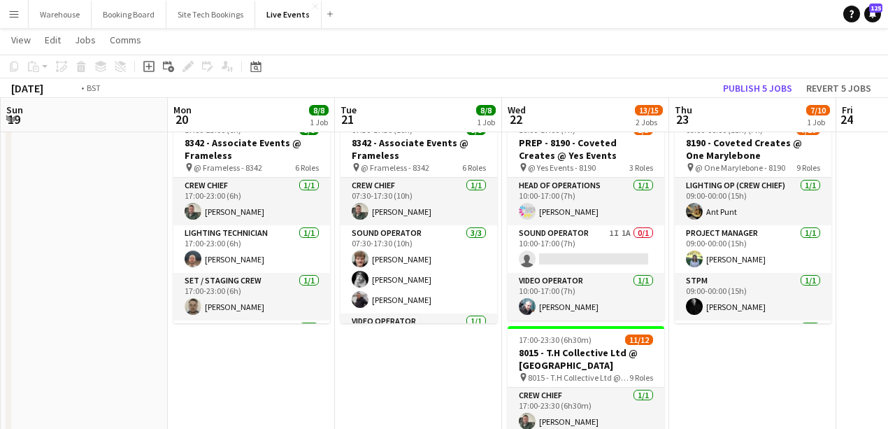
drag, startPoint x: 648, startPoint y: 372, endPoint x: 134, endPoint y: 318, distance: 516.9
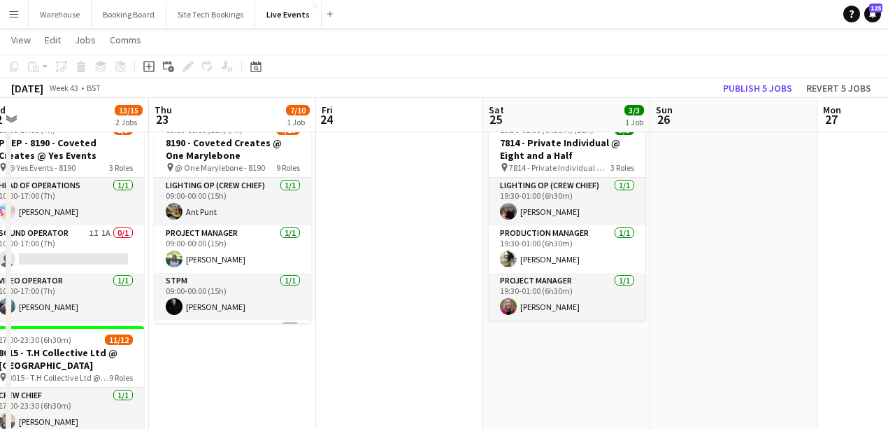
drag, startPoint x: 680, startPoint y: 355, endPoint x: 185, endPoint y: 256, distance: 505.0
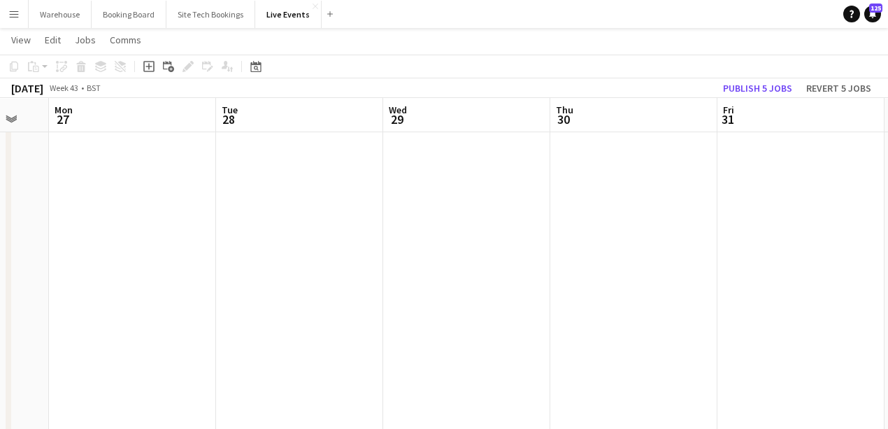
drag, startPoint x: 197, startPoint y: 242, endPoint x: 398, endPoint y: 236, distance: 200.8
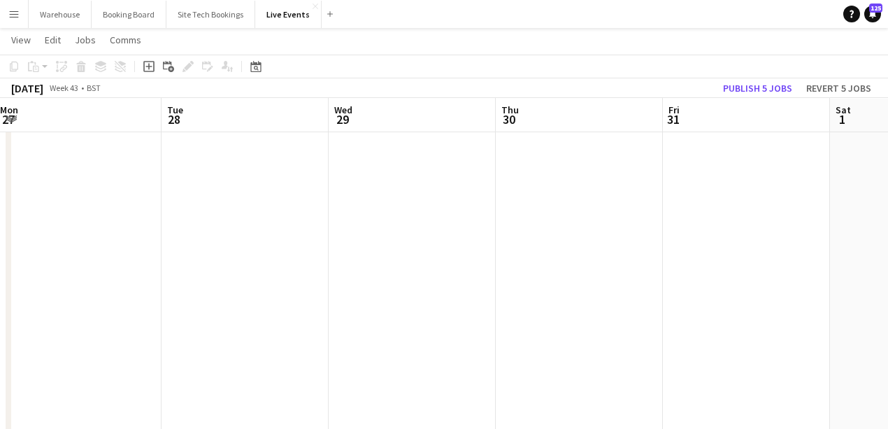
drag, startPoint x: 619, startPoint y: 270, endPoint x: 104, endPoint y: 206, distance: 519.5
drag, startPoint x: 449, startPoint y: 225, endPoint x: 119, endPoint y: 185, distance: 332.6
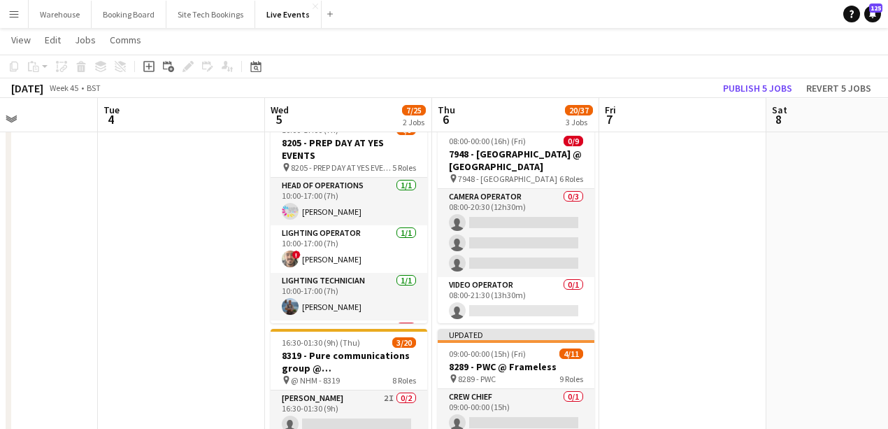
drag, startPoint x: 213, startPoint y: 182, endPoint x: 192, endPoint y: 179, distance: 21.2
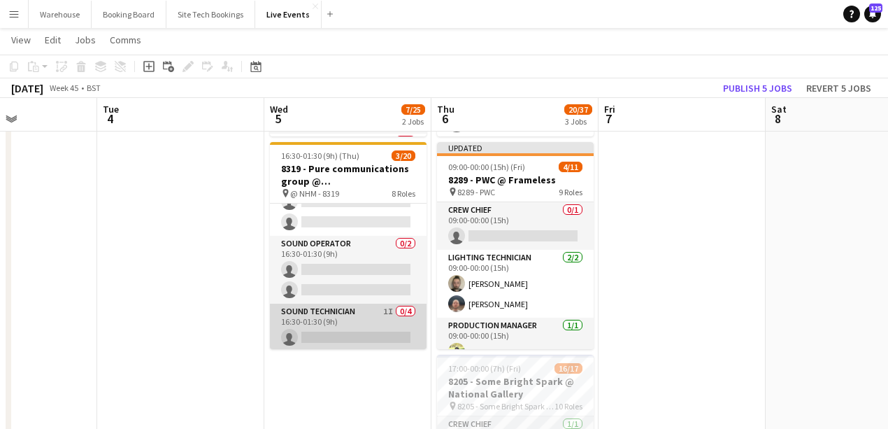
scroll to position [326, 0]
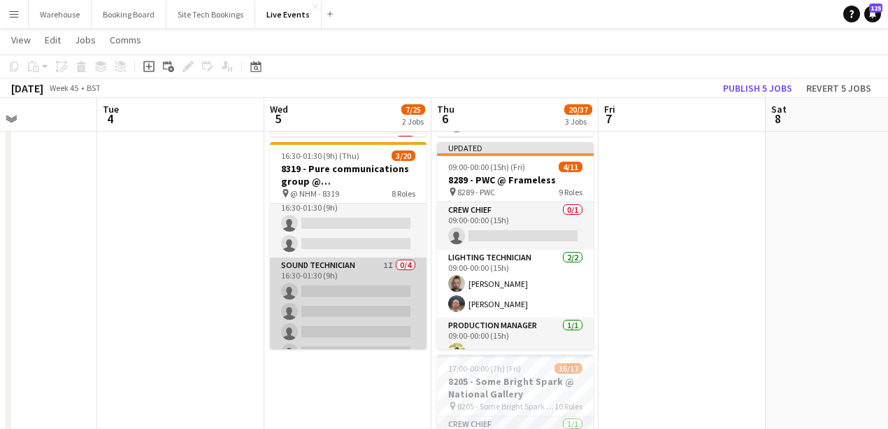
click at [361, 264] on app-card-role "Sound Technician 1I 0/4 16:30-01:30 (9h) single-neutral-actions single-neutral-…" at bounding box center [348, 311] width 157 height 108
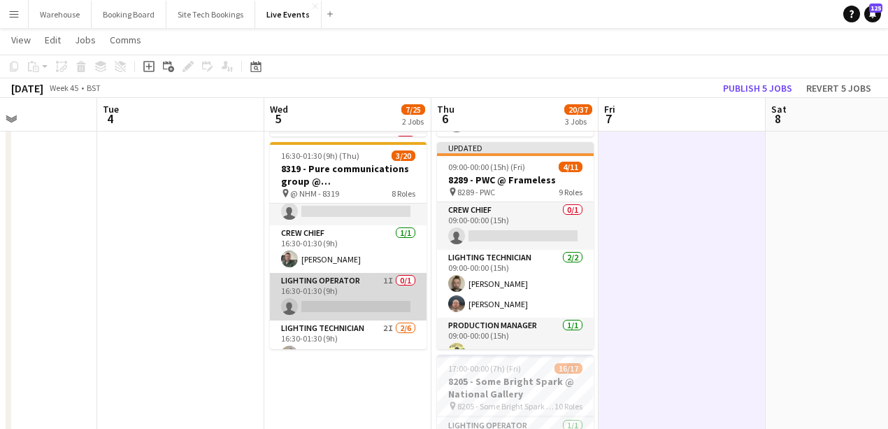
scroll to position [140, 0]
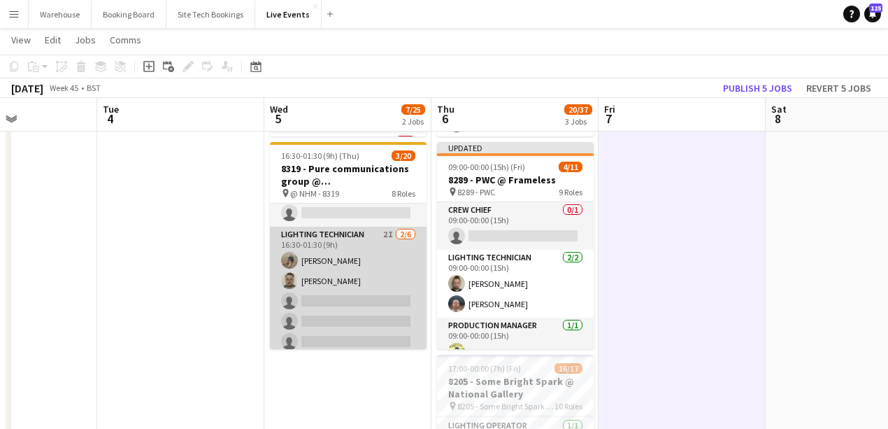
click at [336, 239] on app-card-role "Lighting Technician 2I [DATE] 16:30-01:30 (9h) [PERSON_NAME] [PERSON_NAME] sing…" at bounding box center [348, 301] width 157 height 149
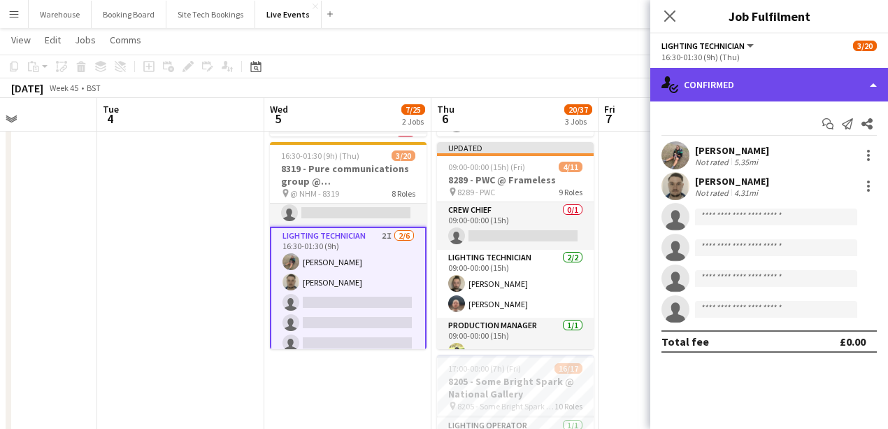
click at [692, 80] on div "single-neutral-actions-check-2 Confirmed" at bounding box center [769, 85] width 238 height 34
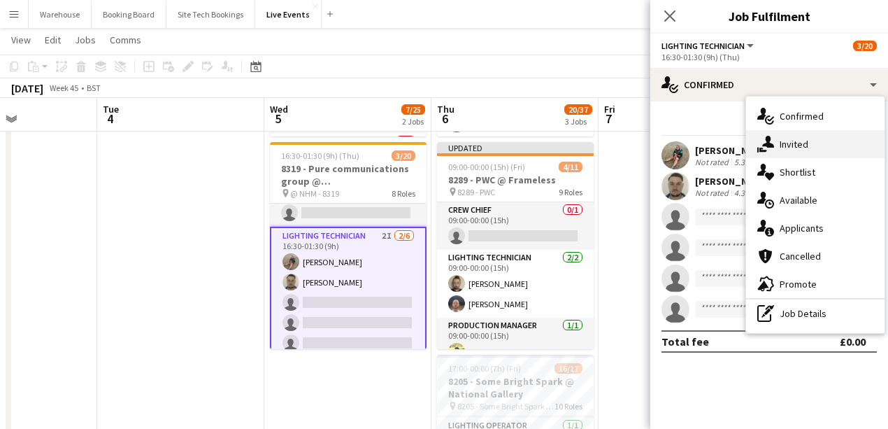
click at [692, 141] on span "Invited" at bounding box center [794, 144] width 29 height 13
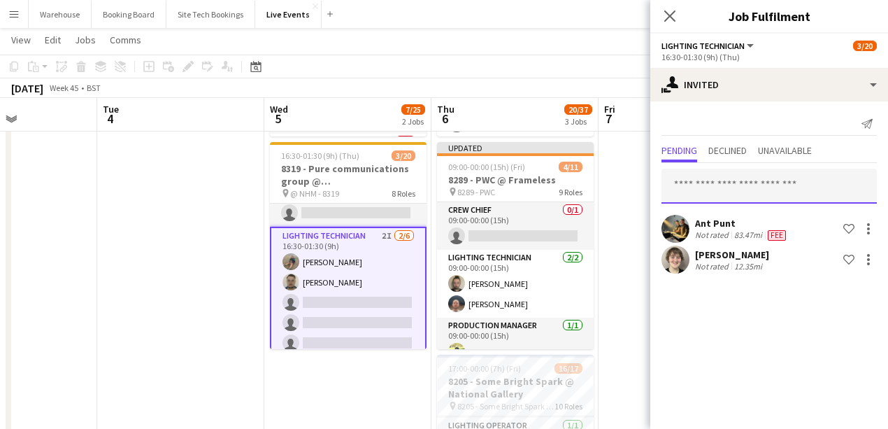
click at [692, 190] on input "text" at bounding box center [769, 186] width 215 height 35
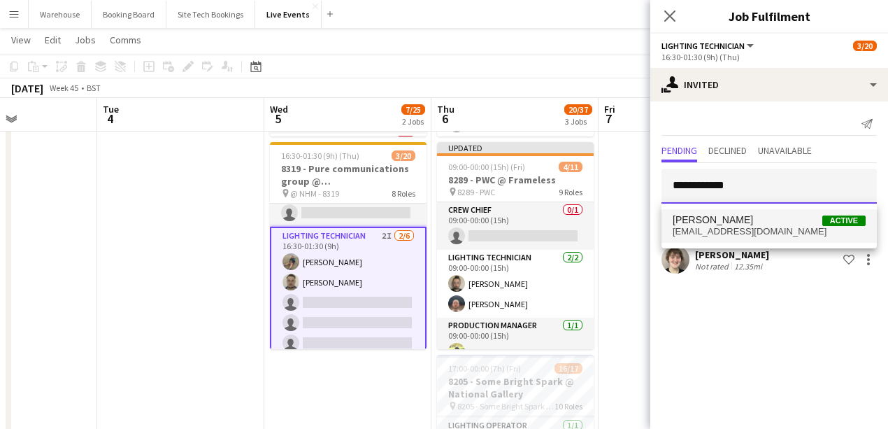
type input "**********"
click at [692, 234] on span "[EMAIL_ADDRESS][DOMAIN_NAME]" at bounding box center [769, 231] width 193 height 11
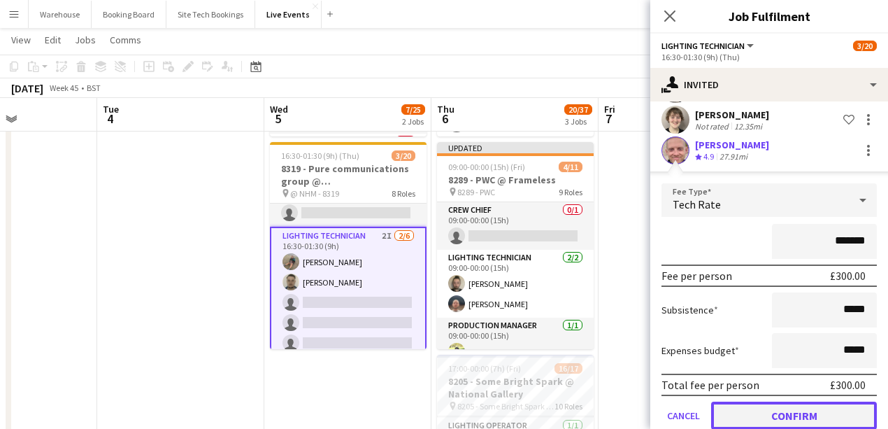
click at [692, 390] on button "Confirm" at bounding box center [794, 415] width 166 height 28
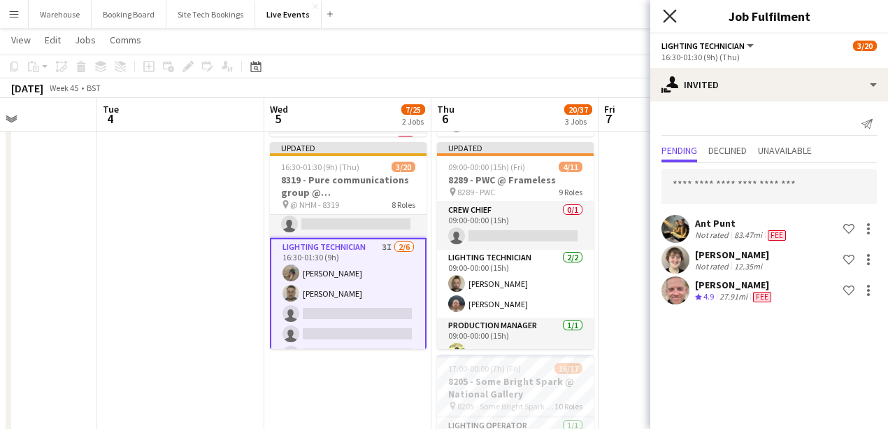
click at [671, 17] on icon at bounding box center [669, 15] width 13 height 13
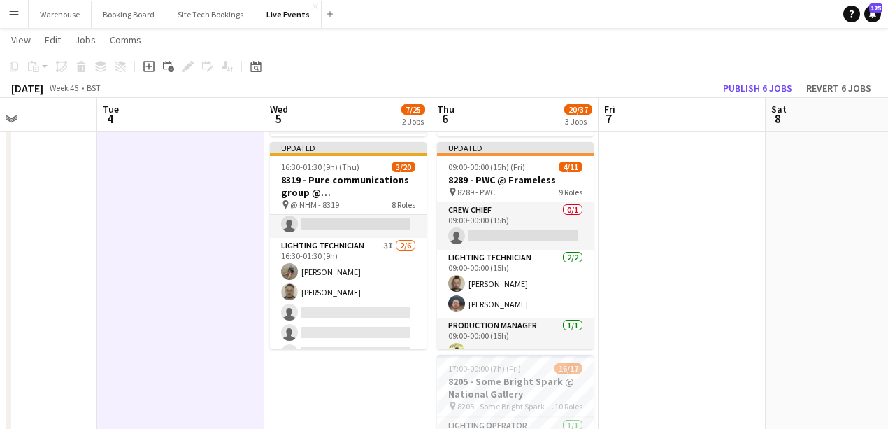
click at [332, 192] on h3 "8319 - Pure communications group @ [GEOGRAPHIC_DATA]" at bounding box center [348, 185] width 157 height 25
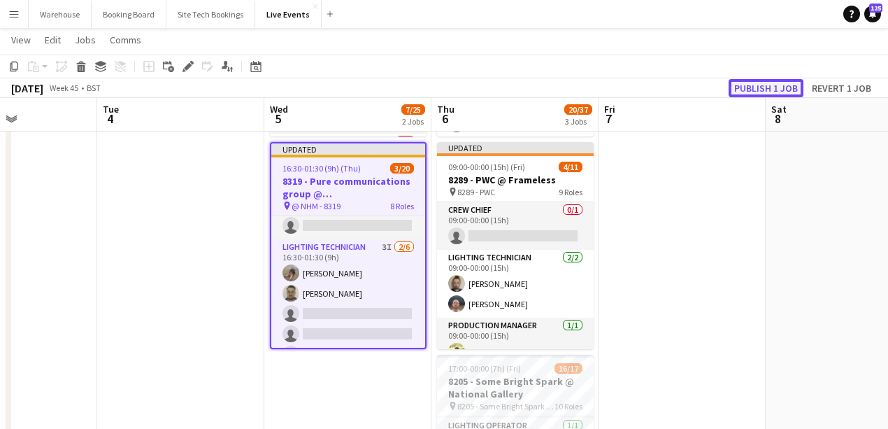
click at [692, 90] on button "Publish 1 job" at bounding box center [766, 88] width 75 height 18
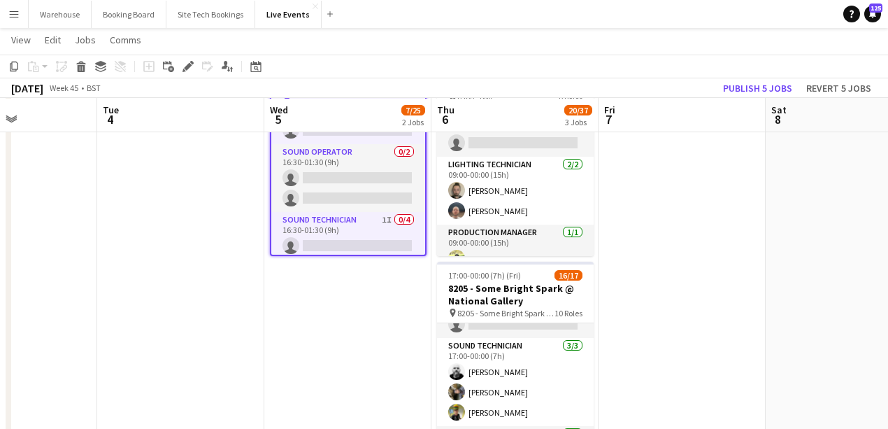
scroll to position [233, 0]
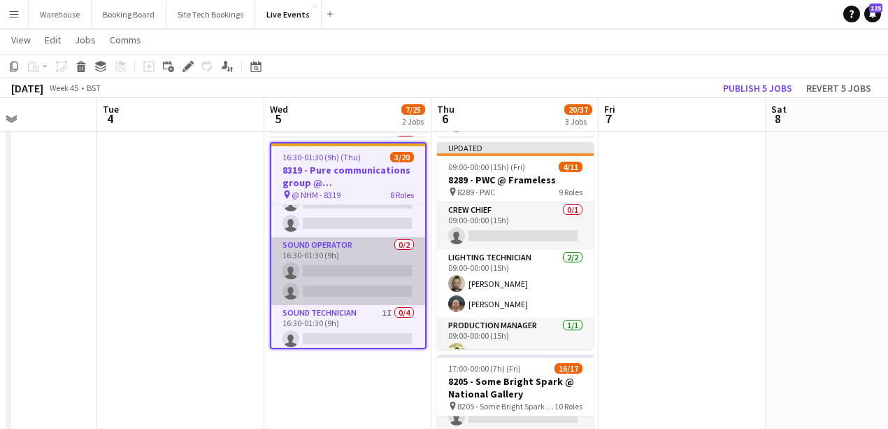
click at [355, 266] on app-card-role "Sound Operator 0/2 16:30-01:30 (9h) single-neutral-actions single-neutral-actio…" at bounding box center [348, 271] width 154 height 68
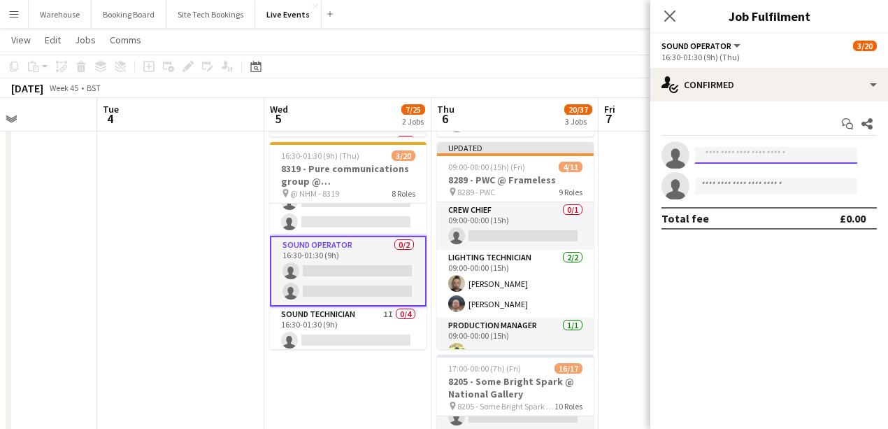
click at [692, 158] on input at bounding box center [776, 155] width 162 height 17
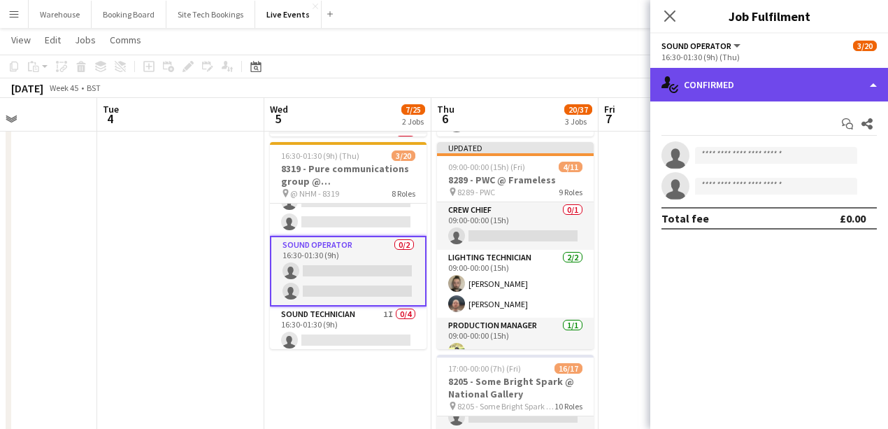
click at [692, 85] on div "single-neutral-actions-check-2 Confirmed" at bounding box center [769, 85] width 238 height 34
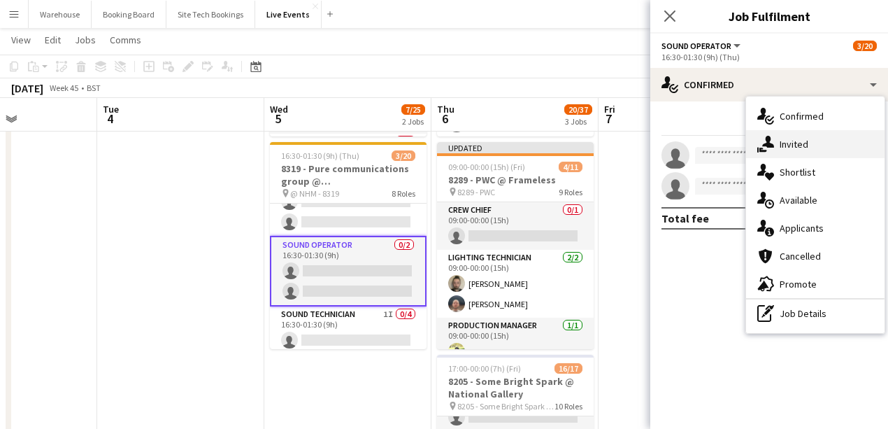
click at [692, 144] on span "Invited" at bounding box center [794, 144] width 29 height 13
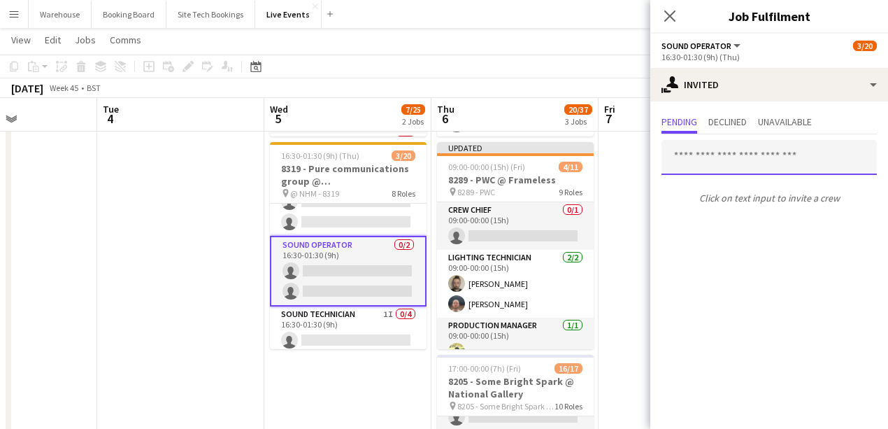
click at [692, 158] on input "text" at bounding box center [769, 157] width 215 height 35
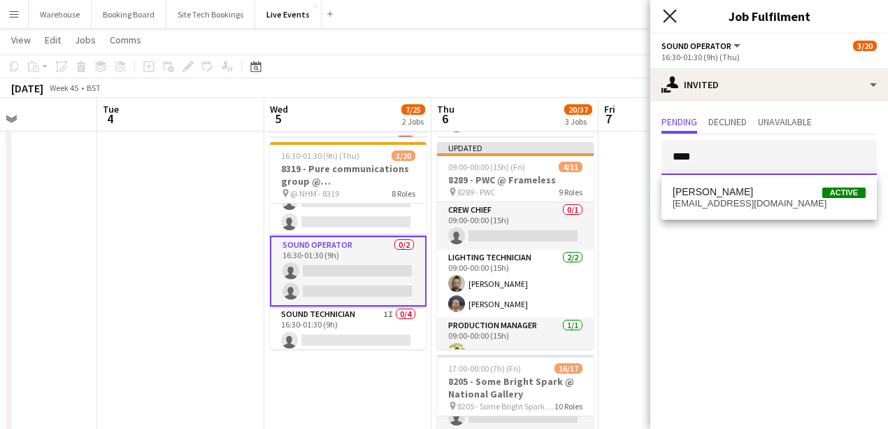
type input "****"
click at [671, 20] on icon "Close pop-in" at bounding box center [669, 15] width 13 height 13
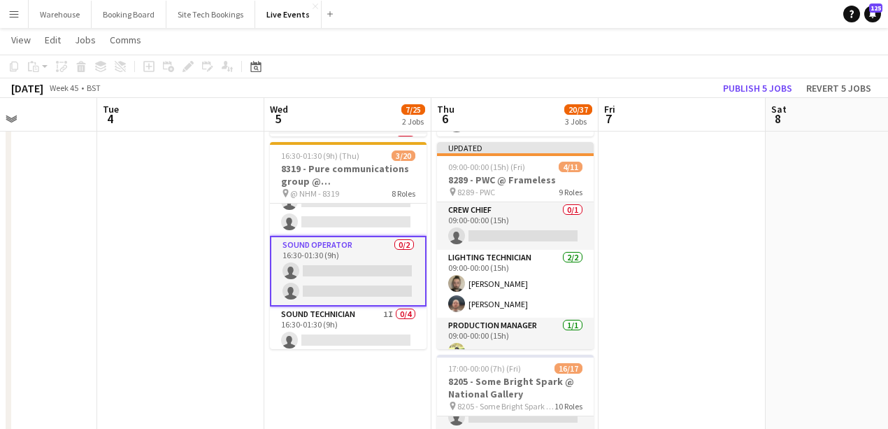
click at [359, 271] on app-card-role "Sound Operator 0/2 16:30-01:30 (9h) single-neutral-actions single-neutral-actio…" at bounding box center [348, 271] width 157 height 71
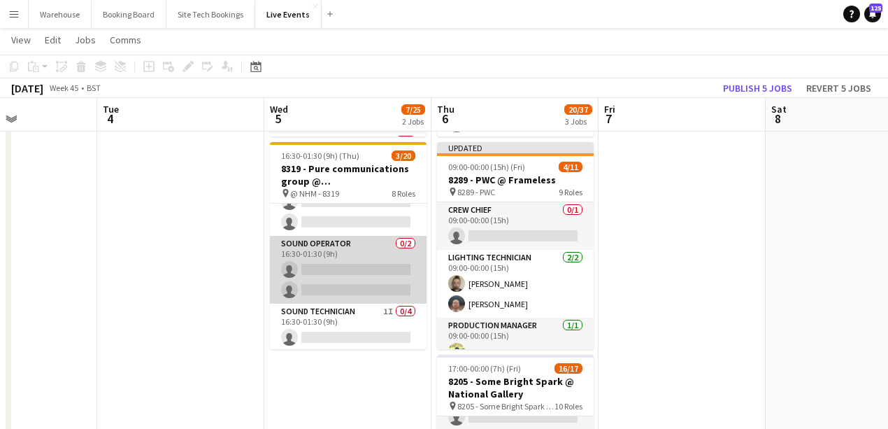
click at [359, 271] on app-card-role "Sound Operator 0/2 16:30-01:30 (9h) single-neutral-actions single-neutral-actio…" at bounding box center [348, 270] width 157 height 68
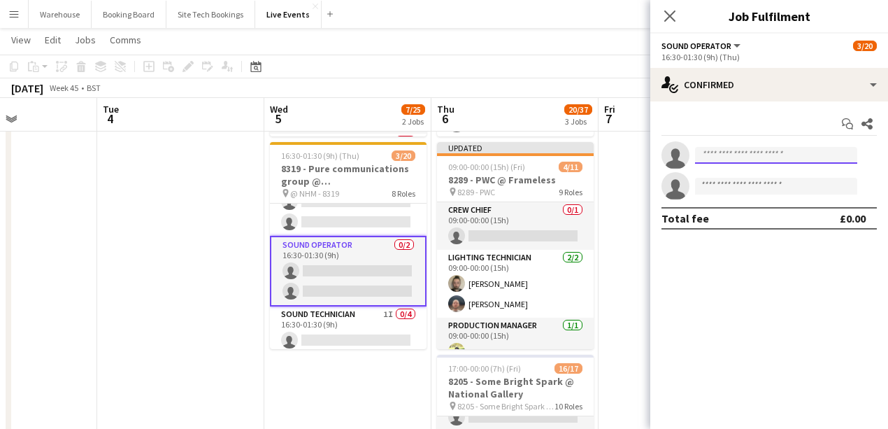
click at [692, 157] on input at bounding box center [776, 155] width 162 height 17
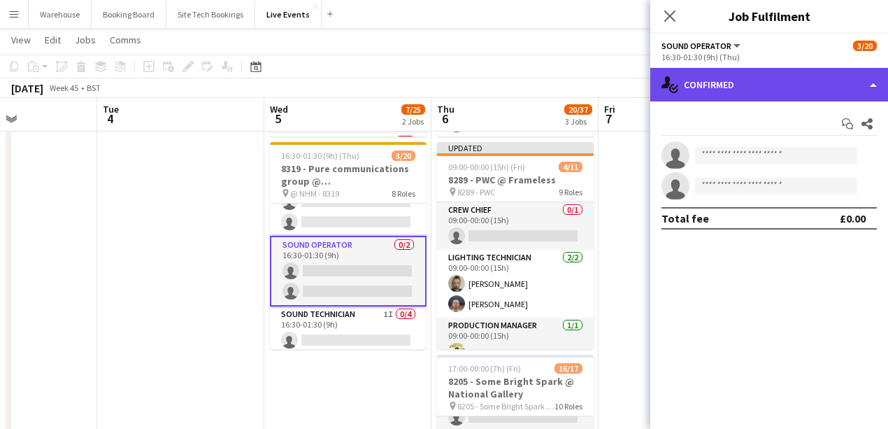
click at [692, 98] on div "single-neutral-actions-check-2 Confirmed" at bounding box center [769, 85] width 238 height 34
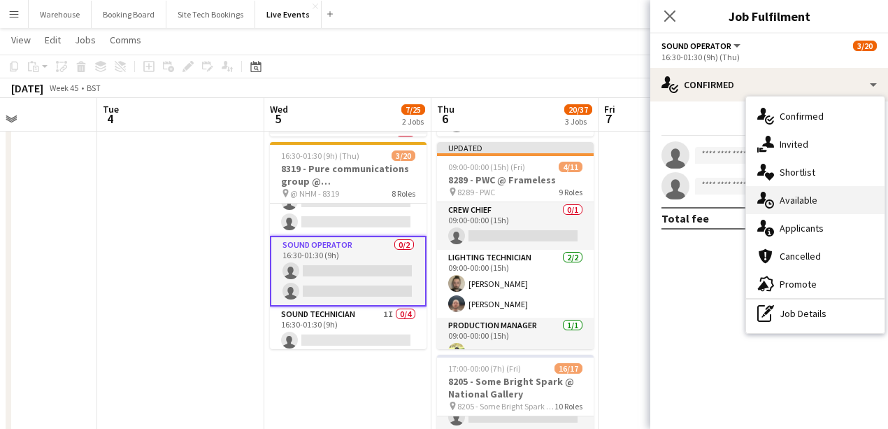
click at [692, 209] on div "single-neutral-actions-upload Available" at bounding box center [815, 200] width 138 height 28
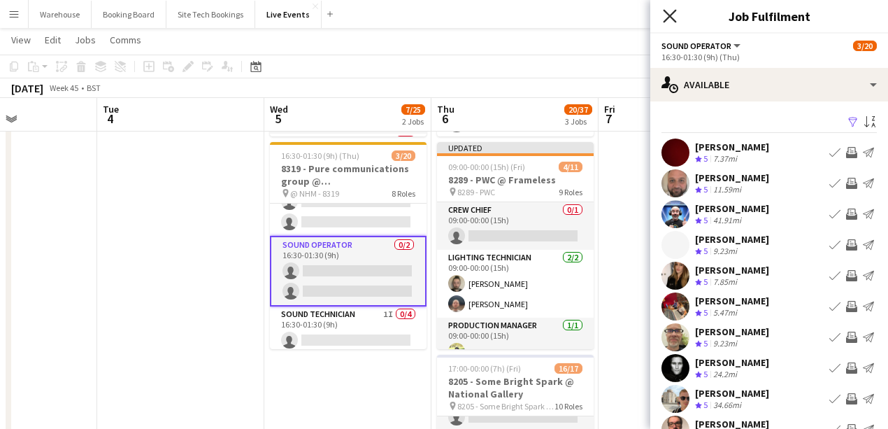
click at [669, 20] on icon "Close pop-in" at bounding box center [669, 15] width 13 height 13
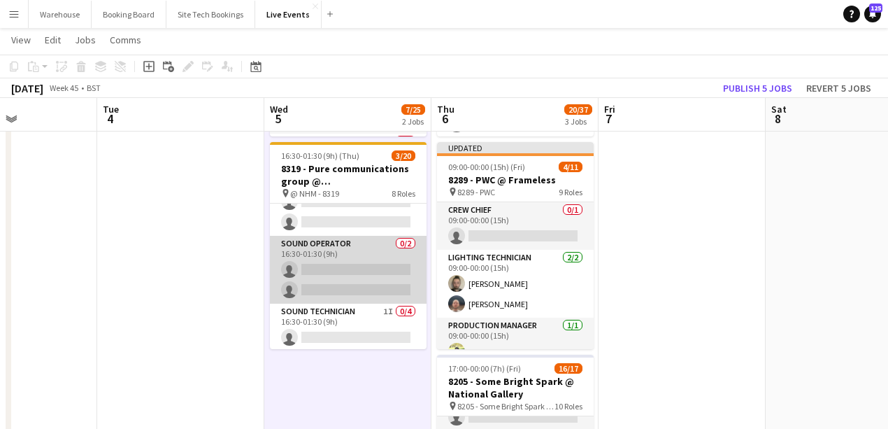
click at [343, 250] on app-card-role "Sound Operator 0/2 16:30-01:30 (9h) single-neutral-actions single-neutral-actio…" at bounding box center [348, 270] width 157 height 68
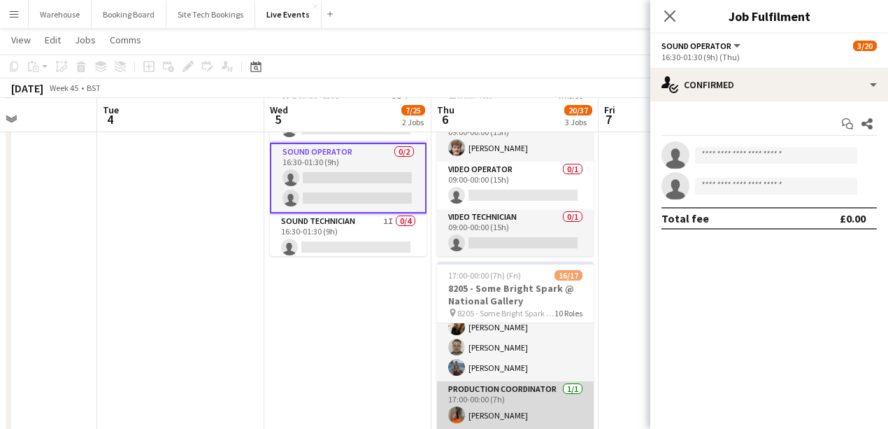
scroll to position [6, 0]
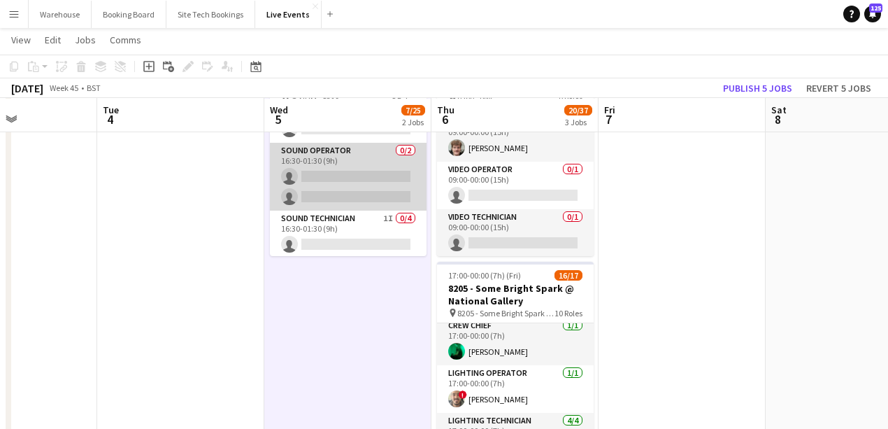
click at [333, 170] on app-card-role "Sound Operator 0/2 16:30-01:30 (9h) single-neutral-actions single-neutral-actio…" at bounding box center [348, 177] width 157 height 68
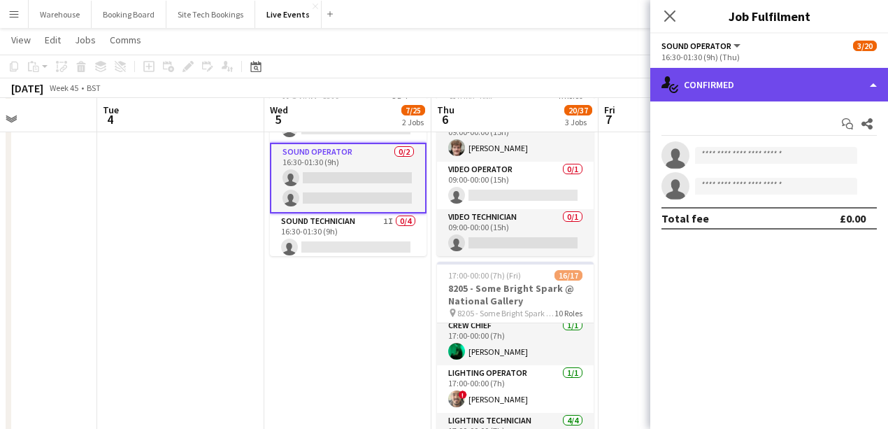
click at [692, 88] on div "single-neutral-actions-check-2 Confirmed" at bounding box center [769, 85] width 238 height 34
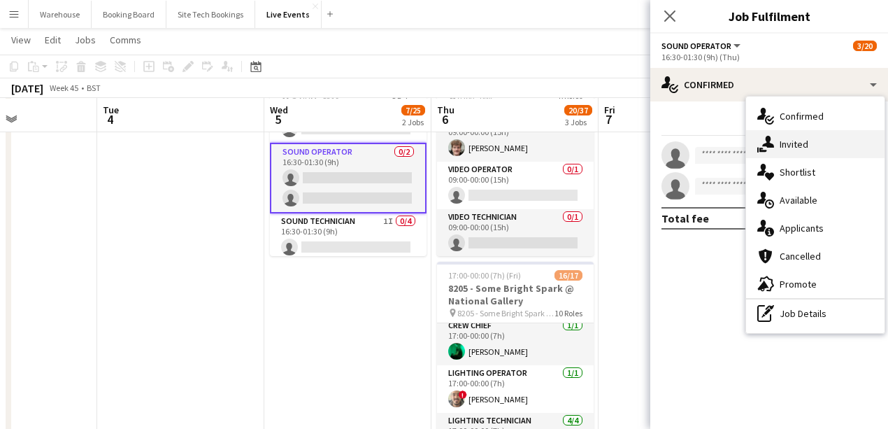
click at [692, 143] on span "Invited" at bounding box center [794, 144] width 29 height 13
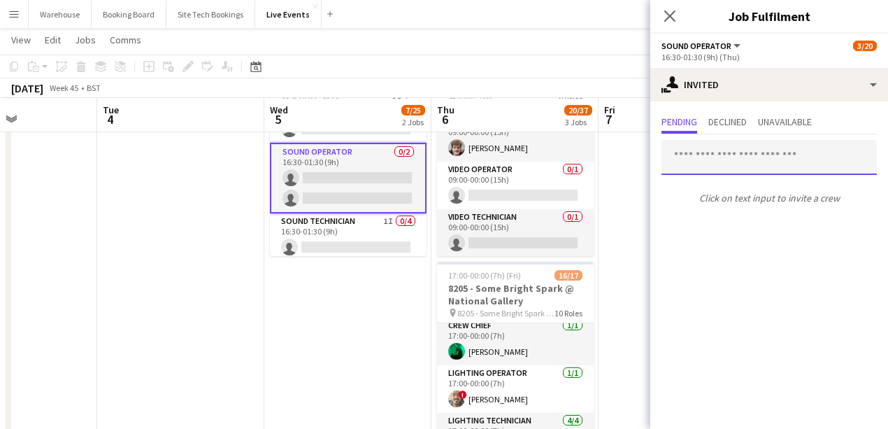
click at [692, 155] on input "text" at bounding box center [769, 157] width 215 height 35
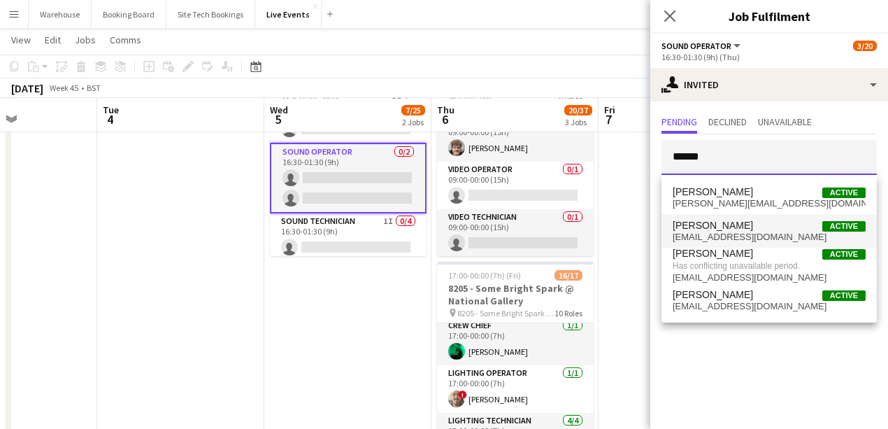
type input "*****"
click at [692, 238] on span "[EMAIL_ADDRESS][DOMAIN_NAME]" at bounding box center [769, 237] width 193 height 11
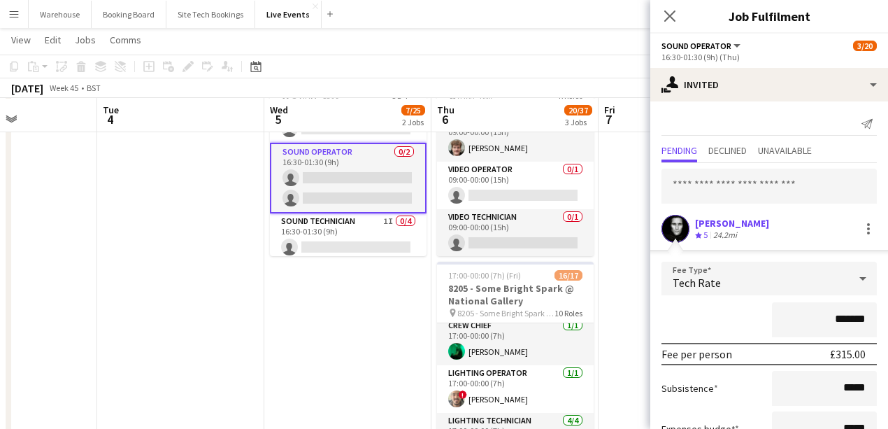
scroll to position [93, 0]
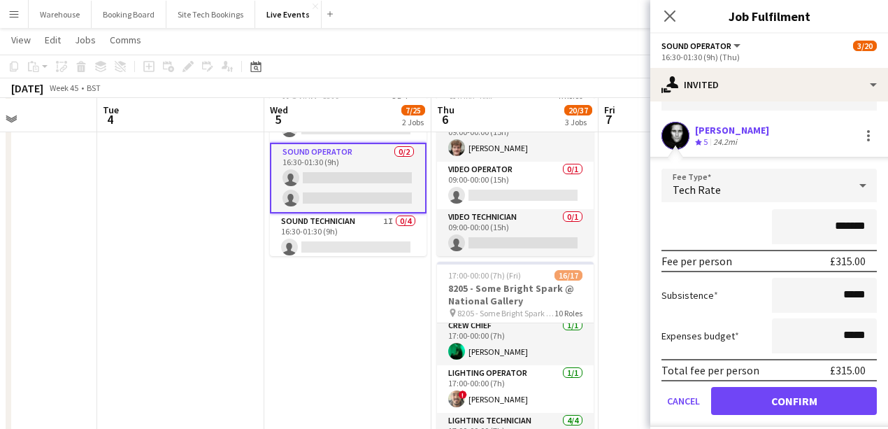
click at [691, 183] on span "Tech Rate" at bounding box center [697, 190] width 48 height 14
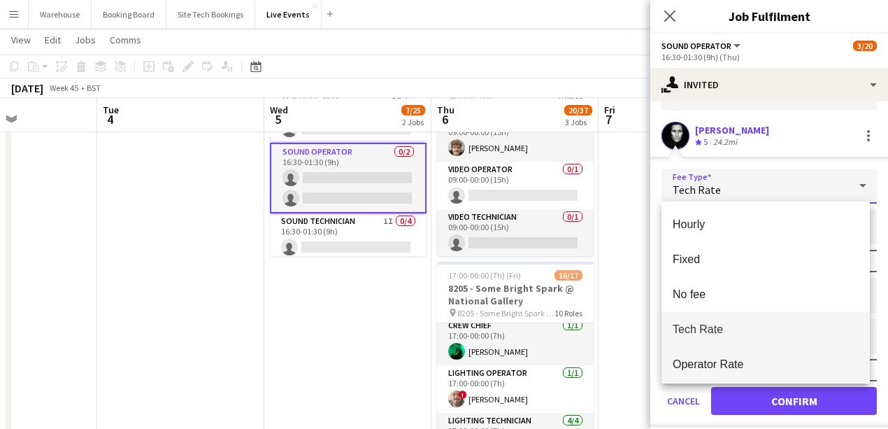
click at [692, 357] on span "Operator Rate" at bounding box center [766, 363] width 186 height 13
type input "*******"
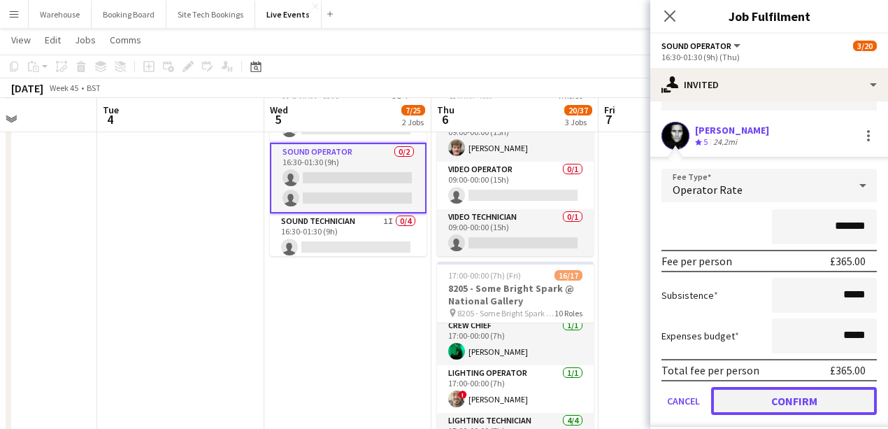
click at [692, 390] on button "Confirm" at bounding box center [794, 401] width 166 height 28
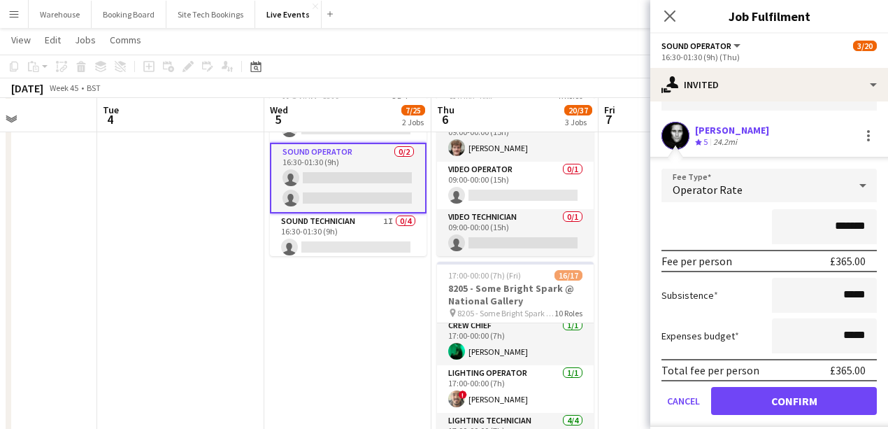
scroll to position [0, 0]
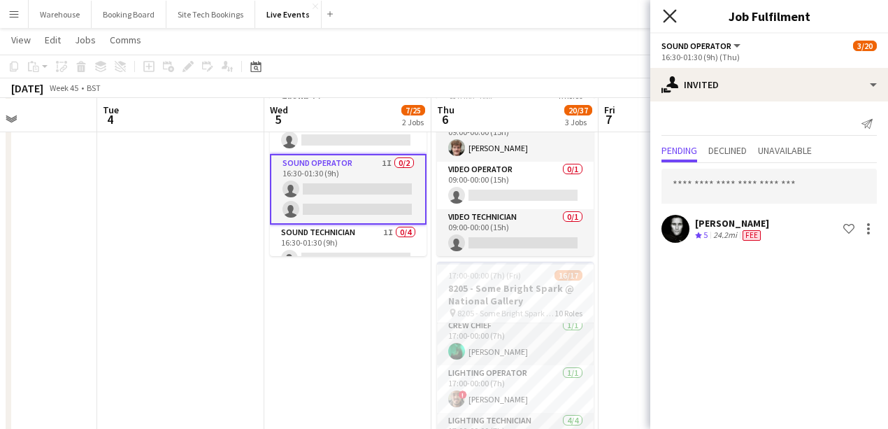
click at [671, 17] on icon at bounding box center [669, 15] width 13 height 13
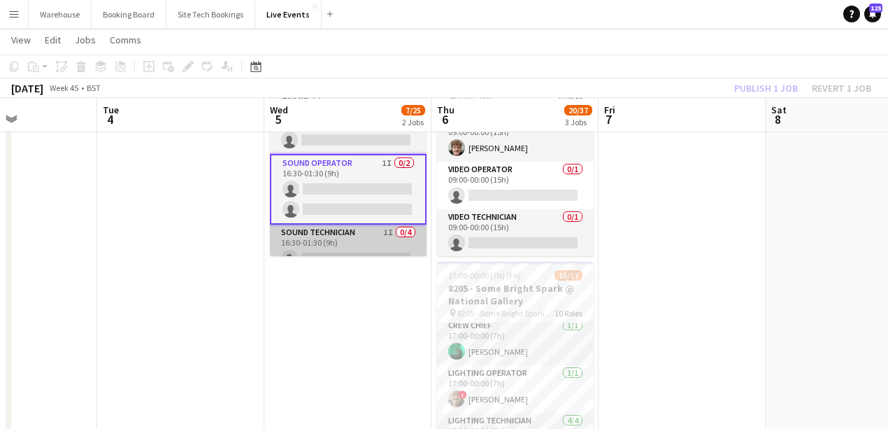
scroll to position [140, 0]
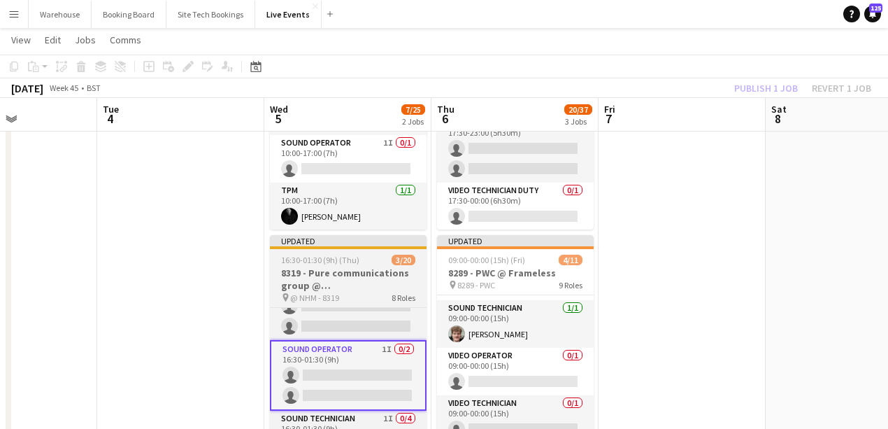
click at [353, 297] on div "pin @ NHM - 8319 8 Roles" at bounding box center [348, 297] width 157 height 11
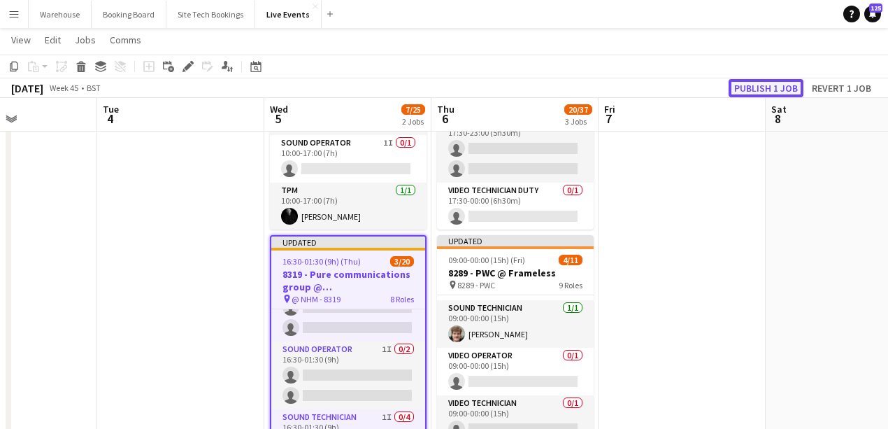
click at [692, 90] on button "Publish 1 job" at bounding box center [766, 88] width 75 height 18
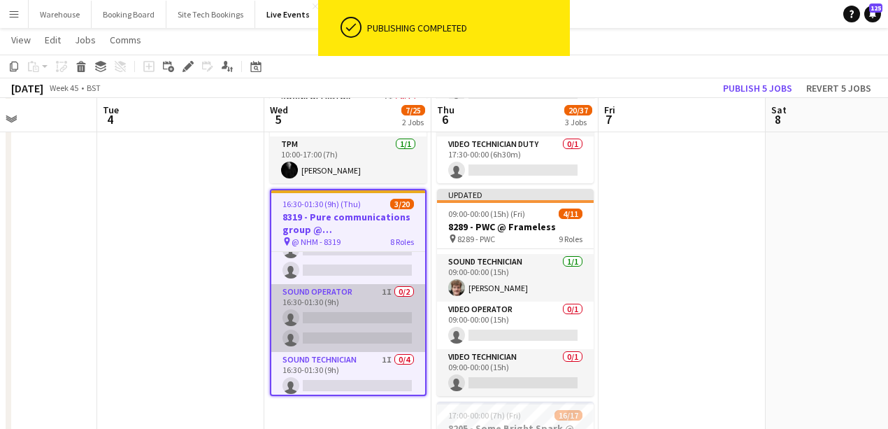
scroll to position [326, 0]
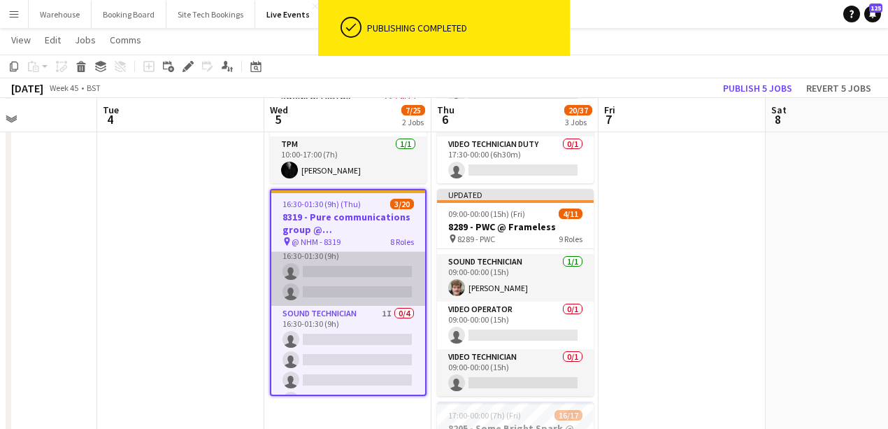
click at [320, 322] on app-card-role "Sound Technician 1I 0/4 16:30-01:30 (9h) single-neutral-actions single-neutral-…" at bounding box center [348, 360] width 154 height 108
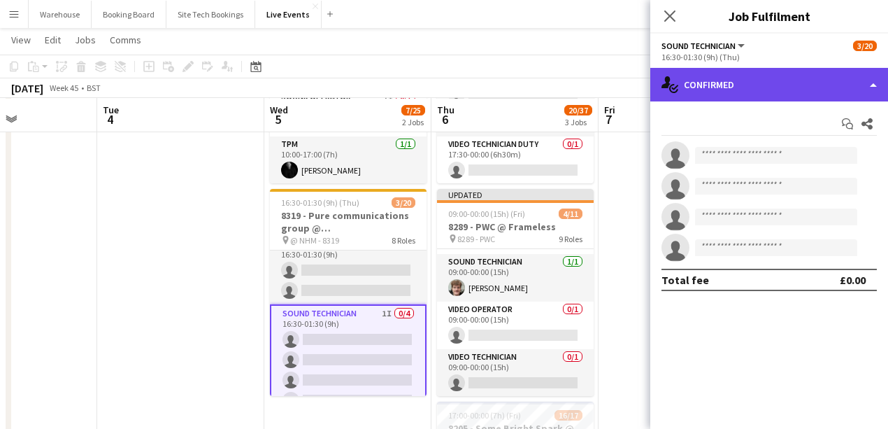
click at [692, 88] on div "single-neutral-actions-check-2 Confirmed" at bounding box center [769, 85] width 238 height 34
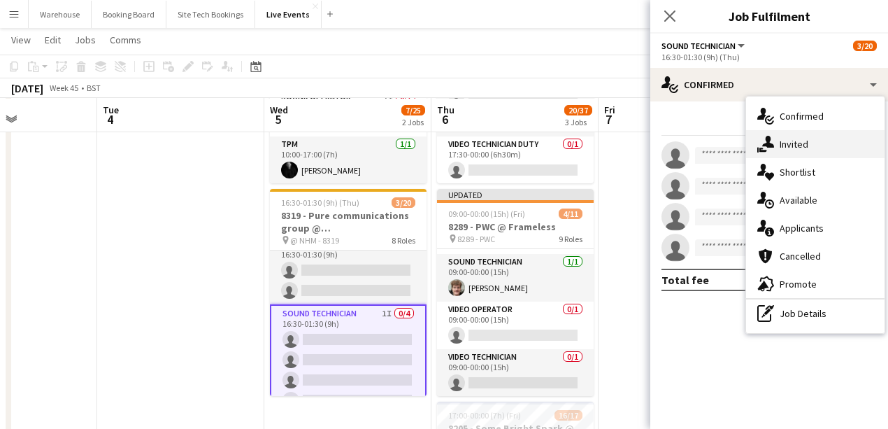
click at [692, 148] on div "single-neutral-actions-share-1 Invited" at bounding box center [815, 144] width 138 height 28
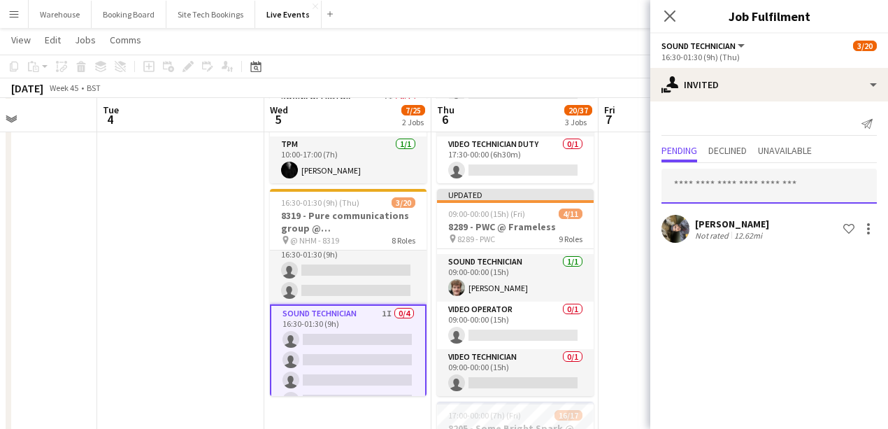
click at [692, 192] on input "text" at bounding box center [769, 186] width 215 height 35
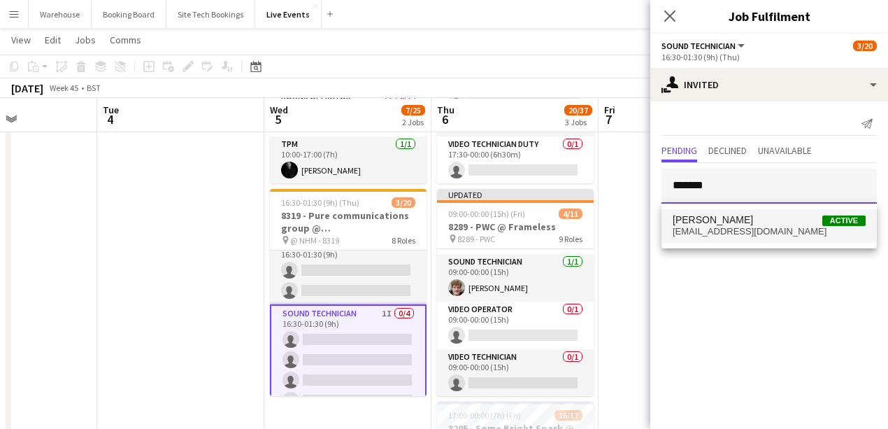
type input "*******"
click at [692, 224] on span "[PERSON_NAME] Active" at bounding box center [769, 220] width 193 height 12
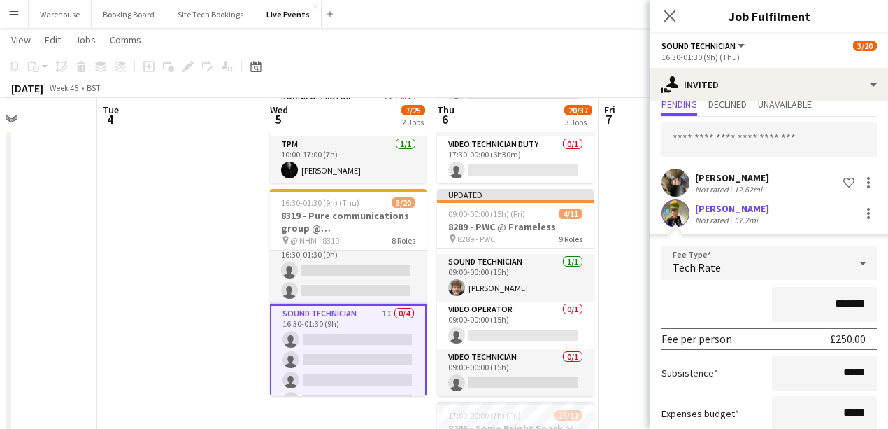
scroll to position [135, 0]
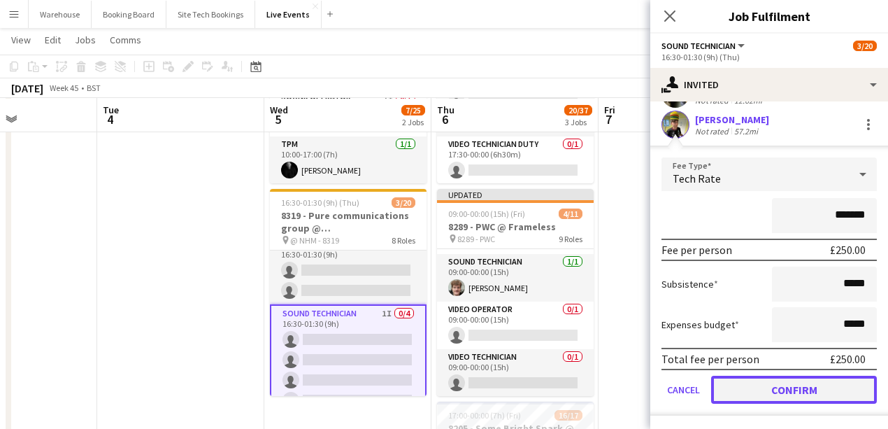
click at [692, 390] on button "Confirm" at bounding box center [794, 390] width 166 height 28
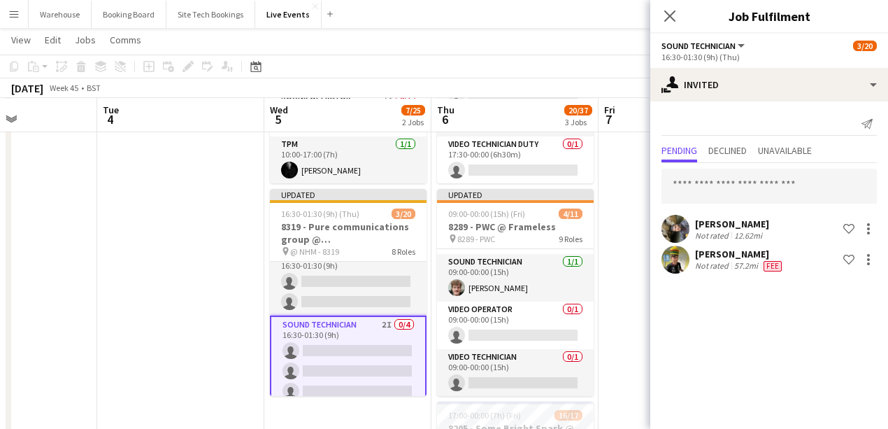
scroll to position [0, 0]
click at [674, 17] on icon "Close pop-in" at bounding box center [669, 15] width 13 height 13
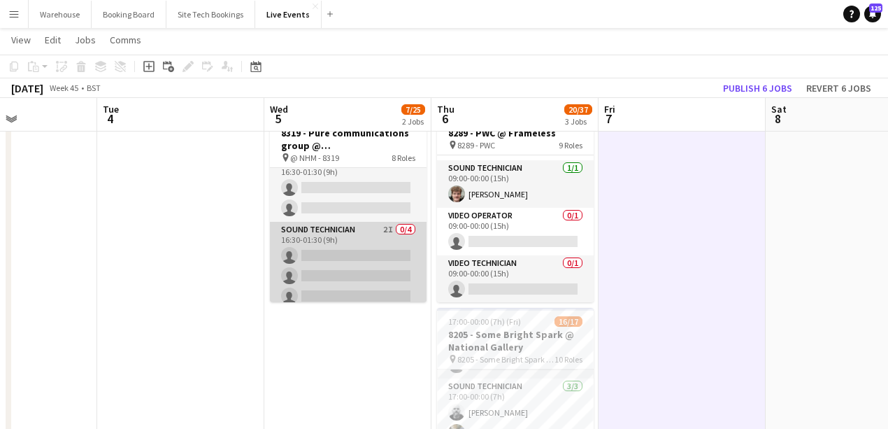
scroll to position [373, 0]
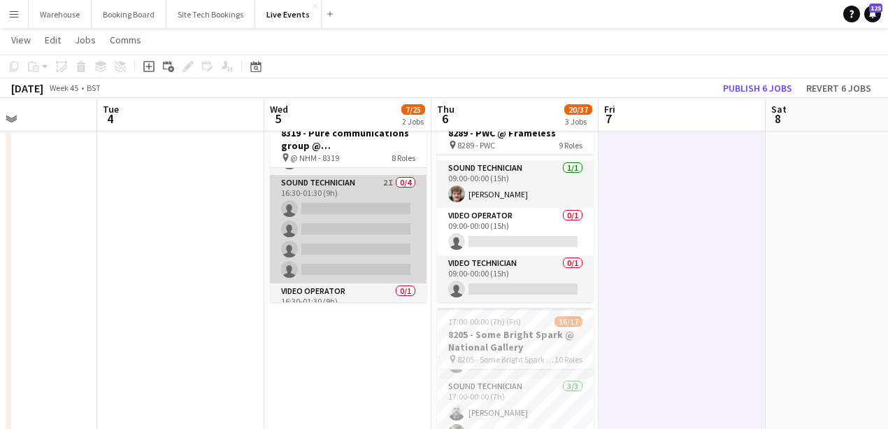
click at [331, 186] on app-card-role "Sound Technician 2I 0/4 16:30-01:30 (9h) single-neutral-actions single-neutral-…" at bounding box center [348, 229] width 157 height 108
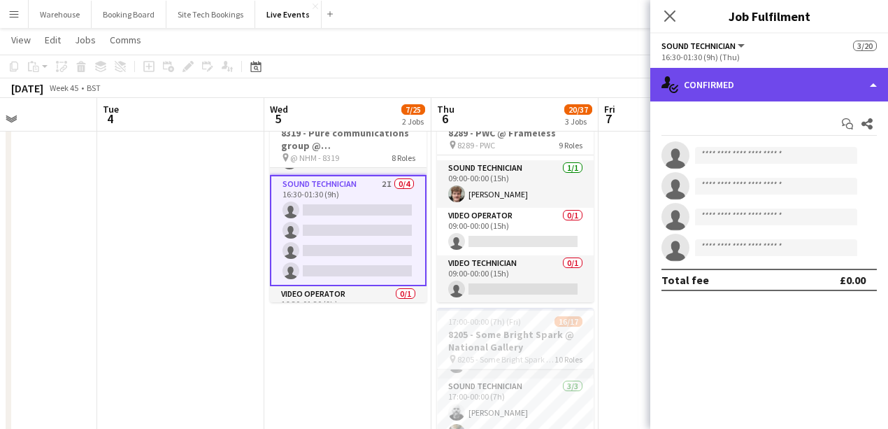
click at [692, 83] on div "single-neutral-actions-check-2 Confirmed" at bounding box center [769, 85] width 238 height 34
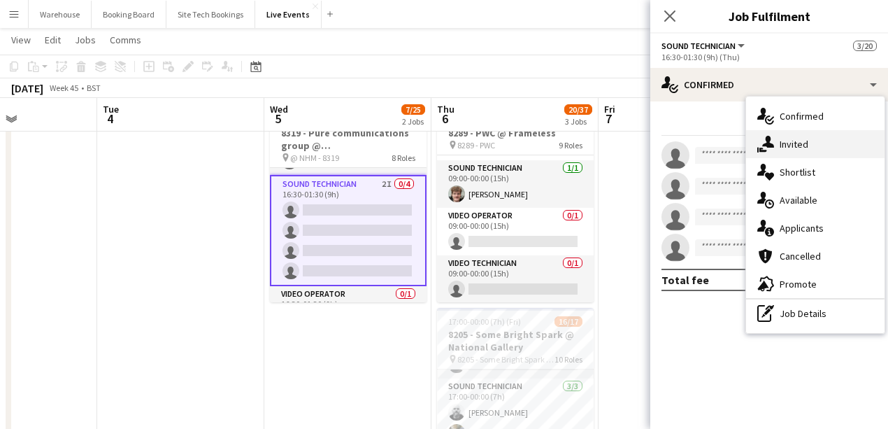
click at [692, 148] on span "Invited" at bounding box center [794, 144] width 29 height 13
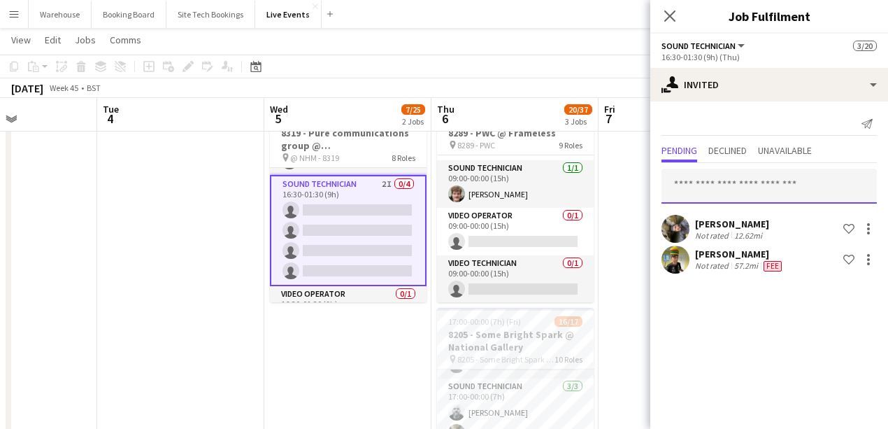
click at [692, 192] on input "text" at bounding box center [769, 186] width 215 height 35
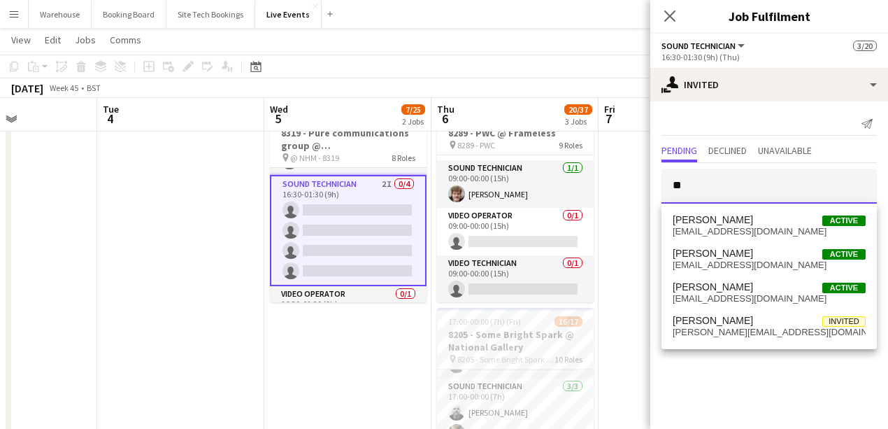
type input "*"
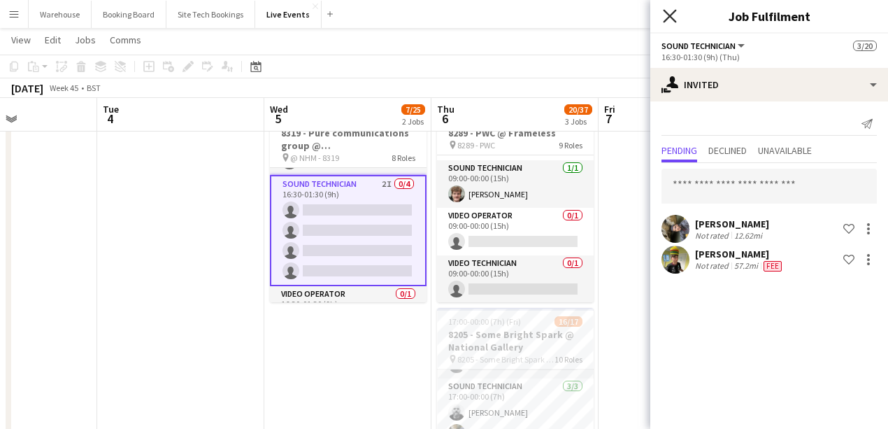
click at [669, 19] on icon "Close pop-in" at bounding box center [669, 15] width 13 height 13
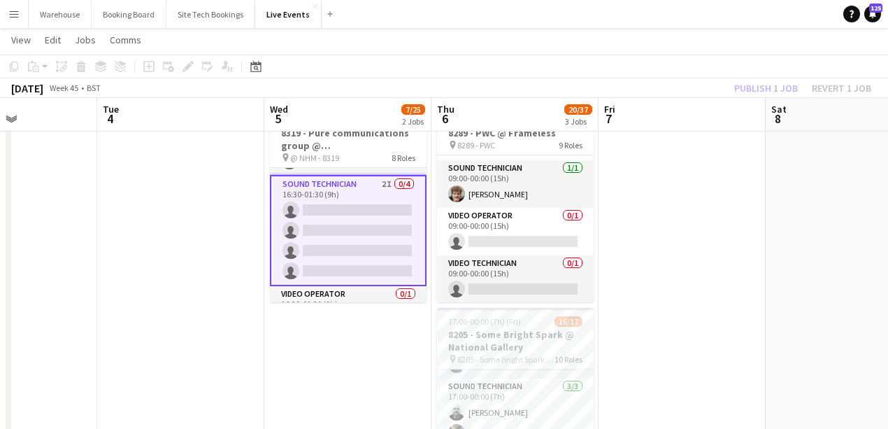
scroll to position [186, 0]
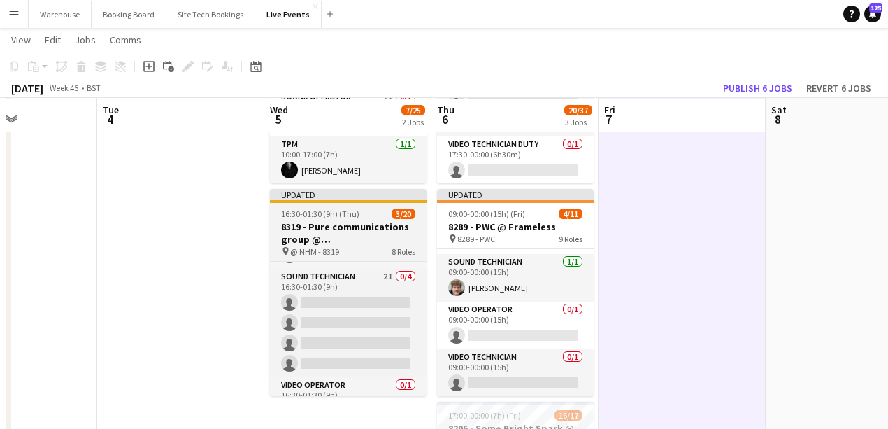
click at [339, 235] on h3 "8319 - Pure communications group @ [GEOGRAPHIC_DATA]" at bounding box center [348, 232] width 157 height 25
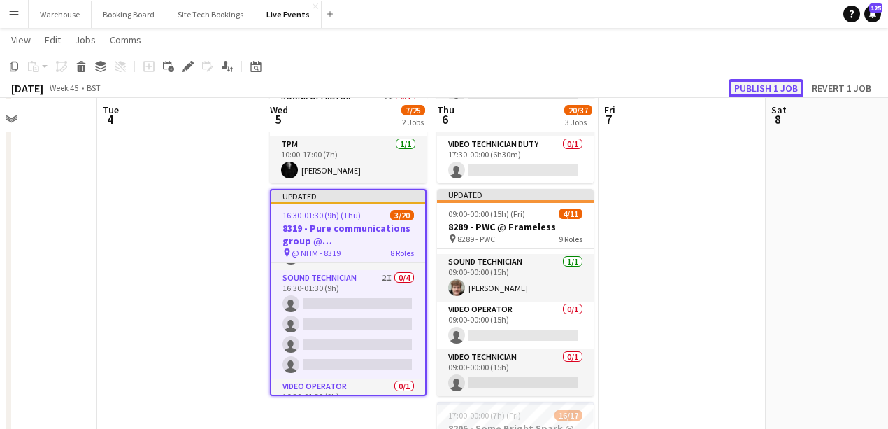
click at [692, 90] on button "Publish 1 job" at bounding box center [766, 88] width 75 height 18
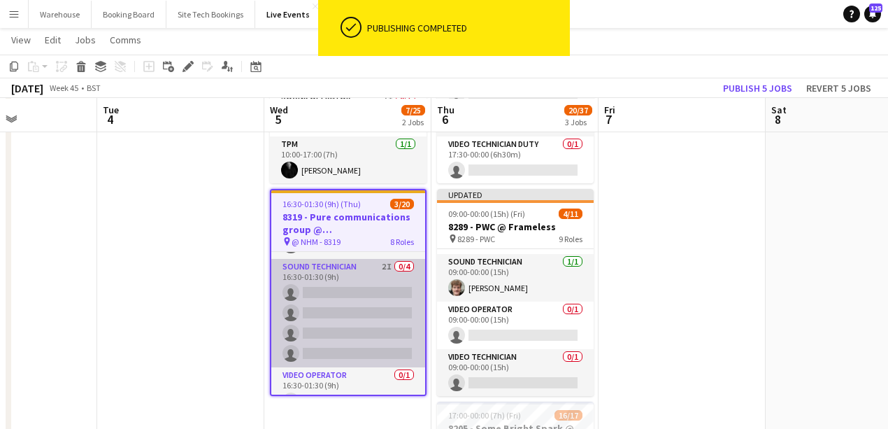
click at [352, 263] on app-card-role "Sound Technician 2I 0/4 16:30-01:30 (9h) single-neutral-actions single-neutral-…" at bounding box center [348, 313] width 154 height 108
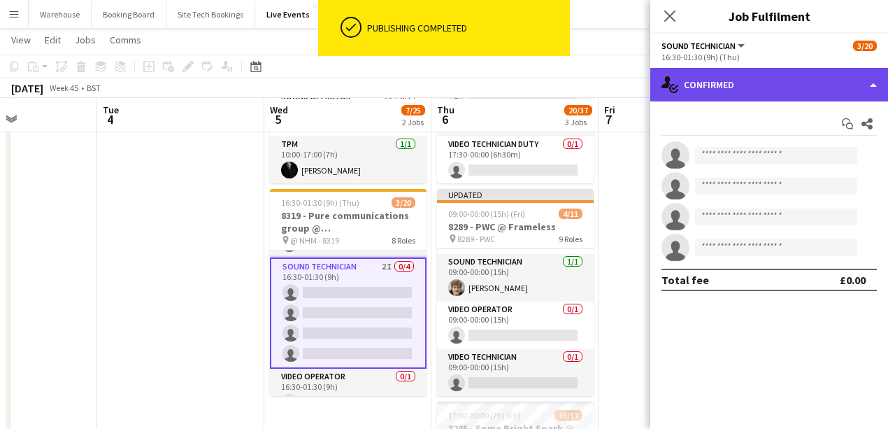
click at [692, 90] on div "single-neutral-actions-check-2 Confirmed" at bounding box center [769, 85] width 238 height 34
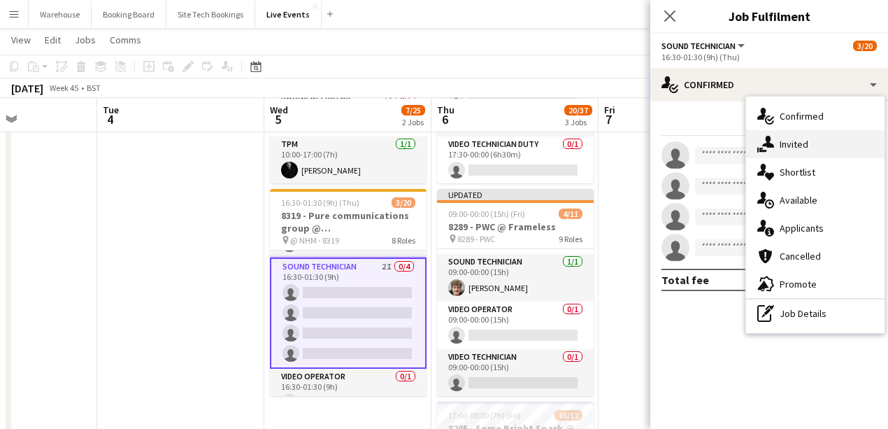
click at [692, 143] on span "Invited" at bounding box center [794, 144] width 29 height 13
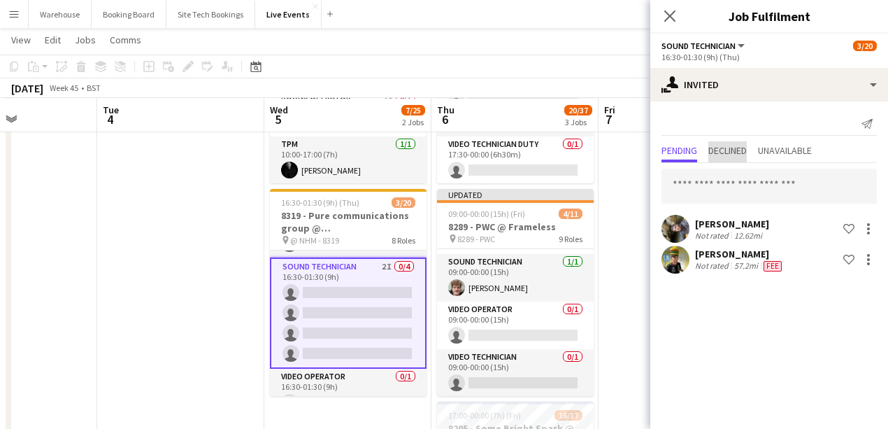
click at [692, 150] on span "Declined" at bounding box center [727, 150] width 38 height 10
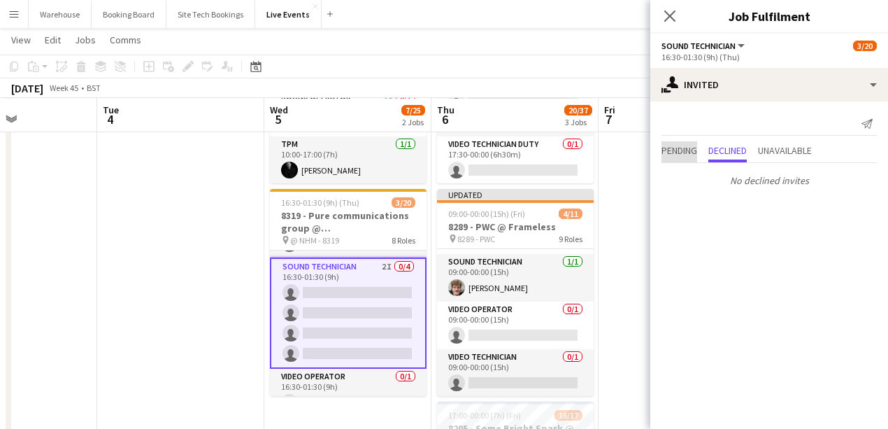
click at [692, 149] on span "Pending" at bounding box center [680, 150] width 36 height 10
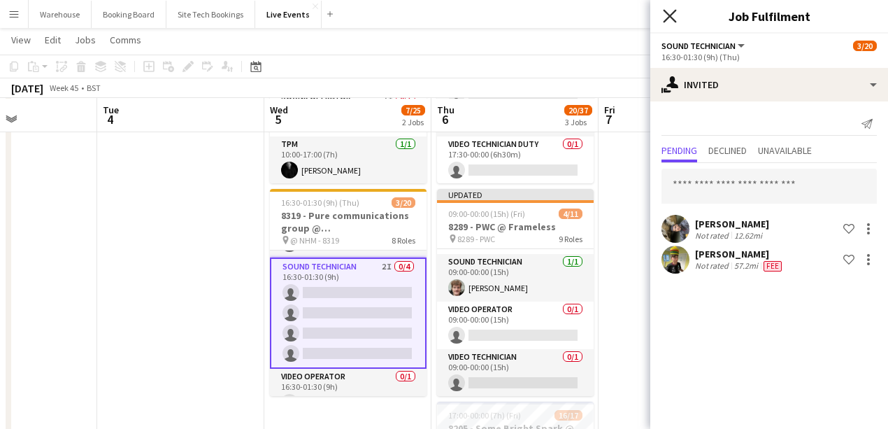
click at [676, 15] on icon "Close pop-in" at bounding box center [669, 15] width 13 height 13
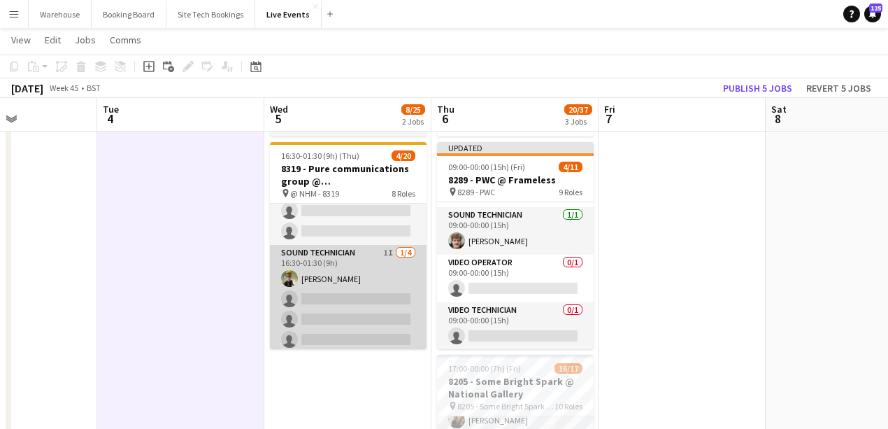
scroll to position [152, 0]
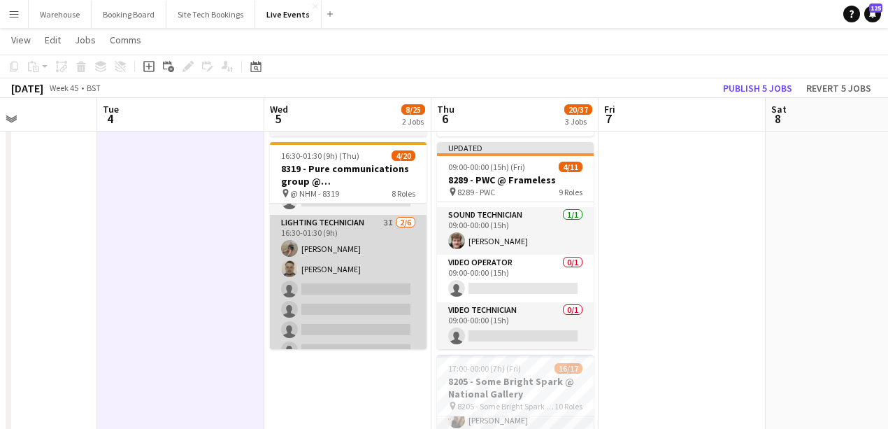
drag, startPoint x: 337, startPoint y: 219, endPoint x: 330, endPoint y: 222, distance: 7.8
click at [337, 219] on app-card-role "Lighting Technician 3I [DATE] 16:30-01:30 (9h) [PERSON_NAME] [PERSON_NAME] sing…" at bounding box center [348, 289] width 157 height 149
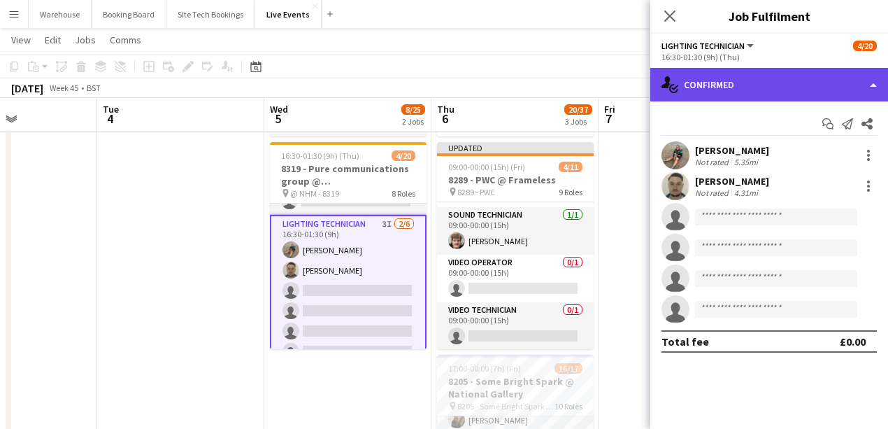
click at [692, 78] on div "single-neutral-actions-check-2 Confirmed" at bounding box center [769, 85] width 238 height 34
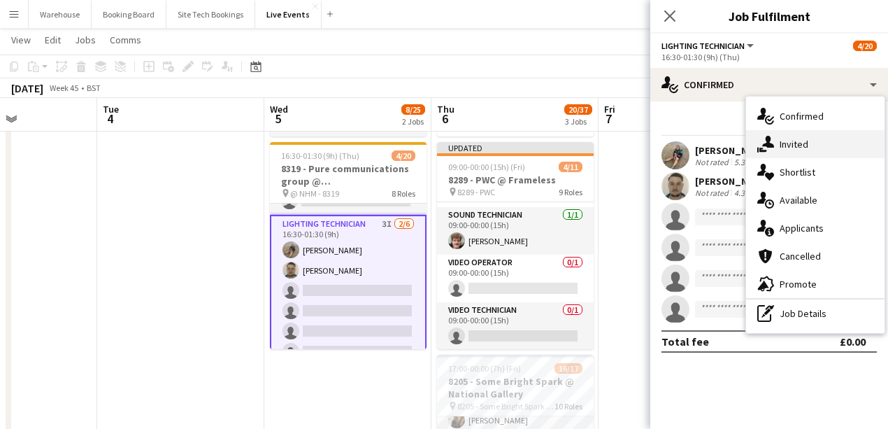
click at [692, 140] on icon at bounding box center [768, 142] width 12 height 12
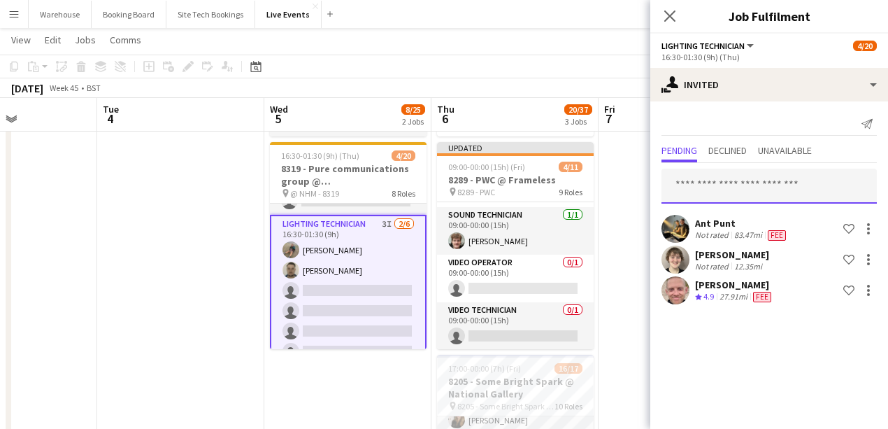
click at [692, 185] on input "text" at bounding box center [769, 186] width 215 height 35
click at [665, 17] on icon "Close pop-in" at bounding box center [669, 15] width 13 height 13
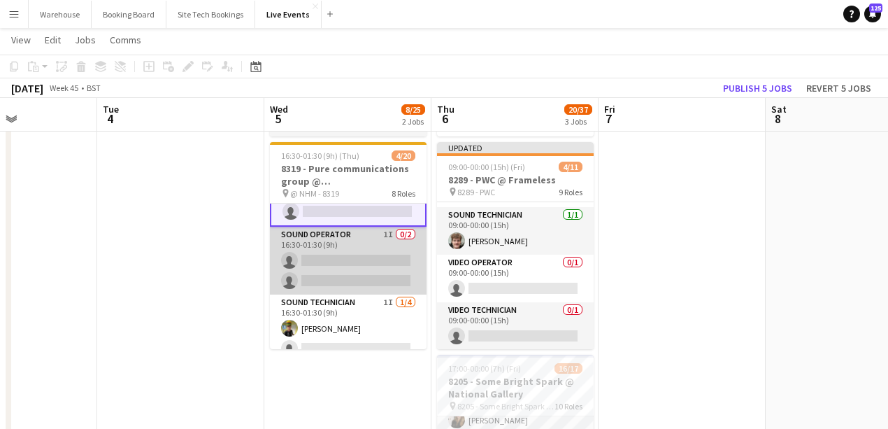
scroll to position [385, 0]
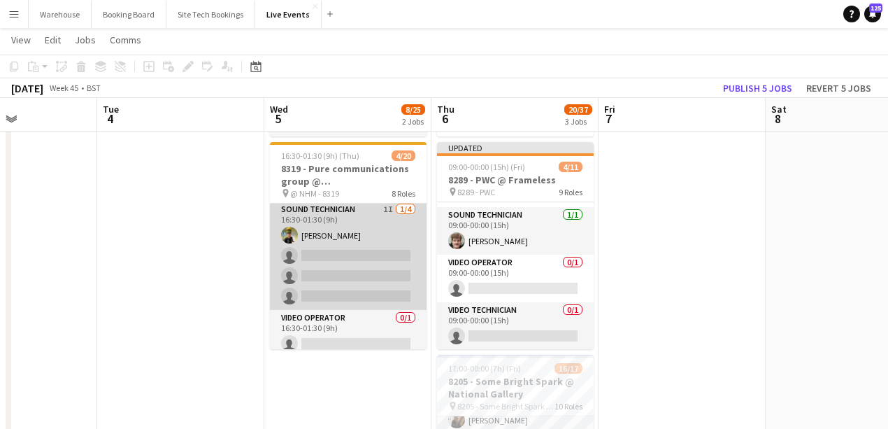
click at [341, 246] on app-card-role "Sound Technician 1I [DATE] 16:30-01:30 (9h) [PERSON_NAME] single-neutral-action…" at bounding box center [348, 255] width 157 height 108
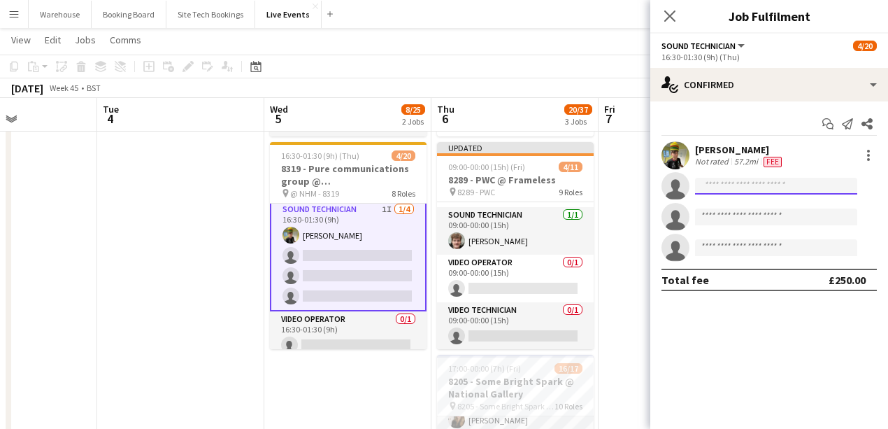
click at [692, 187] on input at bounding box center [776, 186] width 162 height 17
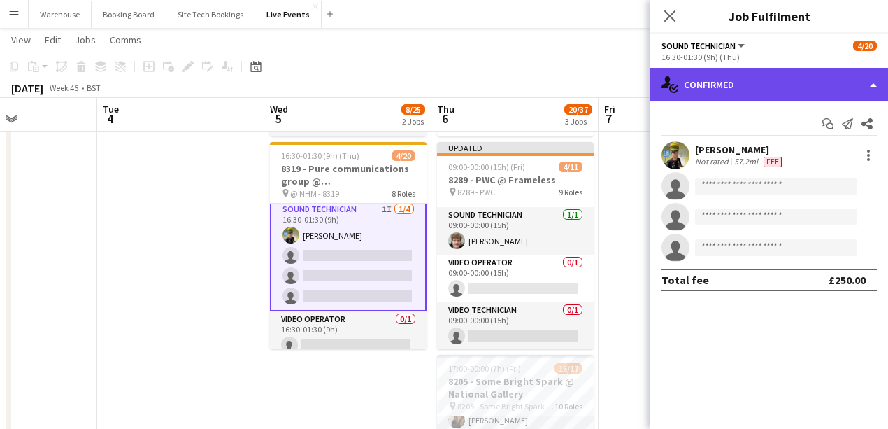
click at [692, 82] on div "single-neutral-actions-check-2 Confirmed" at bounding box center [769, 85] width 238 height 34
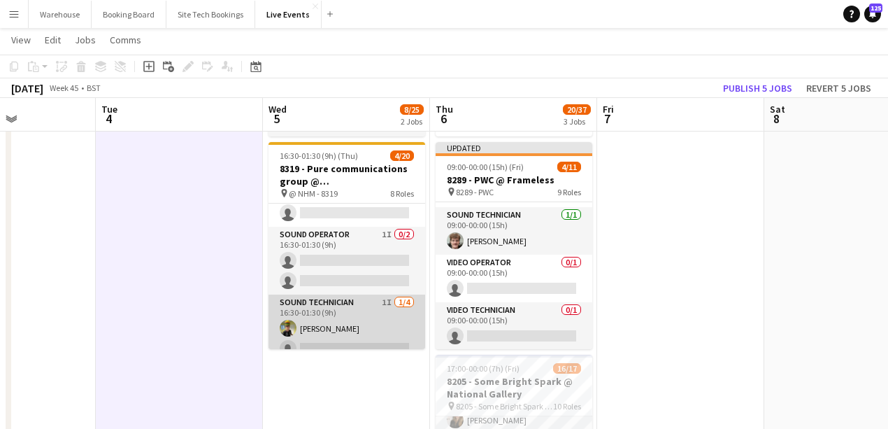
scroll to position [242, 0]
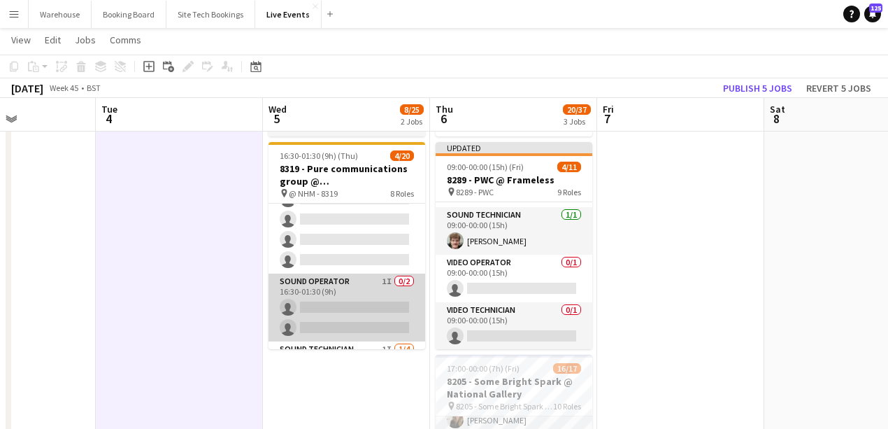
click at [336, 328] on app-card-role "Sound Operator 1I 0/2 16:30-01:30 (9h) single-neutral-actions single-neutral-ac…" at bounding box center [347, 307] width 157 height 68
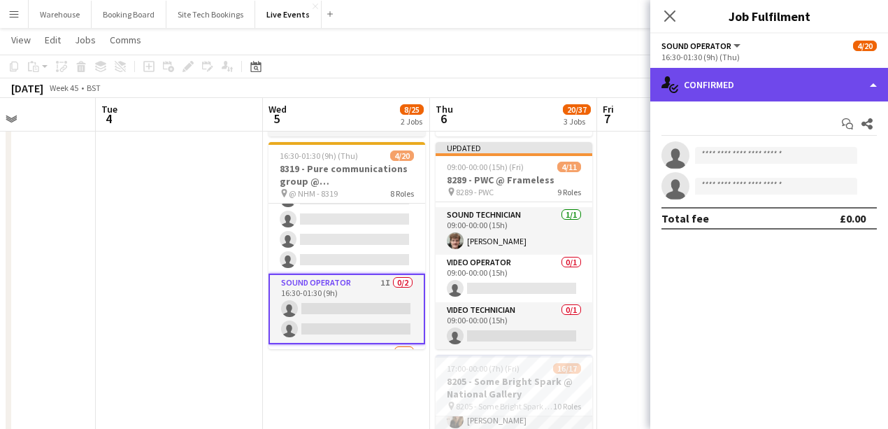
click at [692, 92] on div "single-neutral-actions-check-2 Confirmed" at bounding box center [769, 85] width 238 height 34
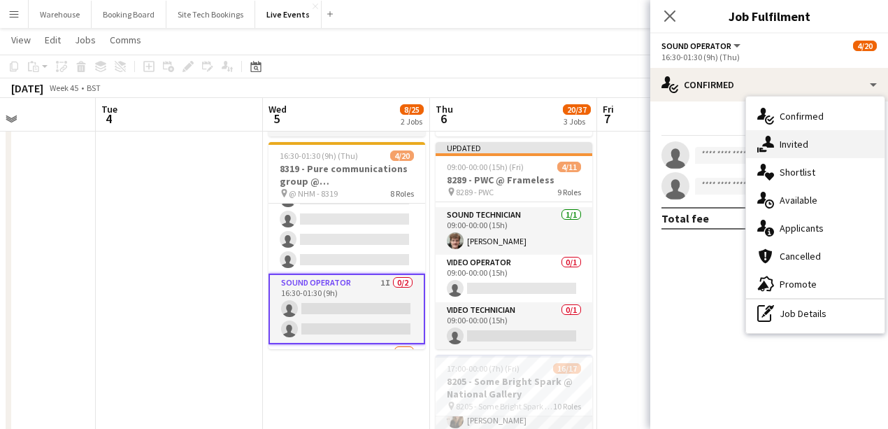
click at [692, 139] on span "Invited" at bounding box center [794, 144] width 29 height 13
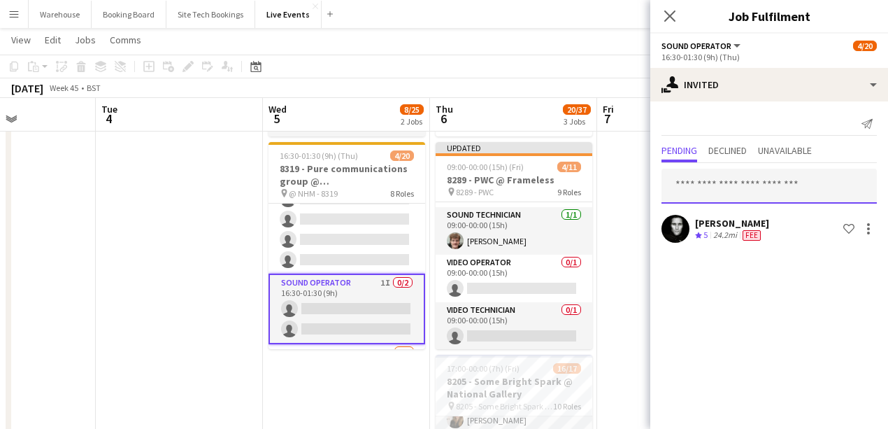
click at [692, 184] on input "text" at bounding box center [769, 186] width 215 height 35
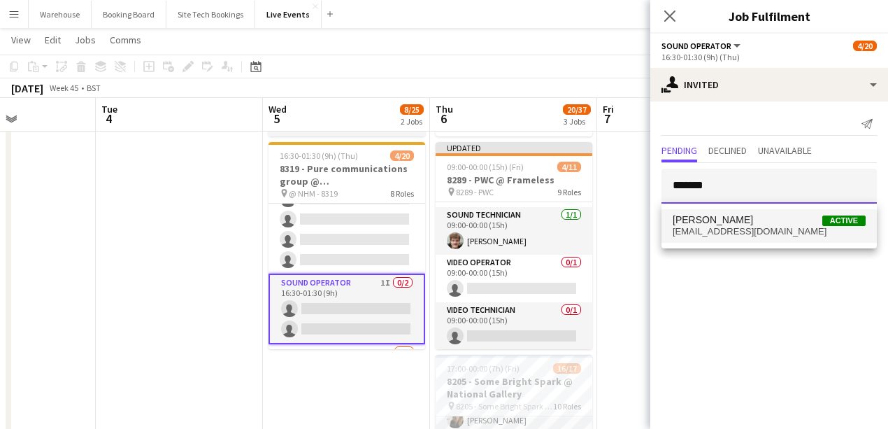
type input "*******"
click at [692, 221] on span "[PERSON_NAME]" at bounding box center [713, 220] width 80 height 12
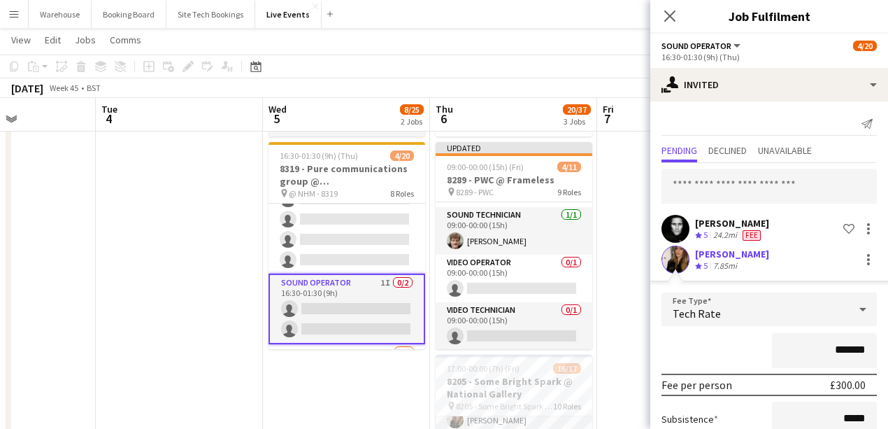
scroll to position [46, 0]
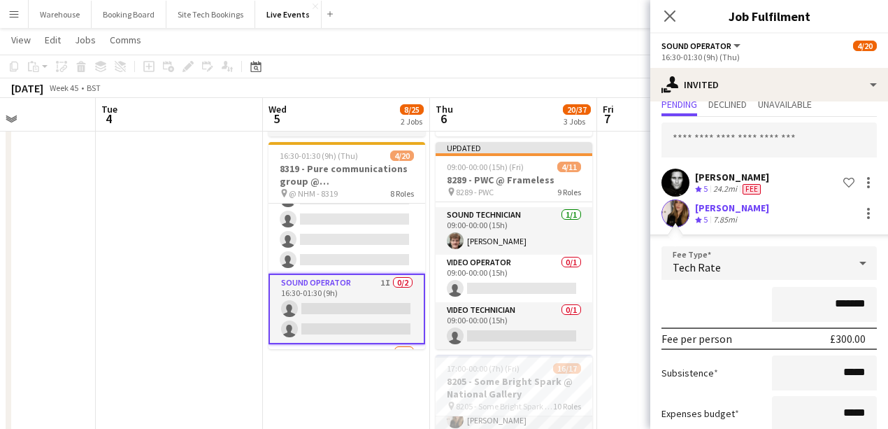
click at [692, 261] on span "Tech Rate" at bounding box center [697, 267] width 48 height 14
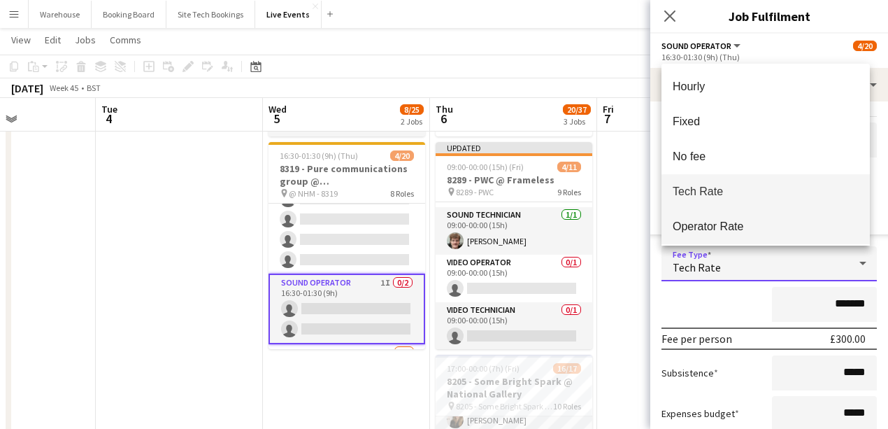
click at [689, 225] on span "Operator Rate" at bounding box center [766, 226] width 186 height 13
type input "*******"
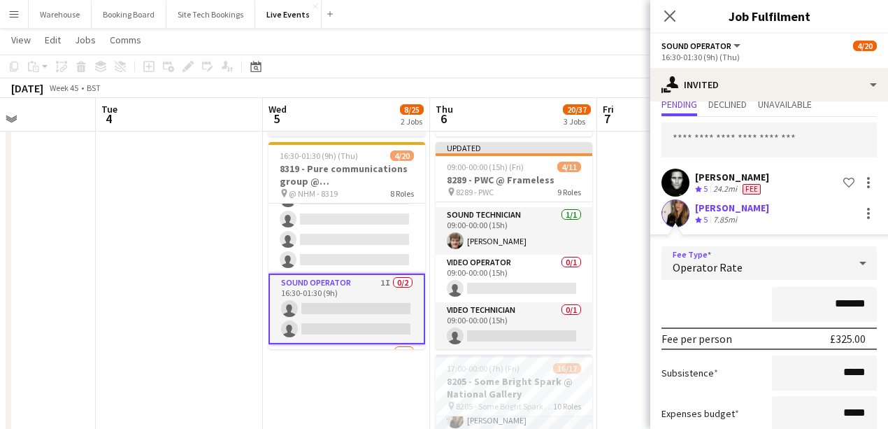
scroll to position [135, 0]
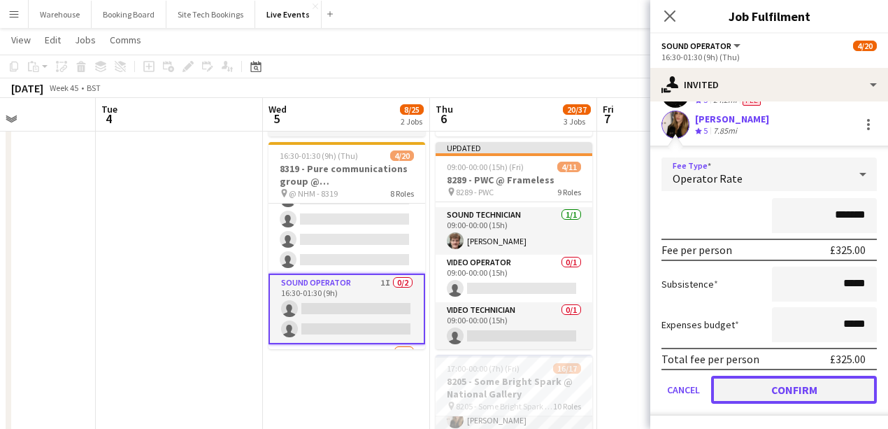
click at [692, 384] on button "Confirm" at bounding box center [794, 390] width 166 height 28
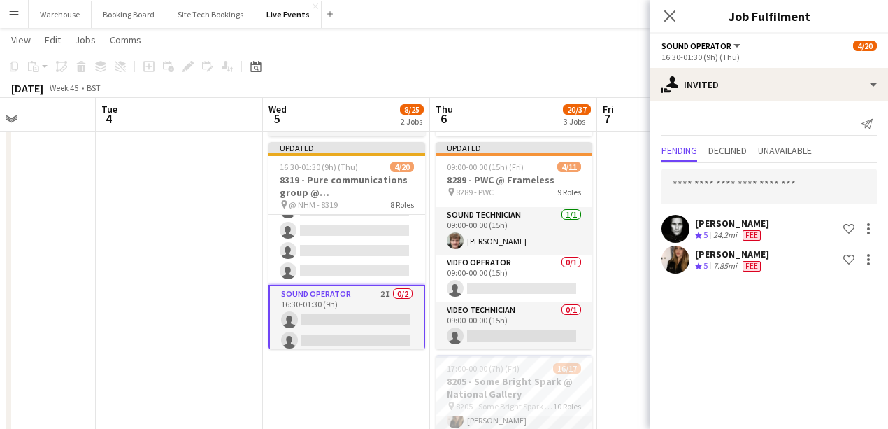
scroll to position [0, 0]
click at [667, 18] on icon at bounding box center [669, 15] width 13 height 13
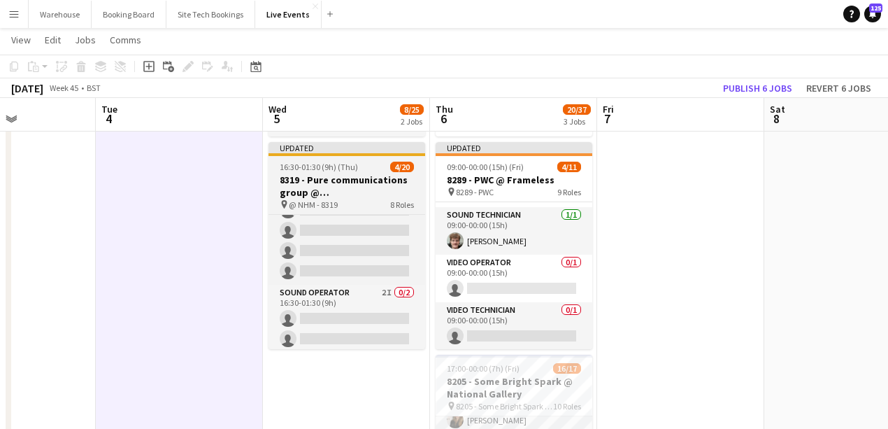
click at [316, 191] on h3 "8319 - Pure communications group @ [GEOGRAPHIC_DATA]" at bounding box center [347, 185] width 157 height 25
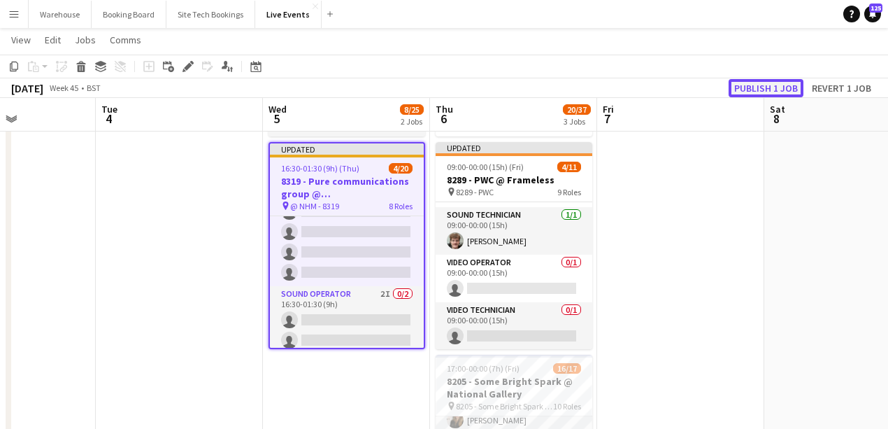
click at [692, 93] on button "Publish 1 job" at bounding box center [766, 88] width 75 height 18
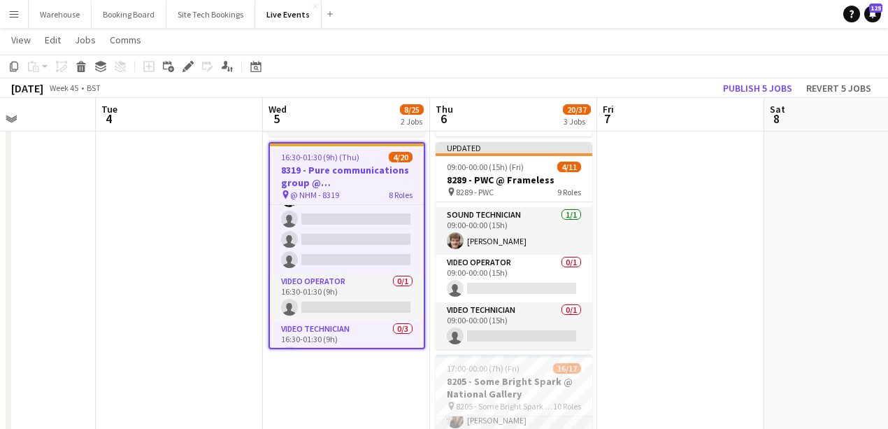
scroll to position [480, 0]
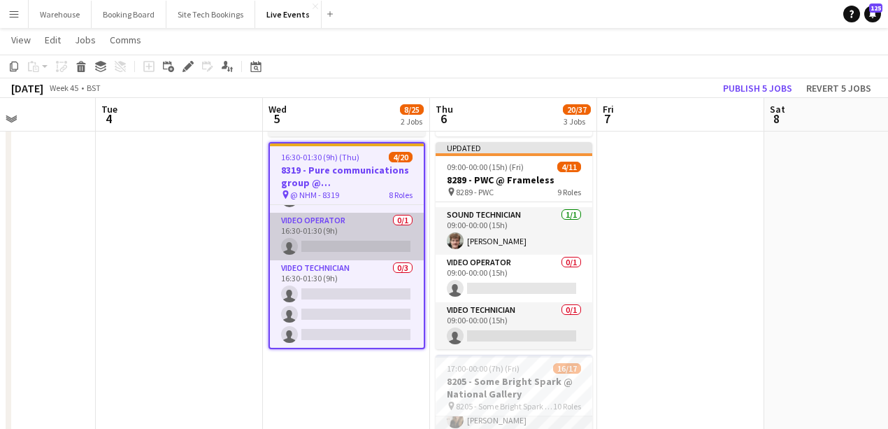
click at [321, 238] on app-card-role "Video Operator 0/1 16:30-01:30 (9h) single-neutral-actions" at bounding box center [347, 237] width 154 height 48
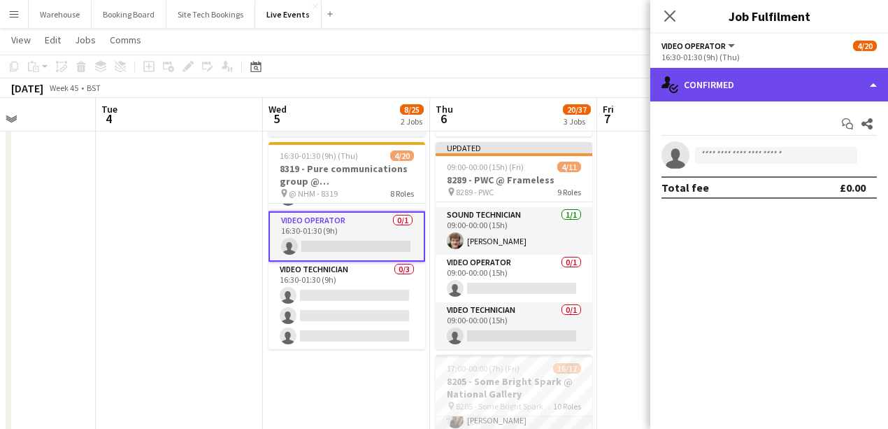
click at [692, 84] on div "single-neutral-actions-check-2 Confirmed" at bounding box center [769, 85] width 238 height 34
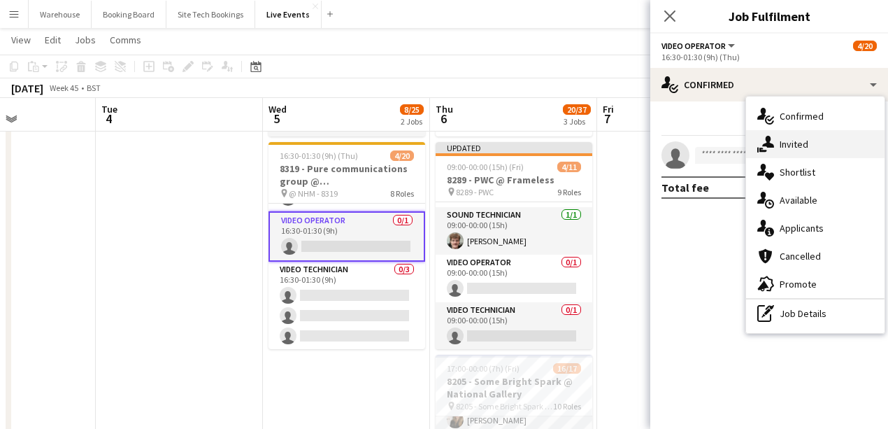
click at [692, 149] on span "Invited" at bounding box center [794, 144] width 29 height 13
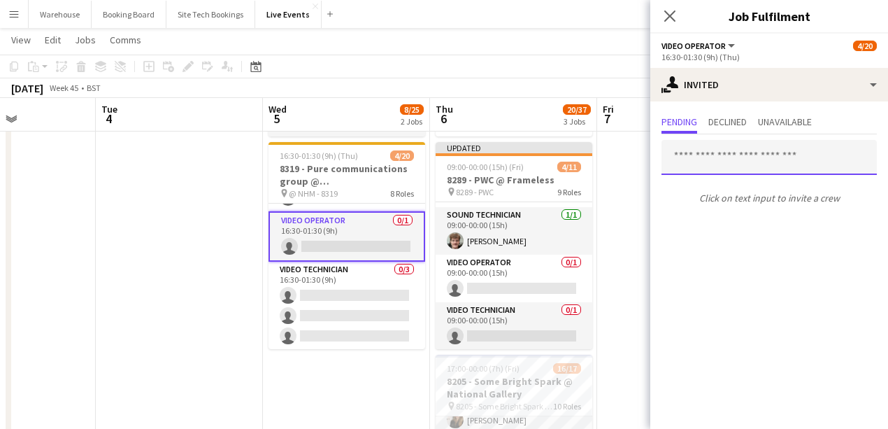
click at [692, 158] on input "text" at bounding box center [769, 157] width 215 height 35
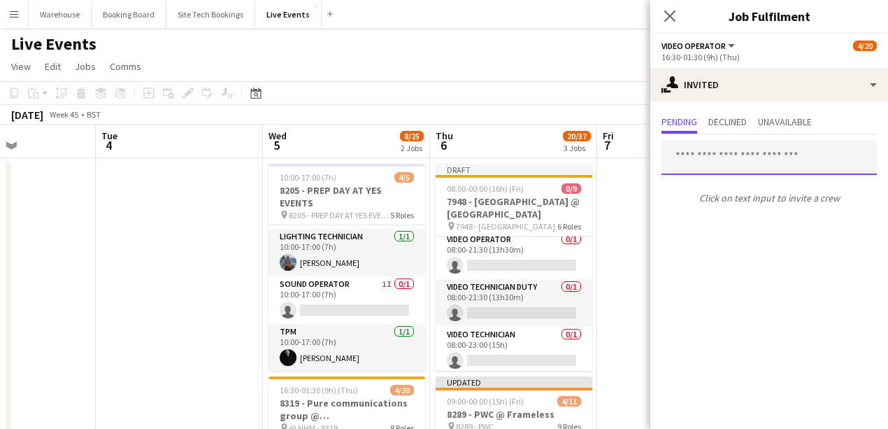
scroll to position [211, 0]
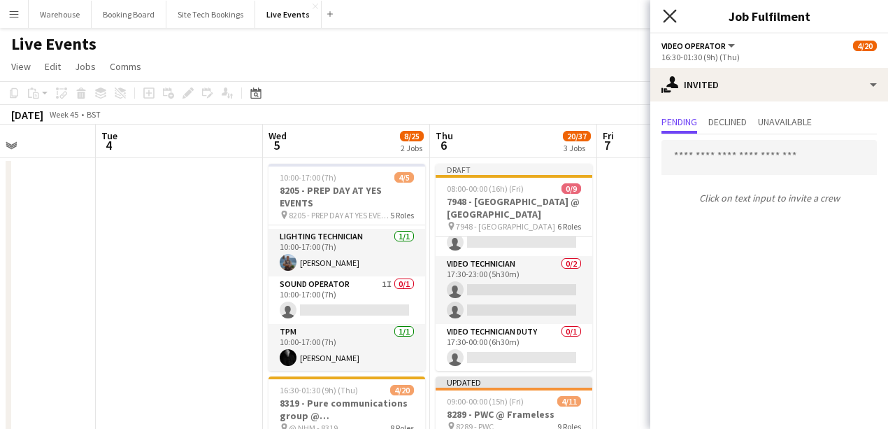
click at [668, 20] on icon "Close pop-in" at bounding box center [669, 15] width 13 height 13
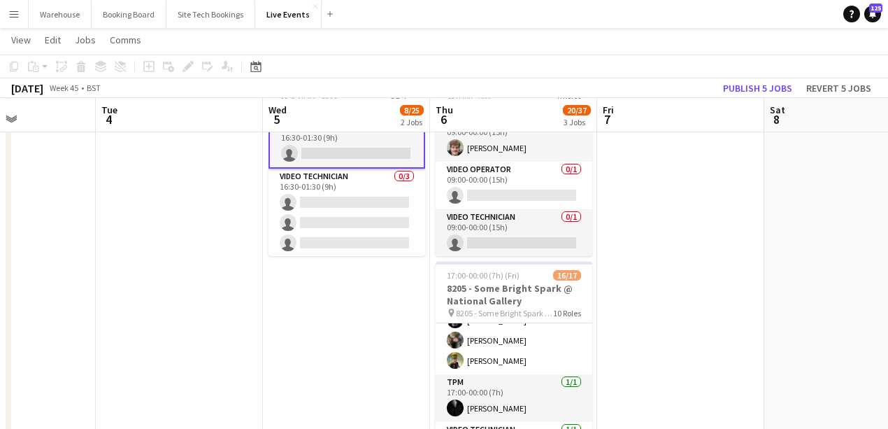
scroll to position [233, 0]
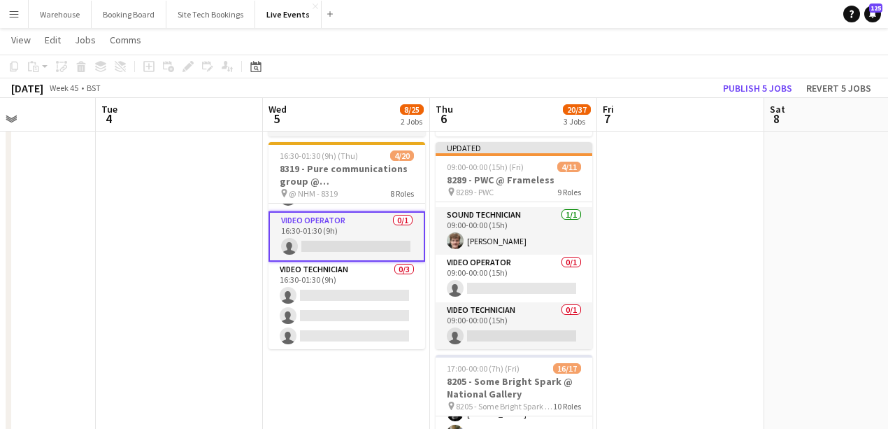
click at [367, 247] on app-card-role "Video Operator 0/1 16:30-01:30 (9h) single-neutral-actions" at bounding box center [347, 236] width 157 height 50
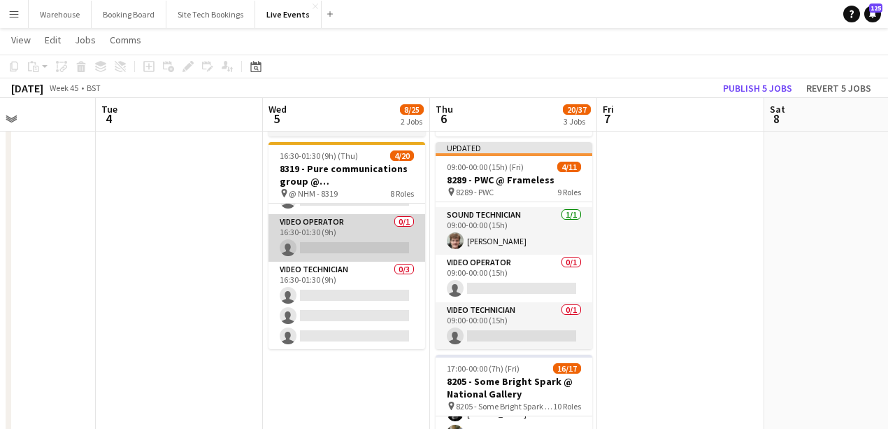
click at [367, 246] on app-card-role "Video Operator 0/1 16:30-01:30 (9h) single-neutral-actions" at bounding box center [347, 238] width 157 height 48
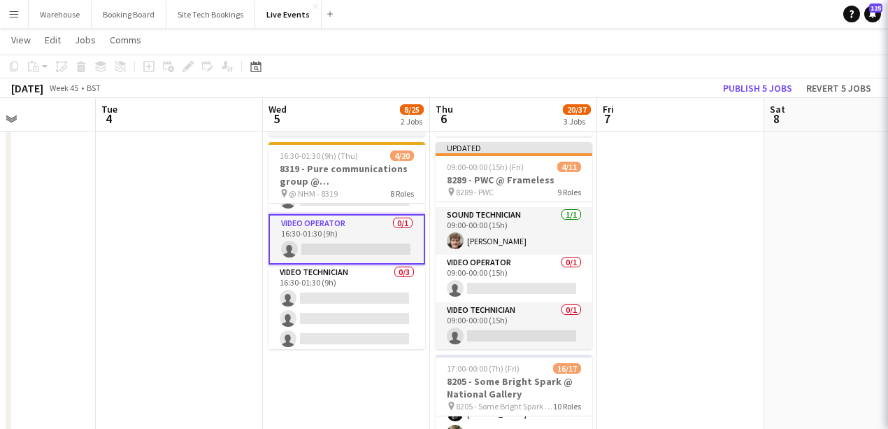
scroll to position [480, 0]
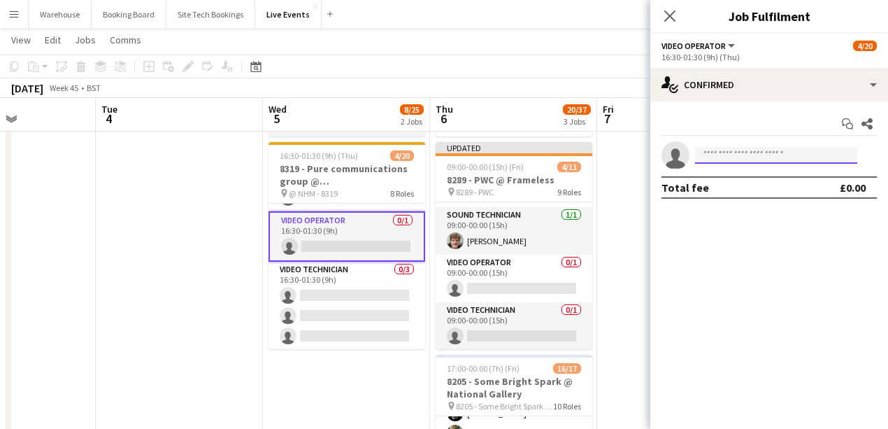
click at [692, 154] on input at bounding box center [776, 155] width 162 height 17
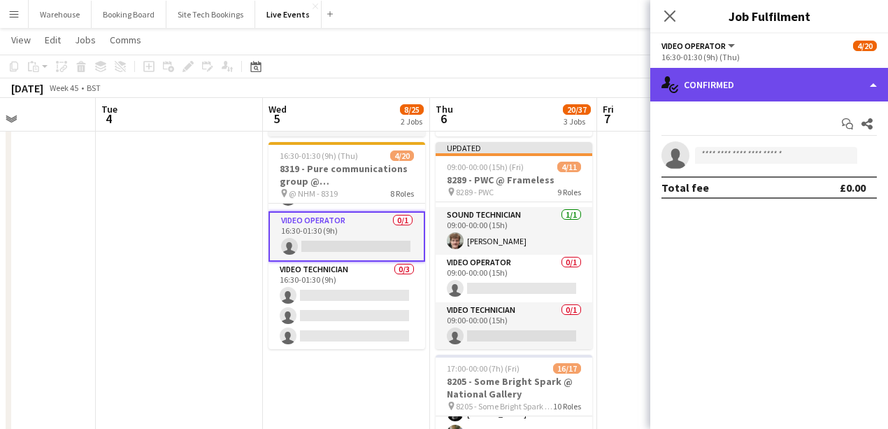
click at [692, 86] on div "single-neutral-actions-check-2 Confirmed" at bounding box center [769, 85] width 238 height 34
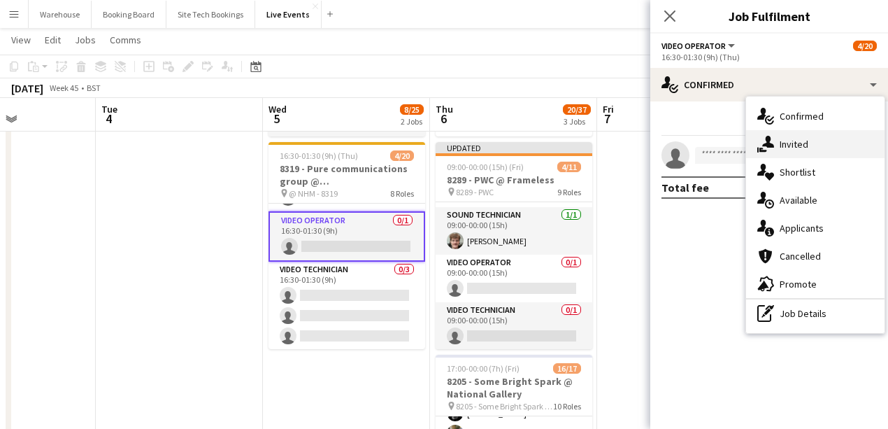
click at [692, 148] on span "Invited" at bounding box center [794, 144] width 29 height 13
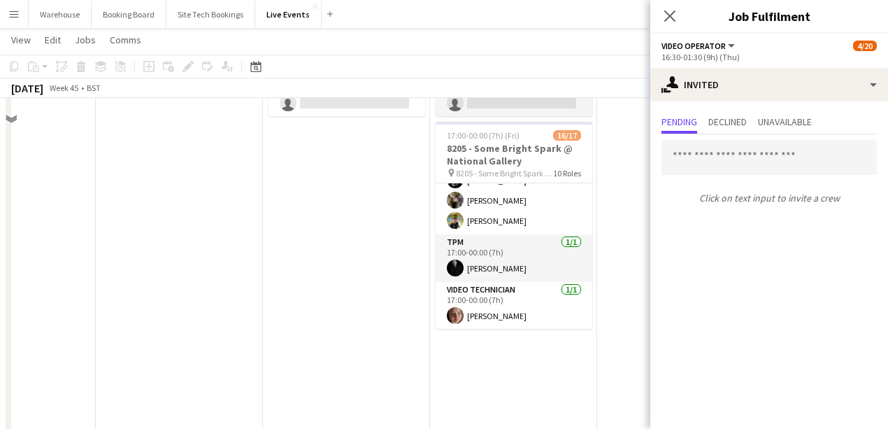
scroll to position [280, 0]
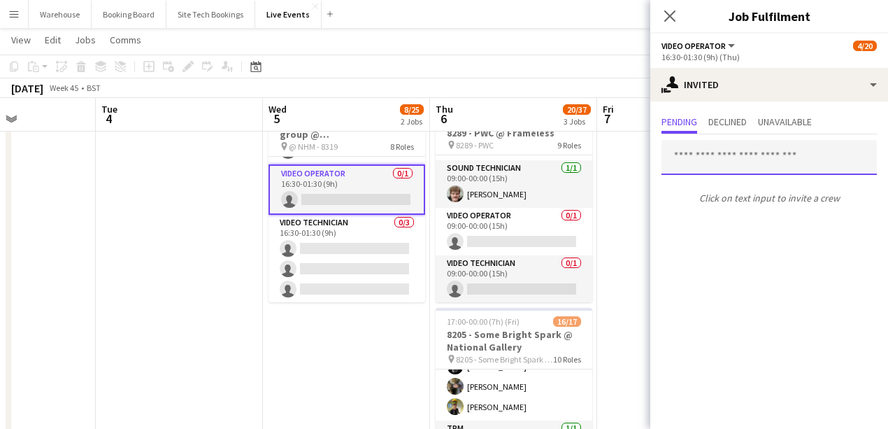
click at [692, 165] on input "text" at bounding box center [769, 157] width 215 height 35
type input "*"
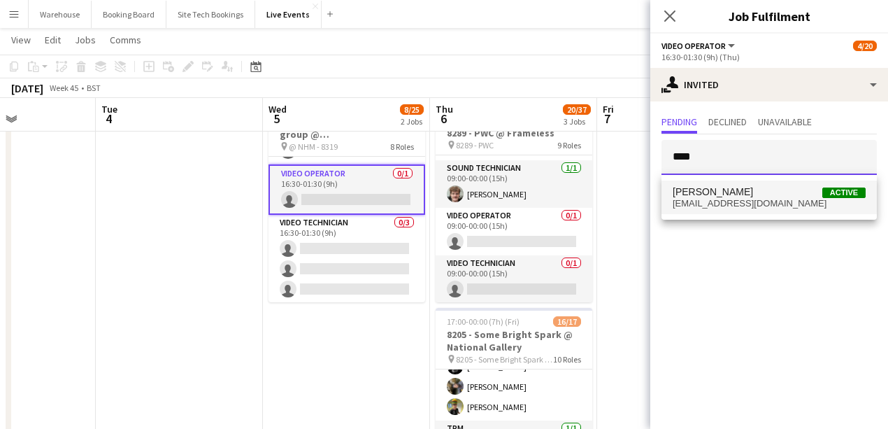
type input "****"
click at [692, 198] on span "[EMAIL_ADDRESS][DOMAIN_NAME]" at bounding box center [769, 203] width 193 height 11
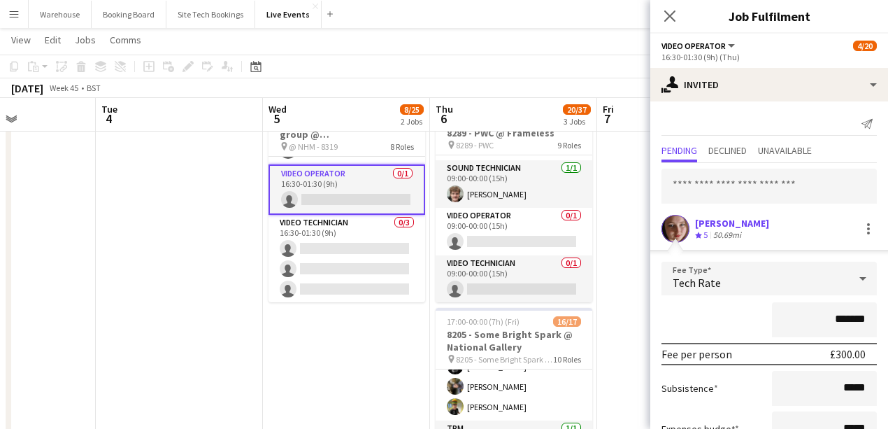
click at [692, 283] on span "Tech Rate" at bounding box center [697, 283] width 48 height 14
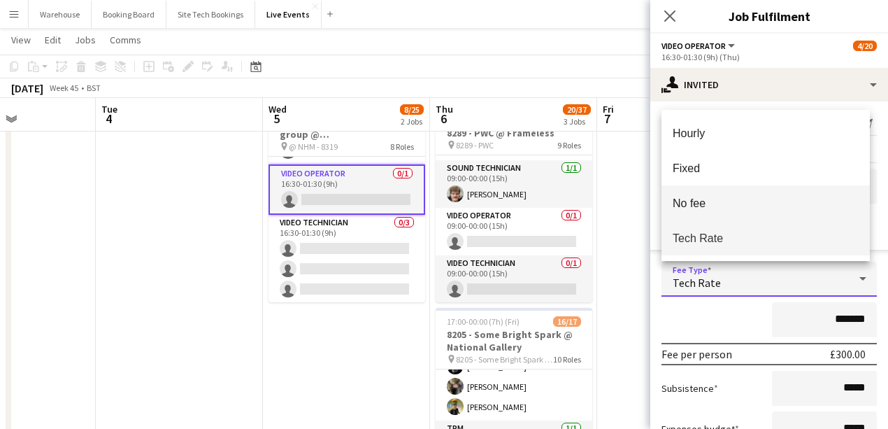
click at [692, 201] on span "No fee" at bounding box center [766, 203] width 186 height 13
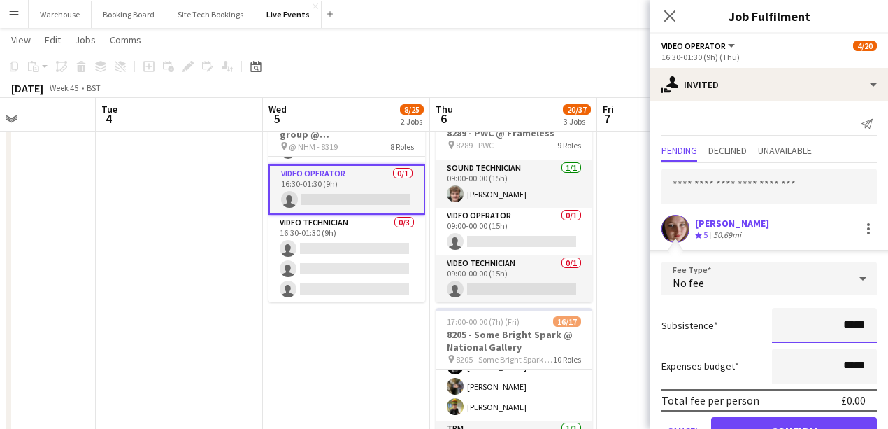
scroll to position [41, 0]
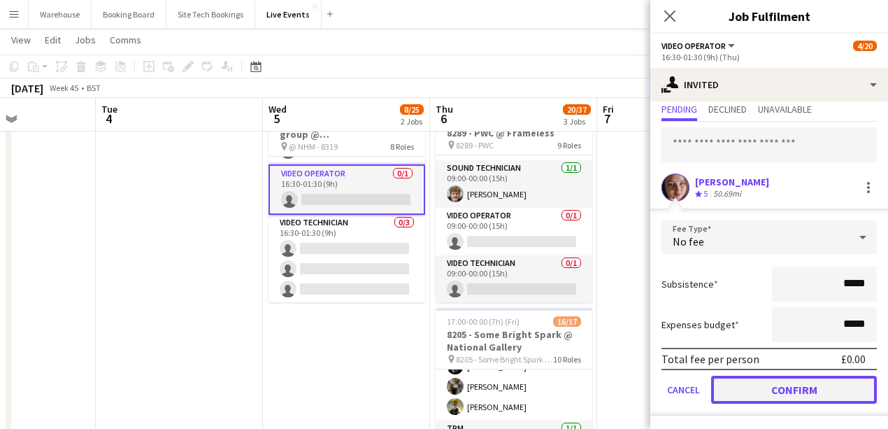
click at [692, 386] on button "Confirm" at bounding box center [794, 390] width 166 height 28
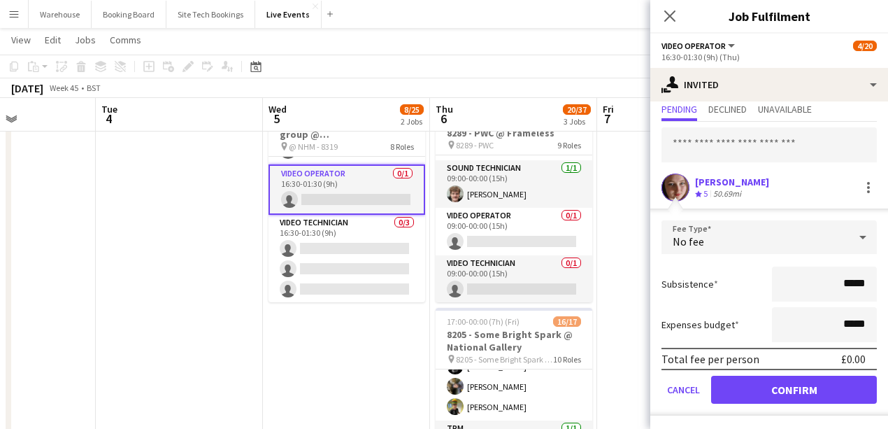
scroll to position [0, 0]
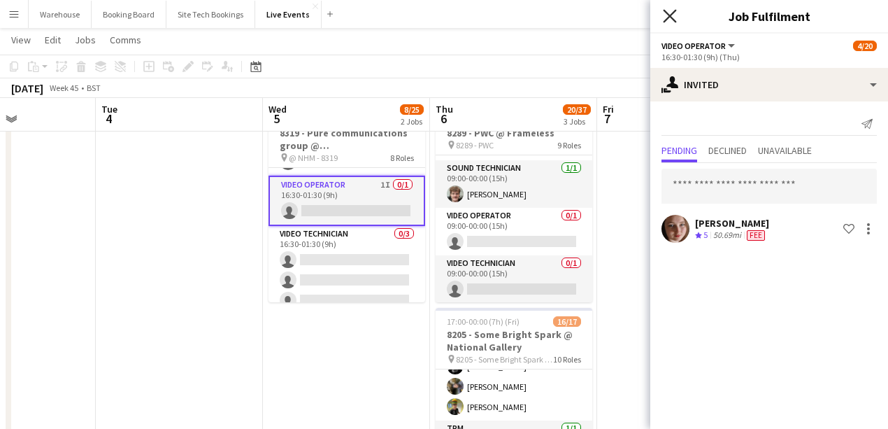
click at [671, 16] on icon "Close pop-in" at bounding box center [669, 15] width 13 height 13
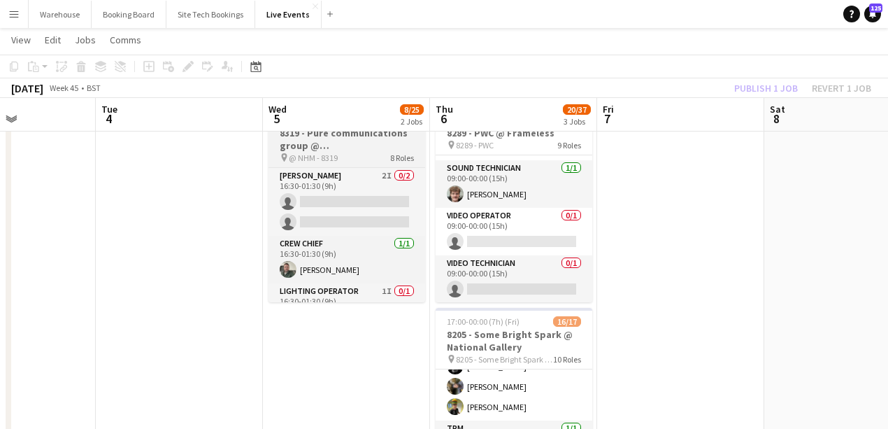
click at [346, 138] on h3 "8319 - Pure communications group @ [GEOGRAPHIC_DATA]" at bounding box center [347, 139] width 157 height 25
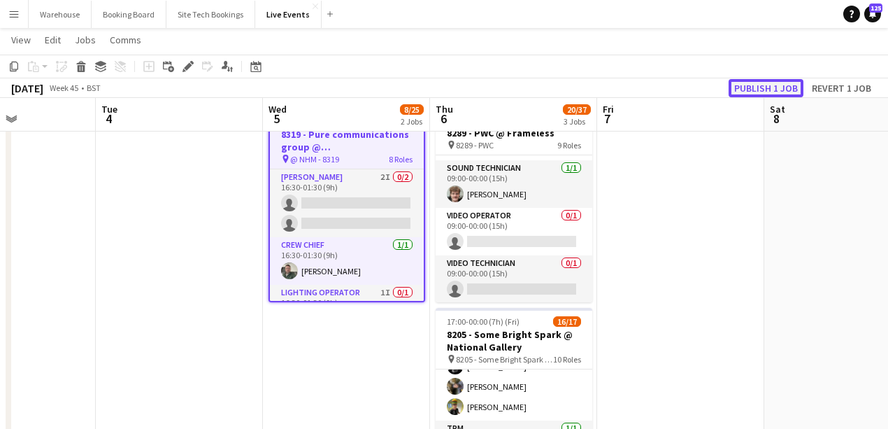
click at [692, 89] on button "Publish 1 job" at bounding box center [766, 88] width 75 height 18
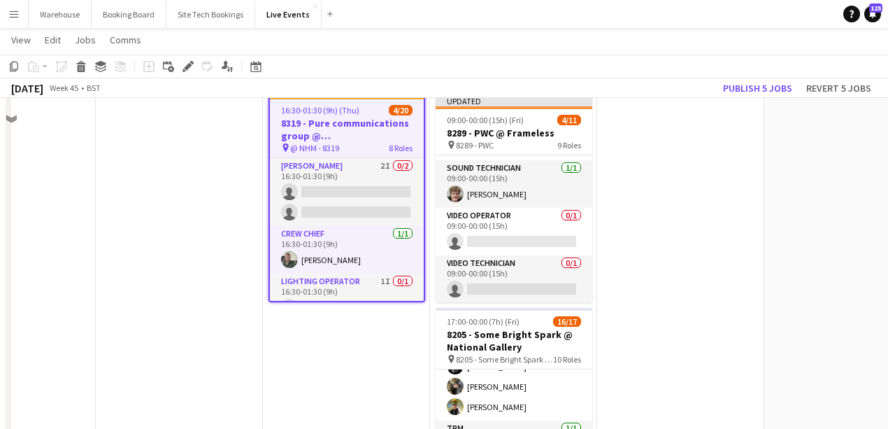
scroll to position [140, 0]
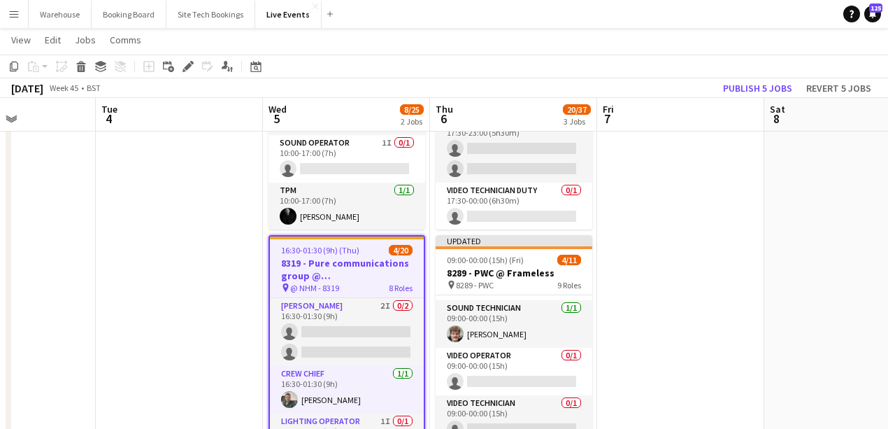
click at [326, 276] on h3 "8319 - Pure communications group @ [GEOGRAPHIC_DATA]" at bounding box center [347, 269] width 154 height 25
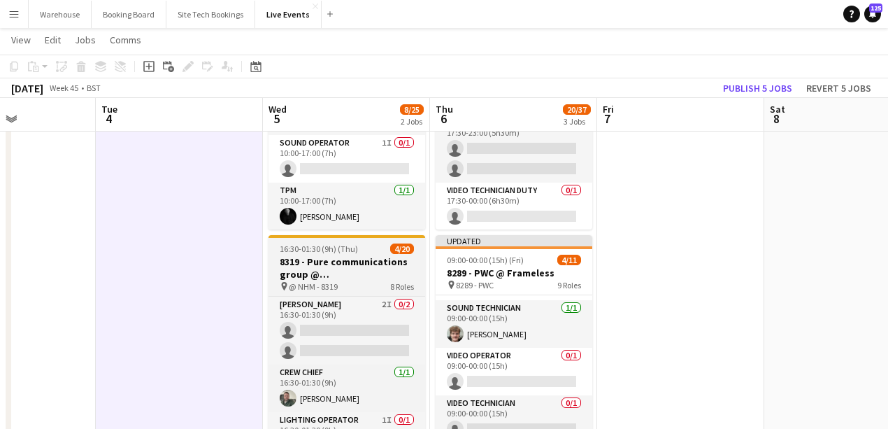
click at [339, 272] on h3 "8319 - Pure communications group @ [GEOGRAPHIC_DATA]" at bounding box center [347, 267] width 157 height 25
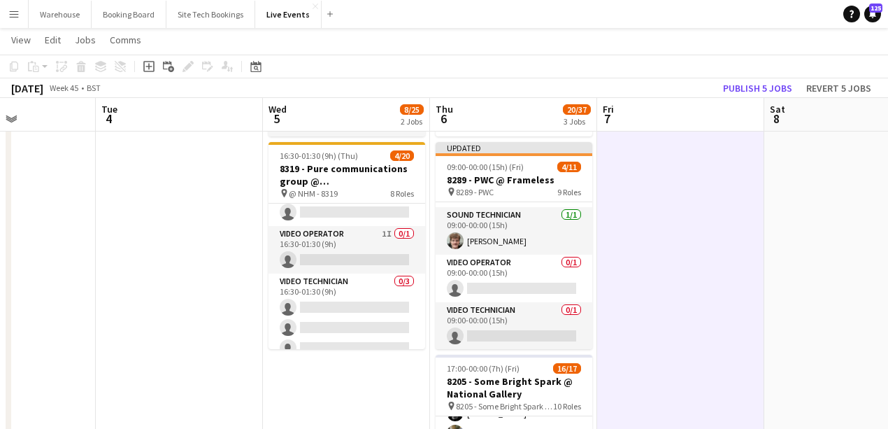
scroll to position [478, 0]
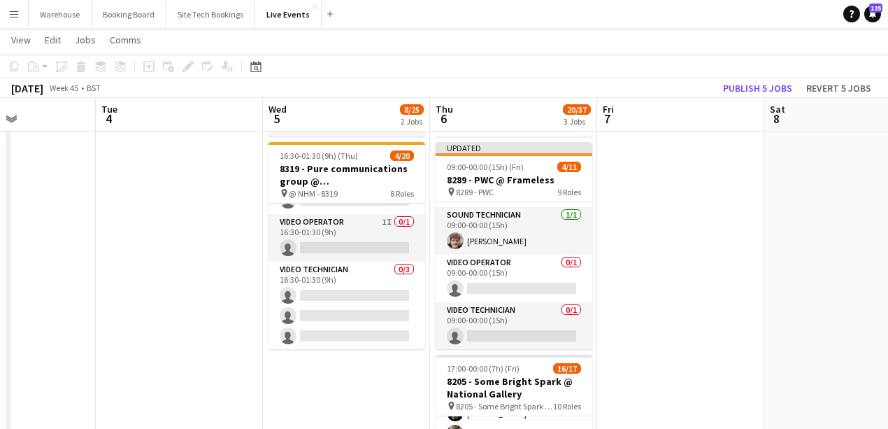
scroll to position [152, 0]
